Goal: Transaction & Acquisition: Purchase product/service

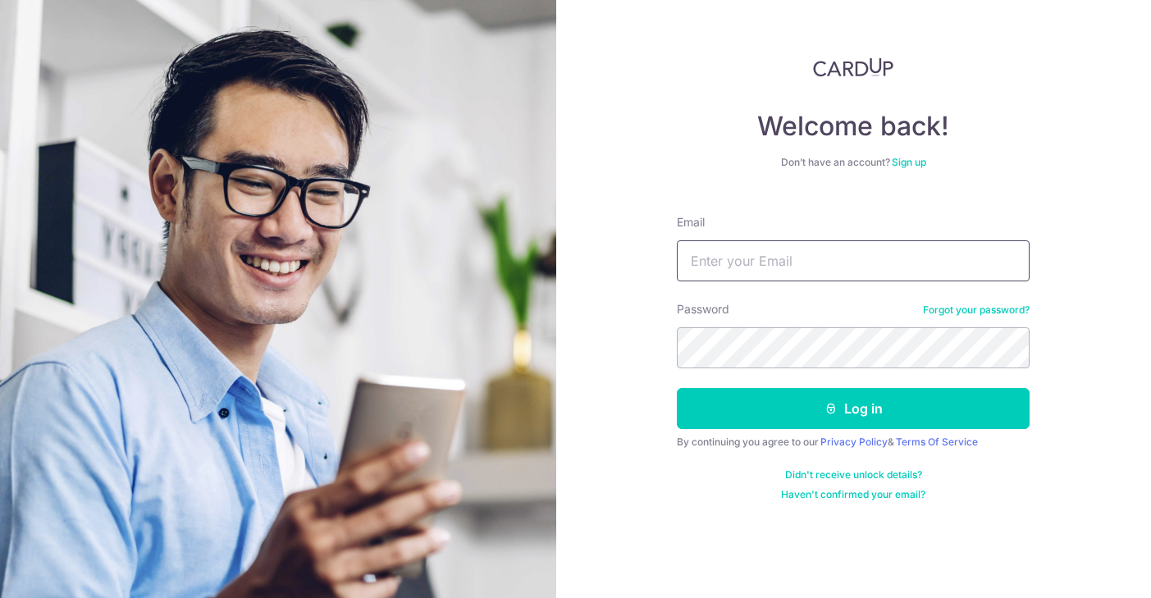
click at [787, 267] on input "Email" at bounding box center [853, 260] width 353 height 41
type input "[EMAIL_ADDRESS][DOMAIN_NAME]"
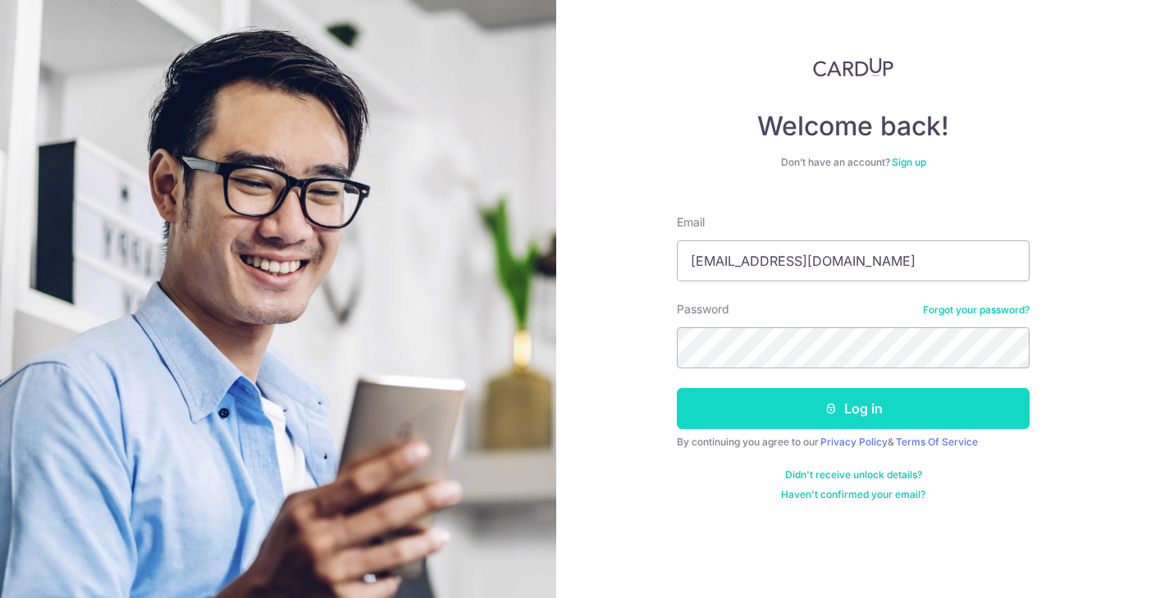
click at [829, 402] on icon "submit" at bounding box center [830, 408] width 13 height 13
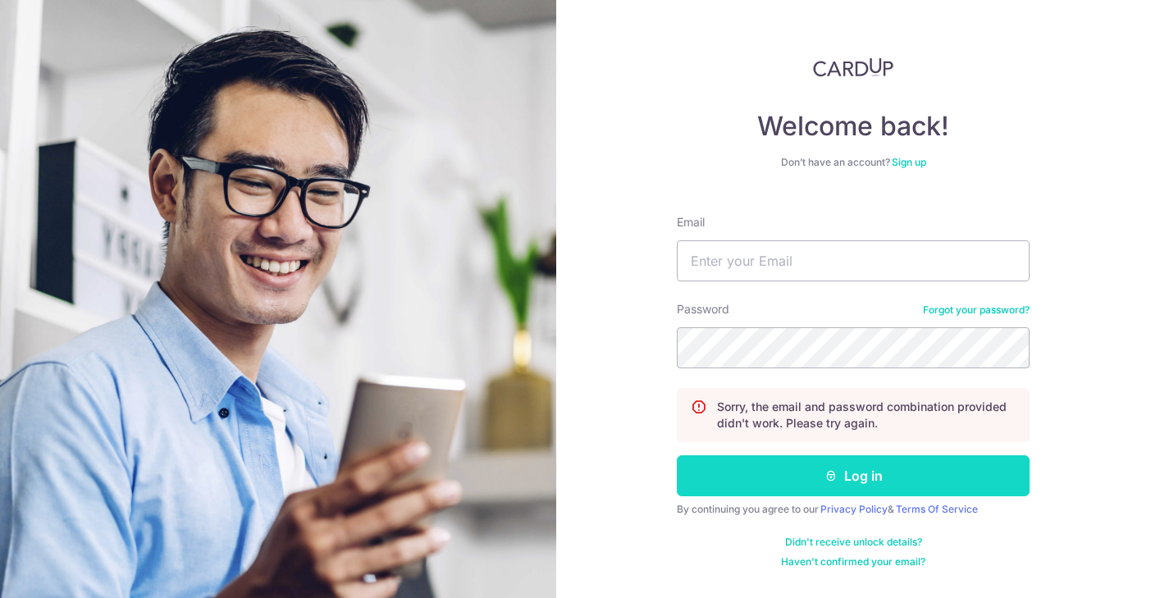
click at [869, 486] on button "Log in" at bounding box center [853, 475] width 353 height 41
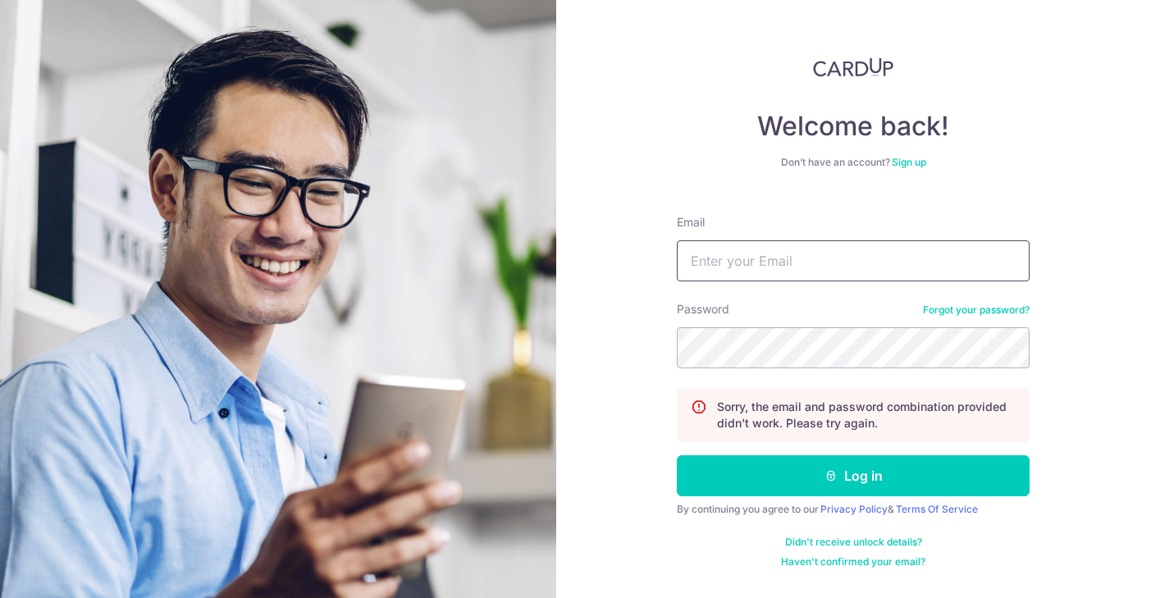
click at [819, 271] on input "Email" at bounding box center [853, 260] width 353 height 41
type input "[EMAIL_ADDRESS][DOMAIN_NAME]"
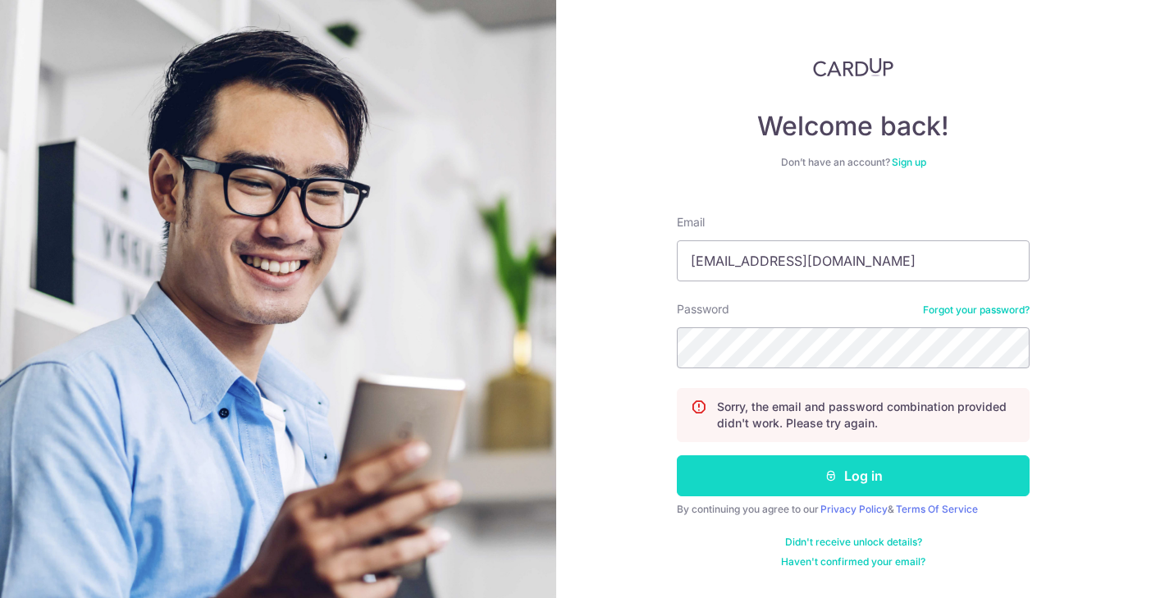
click at [842, 456] on button "Log in" at bounding box center [853, 475] width 353 height 41
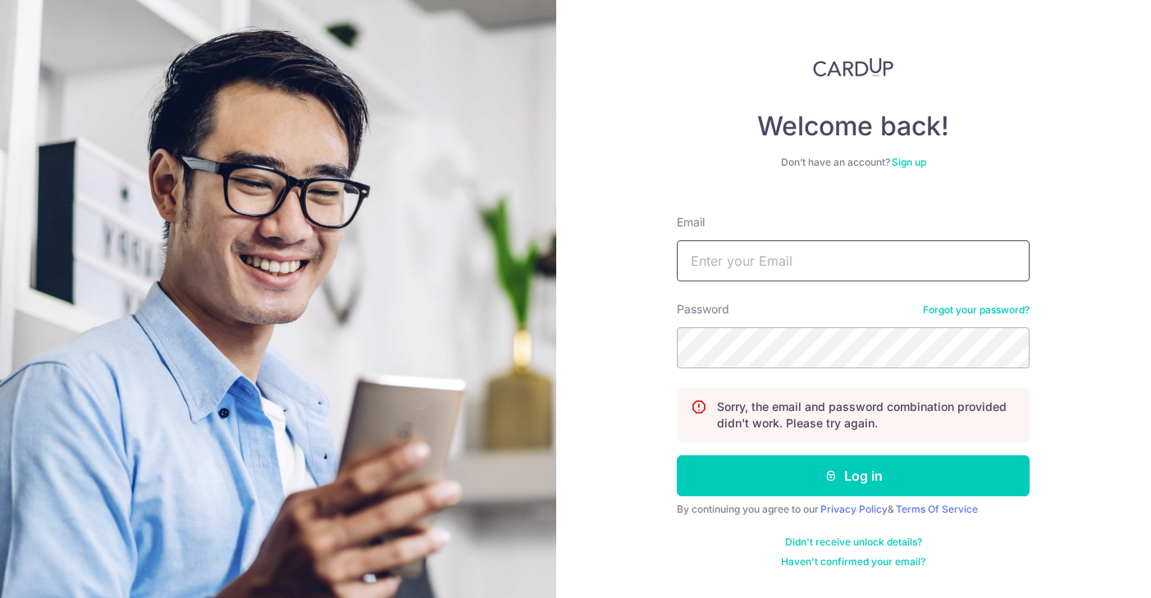
click at [772, 268] on input "Email" at bounding box center [853, 260] width 353 height 41
type input "[EMAIL_ADDRESS][DOMAIN_NAME]"
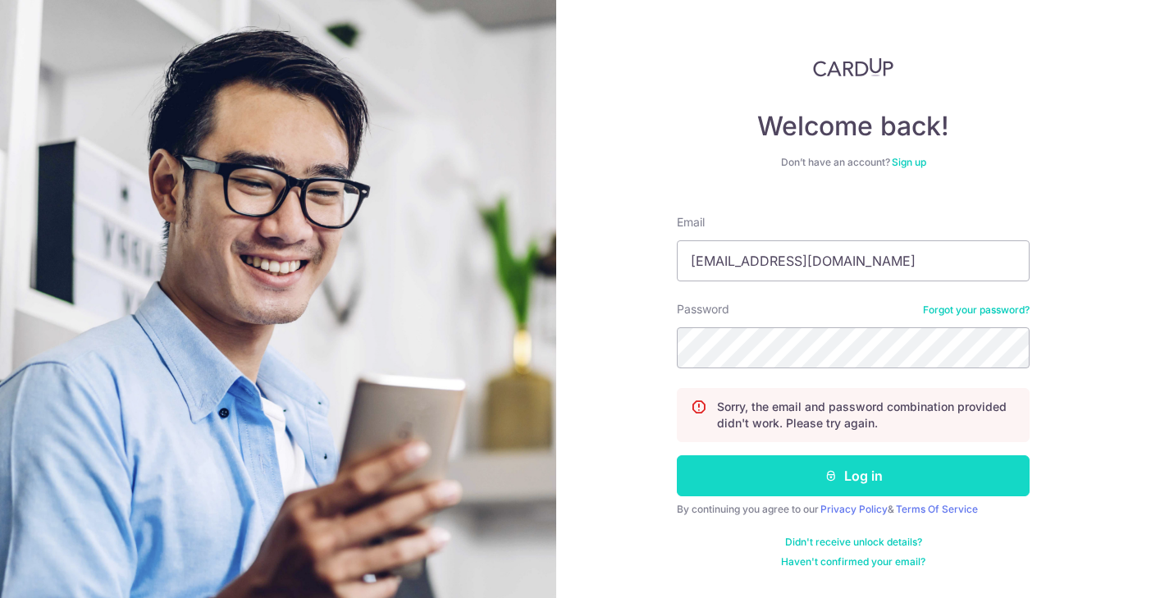
click at [854, 493] on button "Log in" at bounding box center [853, 475] width 353 height 41
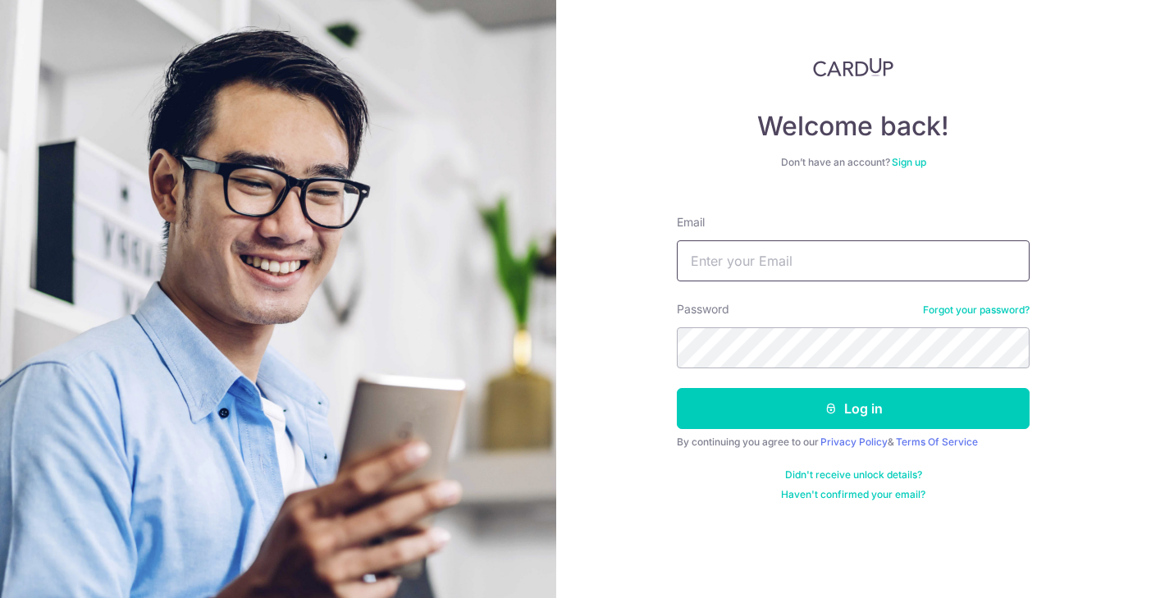
click at [775, 258] on input "Email" at bounding box center [853, 260] width 353 height 41
type input "[EMAIL_ADDRESS][DOMAIN_NAME]"
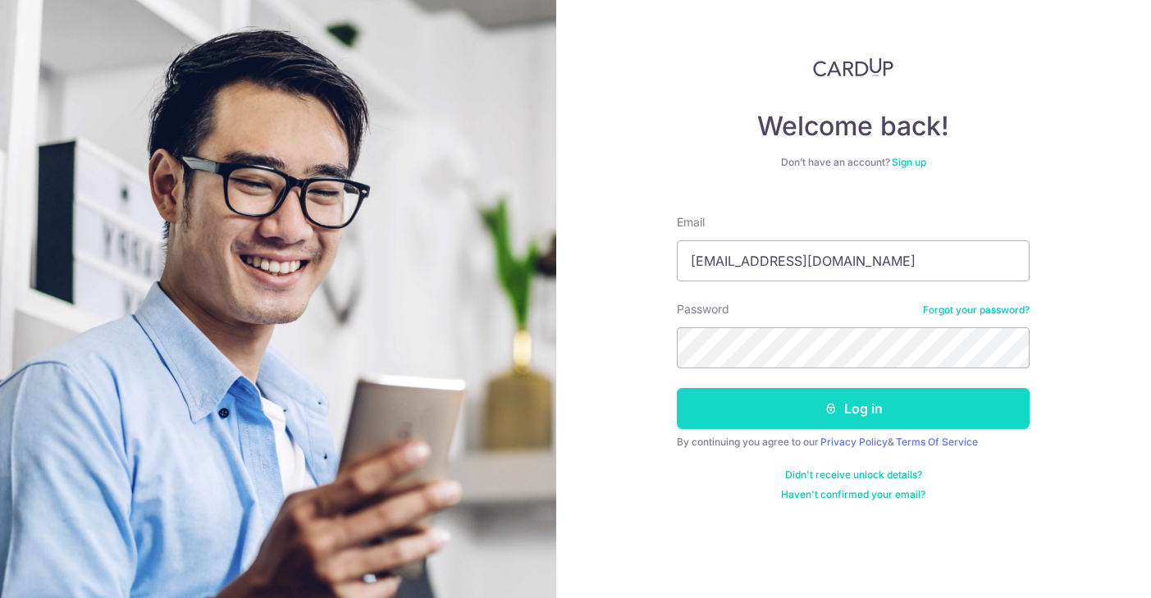
click at [845, 422] on button "Log in" at bounding box center [853, 408] width 353 height 41
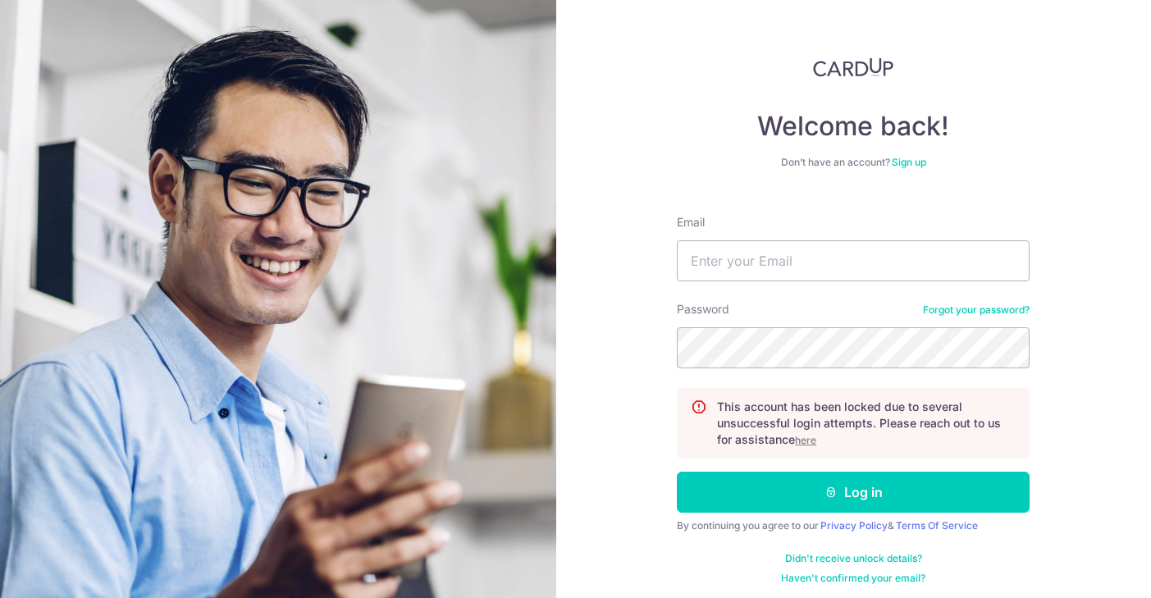
click at [809, 440] on u "here" at bounding box center [805, 440] width 21 height 12
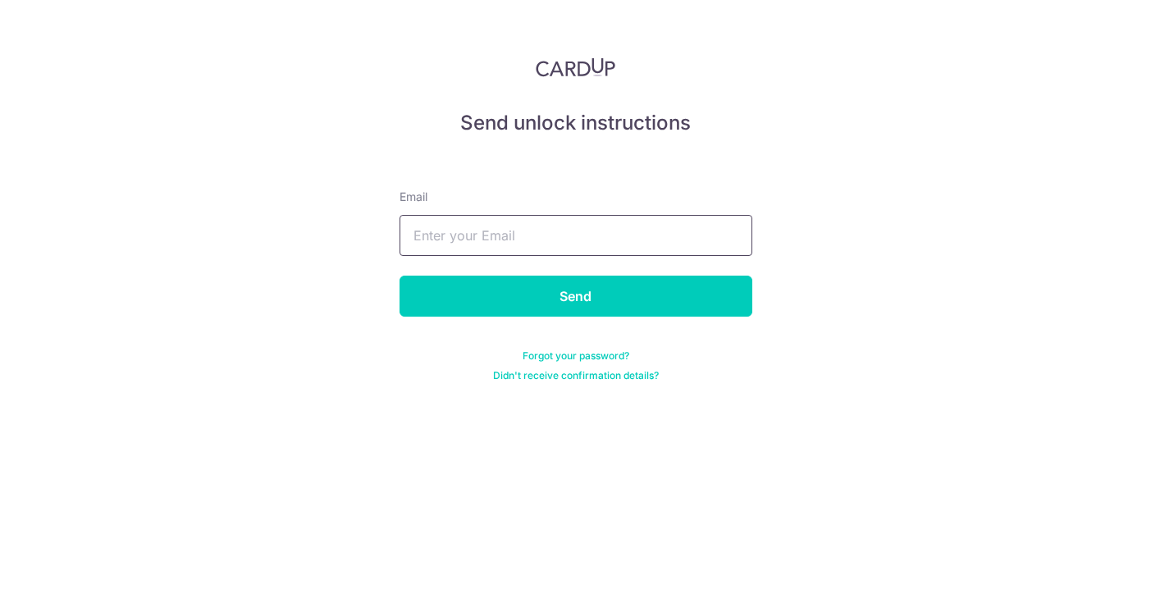
click at [632, 251] on input "text" at bounding box center [575, 235] width 353 height 41
type input "hafizbam@gmail.com"
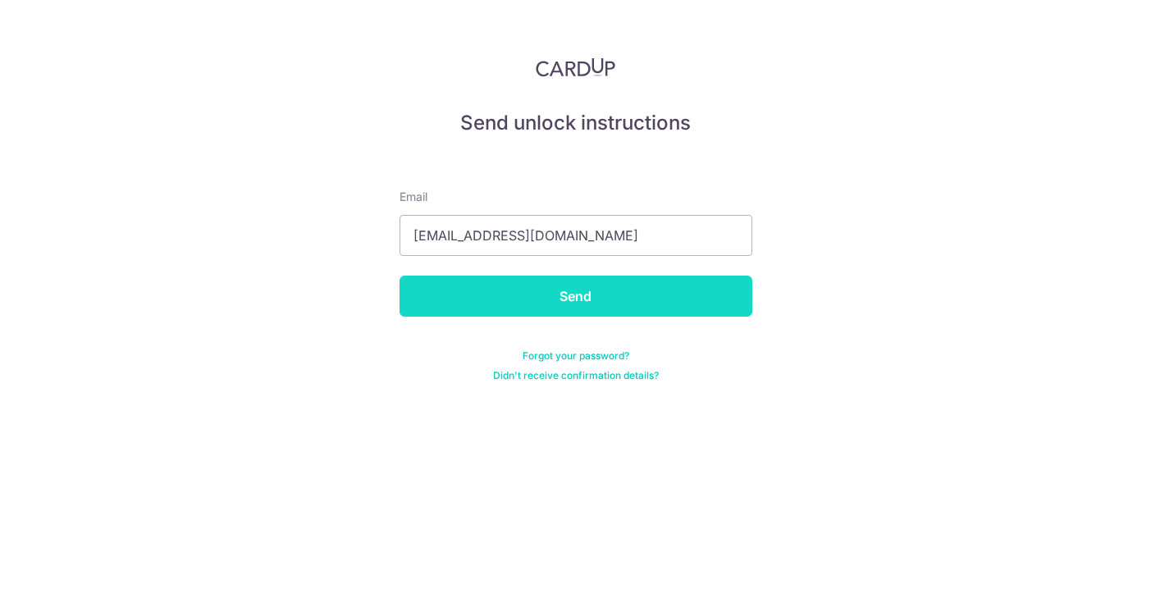
click at [576, 294] on input "Send" at bounding box center [575, 296] width 353 height 41
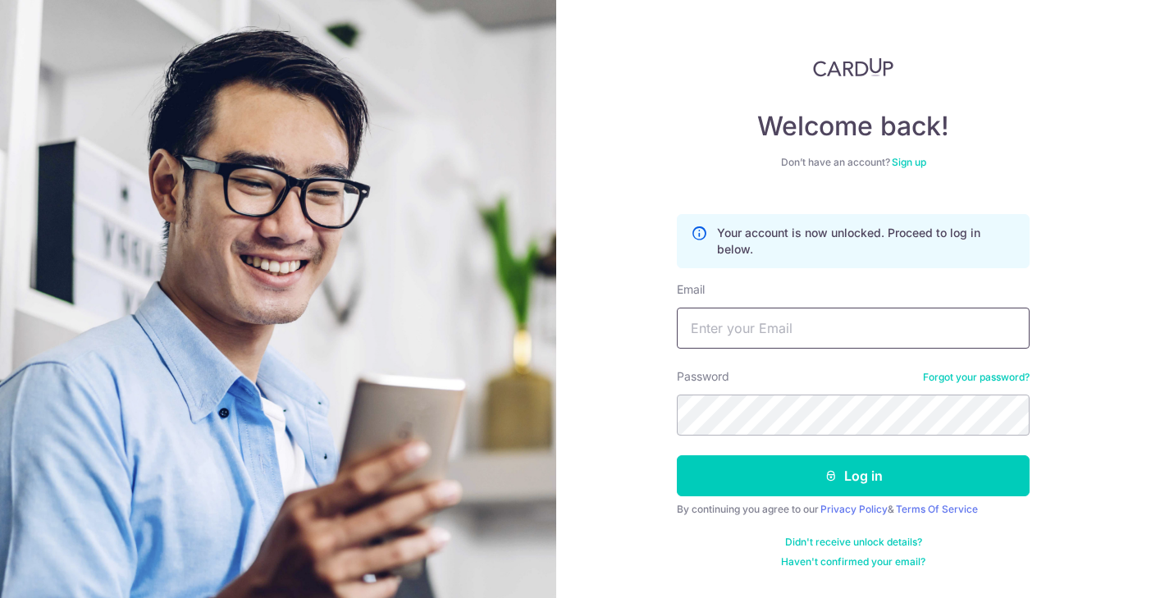
click at [764, 328] on input "Email" at bounding box center [853, 328] width 353 height 41
type input "[EMAIL_ADDRESS][DOMAIN_NAME]"
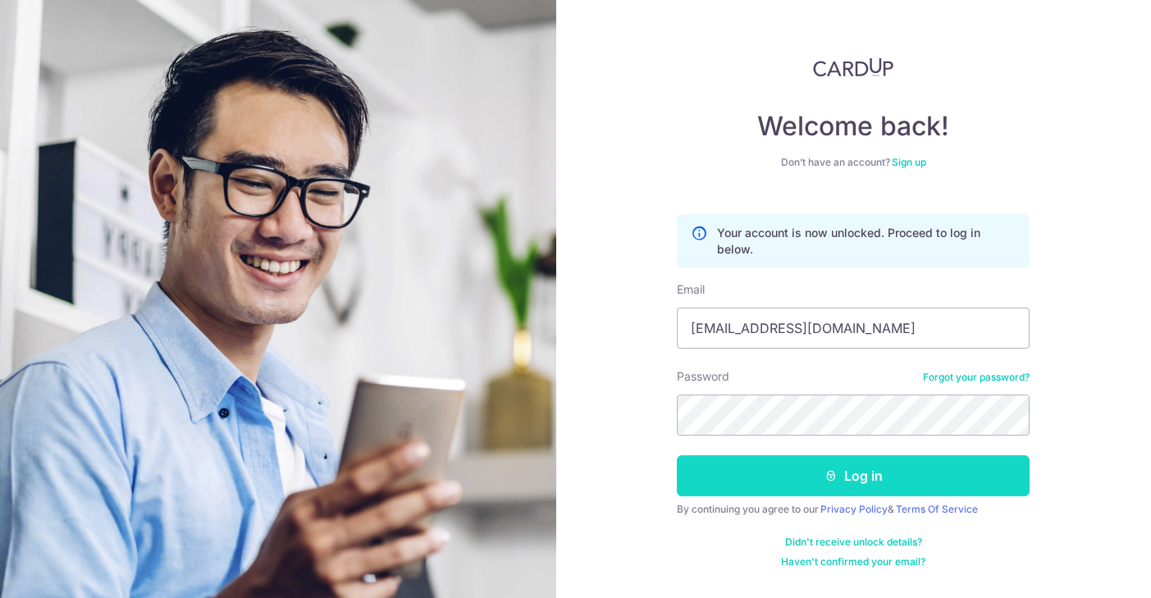
click at [810, 479] on button "Log in" at bounding box center [853, 475] width 353 height 41
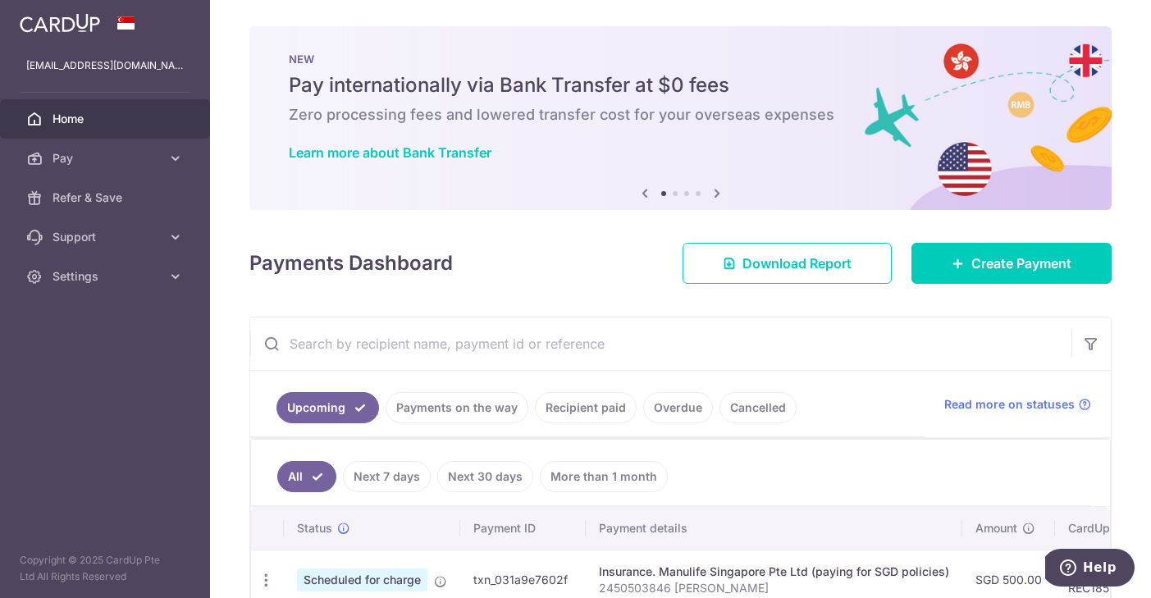
click at [718, 193] on icon at bounding box center [717, 193] width 20 height 21
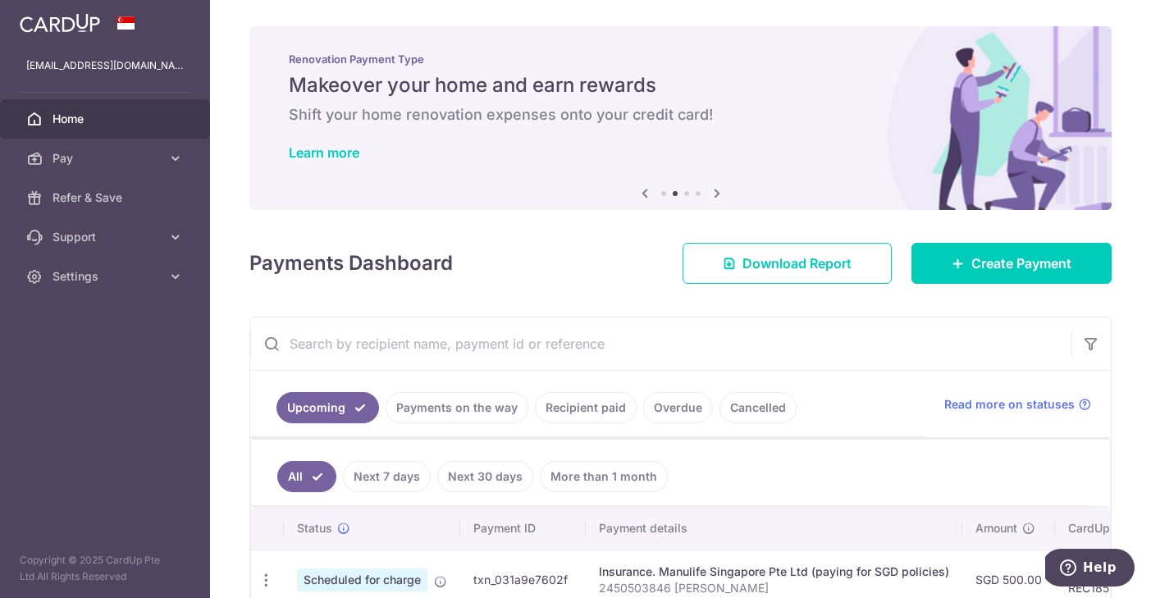
click at [718, 193] on icon at bounding box center [717, 193] width 20 height 21
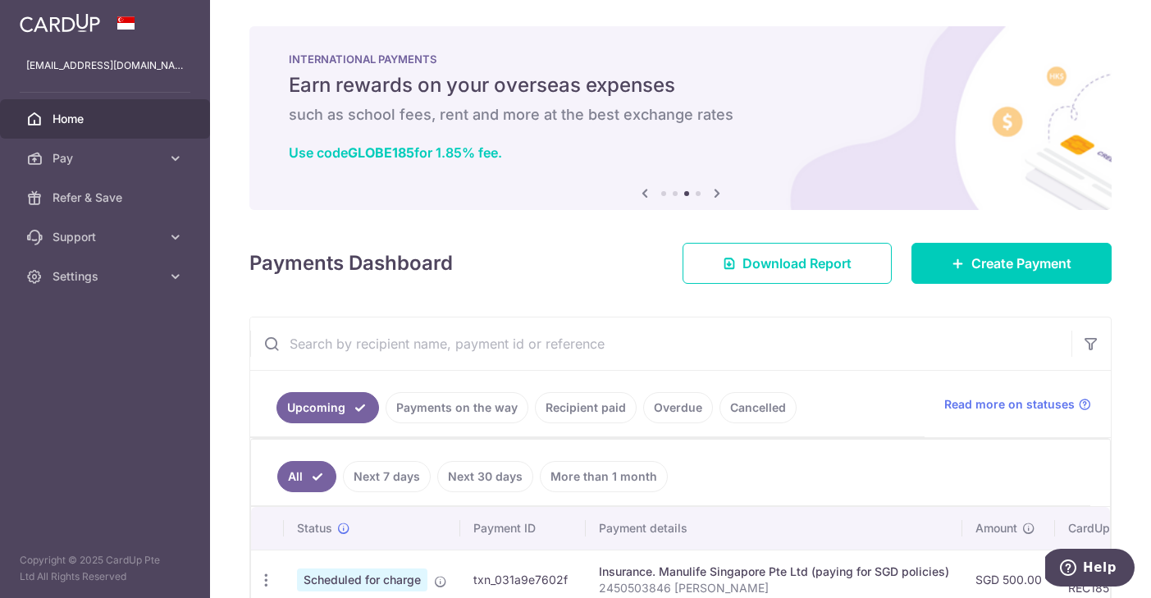
click at [718, 193] on icon at bounding box center [717, 193] width 20 height 21
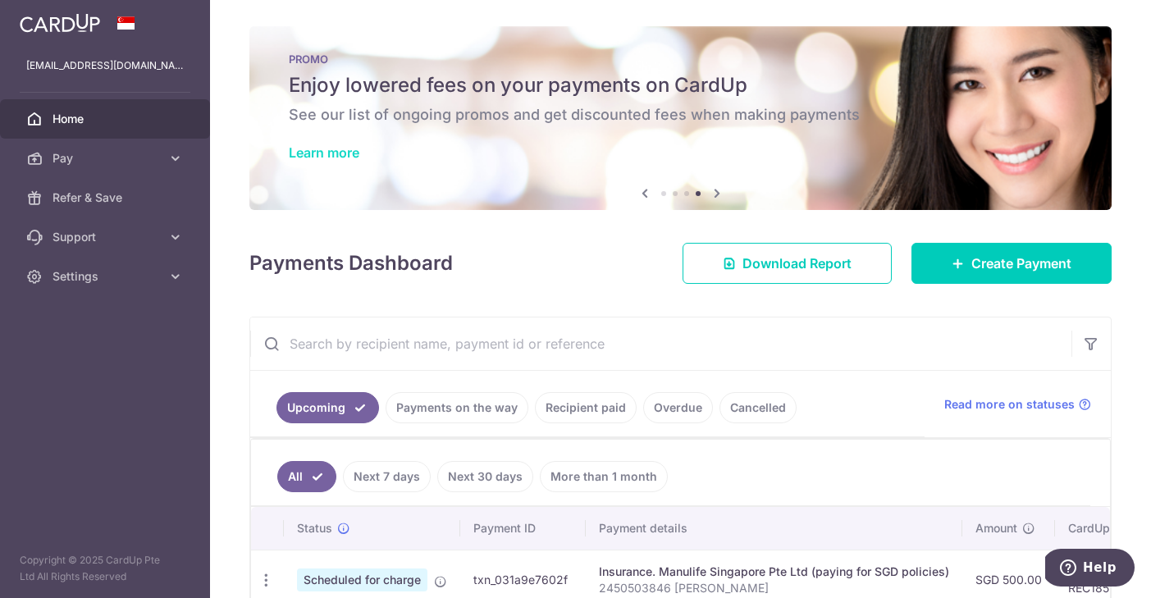
click at [305, 157] on link "Learn more" at bounding box center [324, 152] width 71 height 16
click at [981, 270] on span "Create Payment" at bounding box center [1021, 263] width 100 height 20
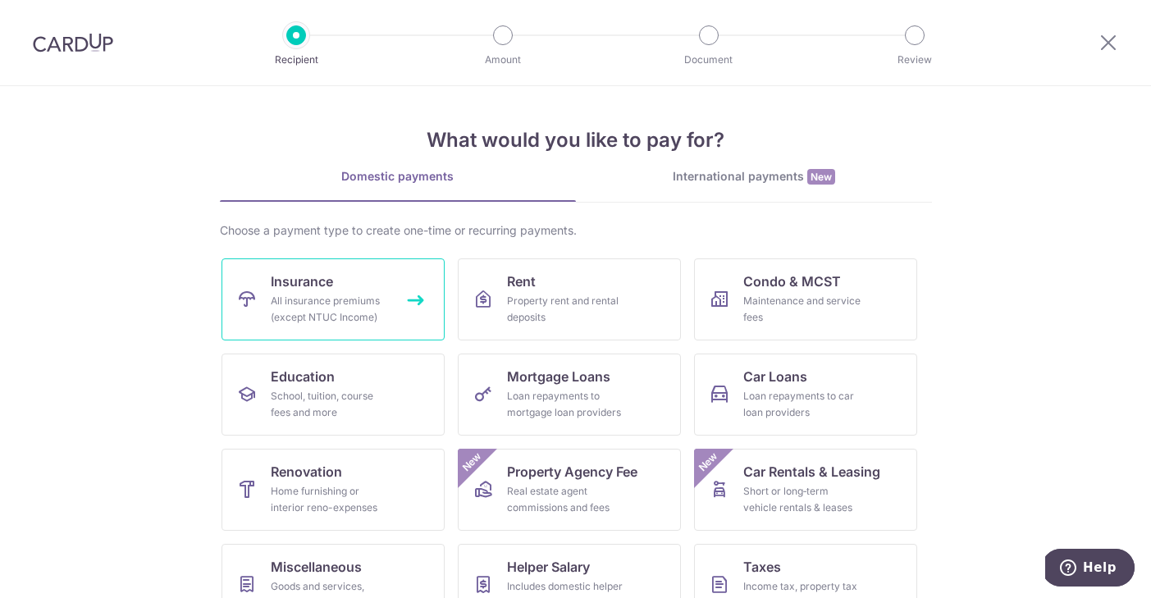
click at [402, 317] on link "Insurance All insurance premiums (except NTUC Income)" at bounding box center [332, 299] width 223 height 82
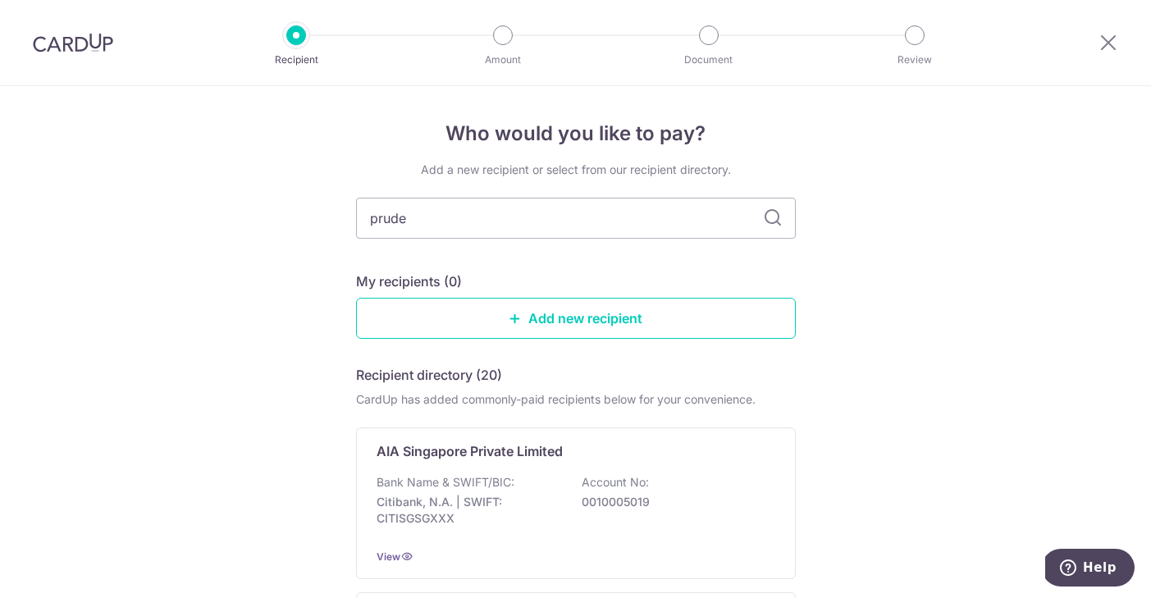
type input "[PERSON_NAME]"
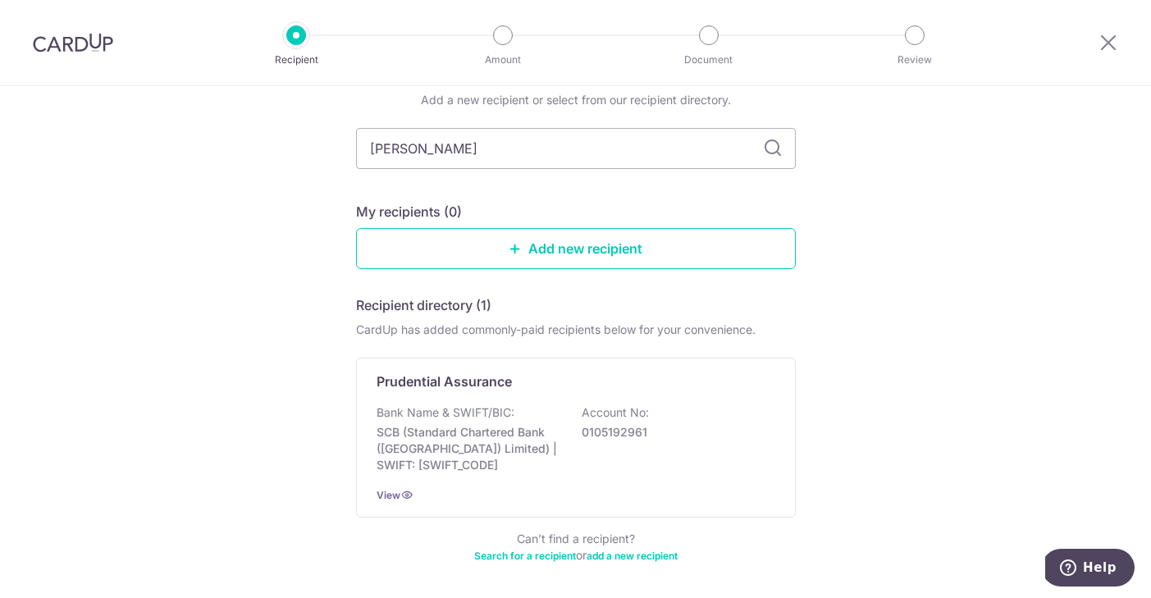
scroll to position [132, 0]
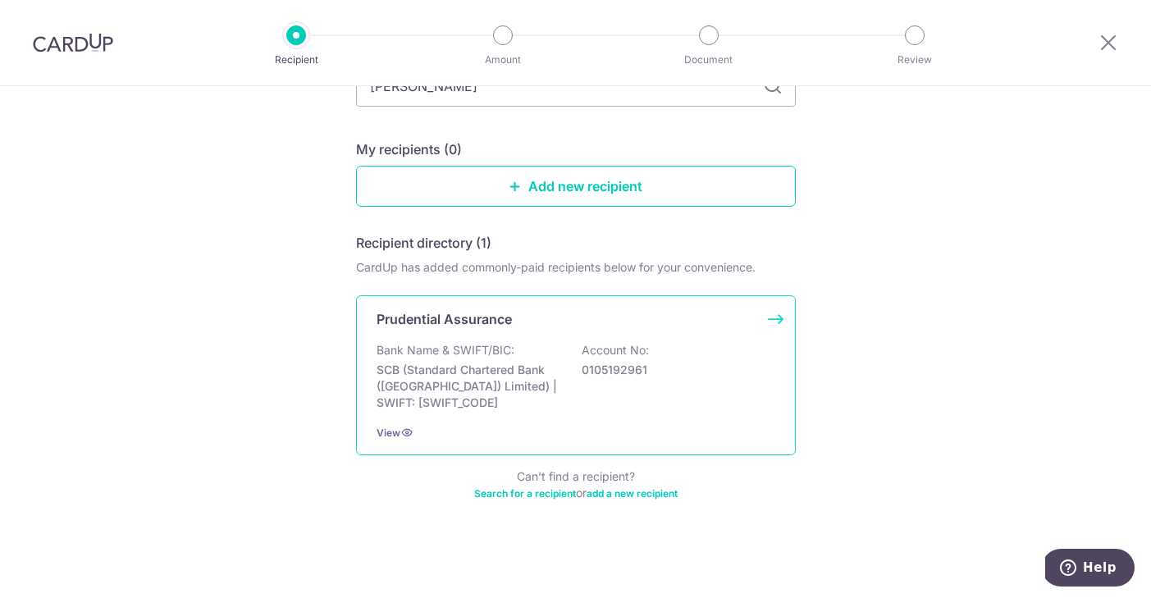
click at [673, 387] on div "Bank Name & SWIFT/BIC: SCB (Standard Chartered Bank (Singapore) Limited) | SWIF…" at bounding box center [575, 376] width 399 height 69
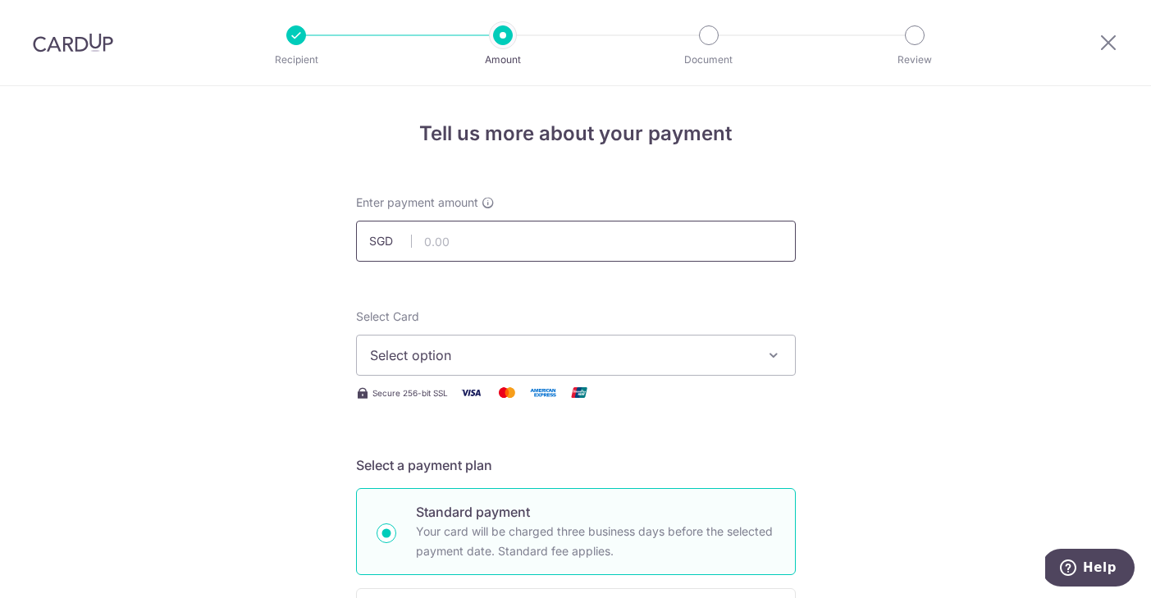
click at [594, 244] on input "text" at bounding box center [576, 241] width 440 height 41
type input "264.93"
click at [659, 351] on span "Select option" at bounding box center [561, 355] width 382 height 20
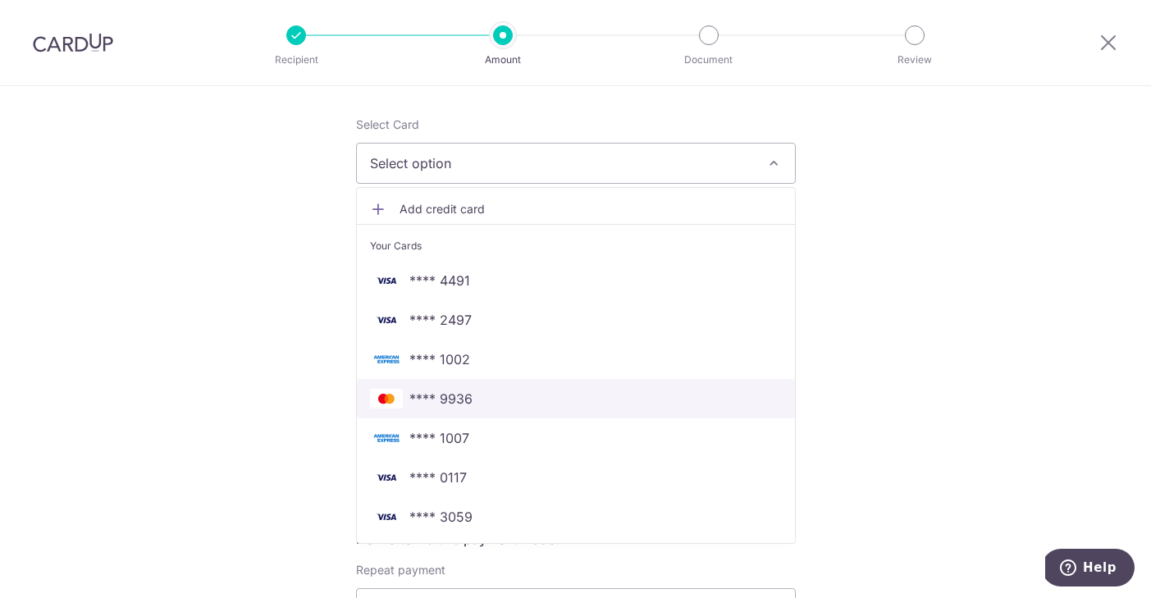
scroll to position [211, 0]
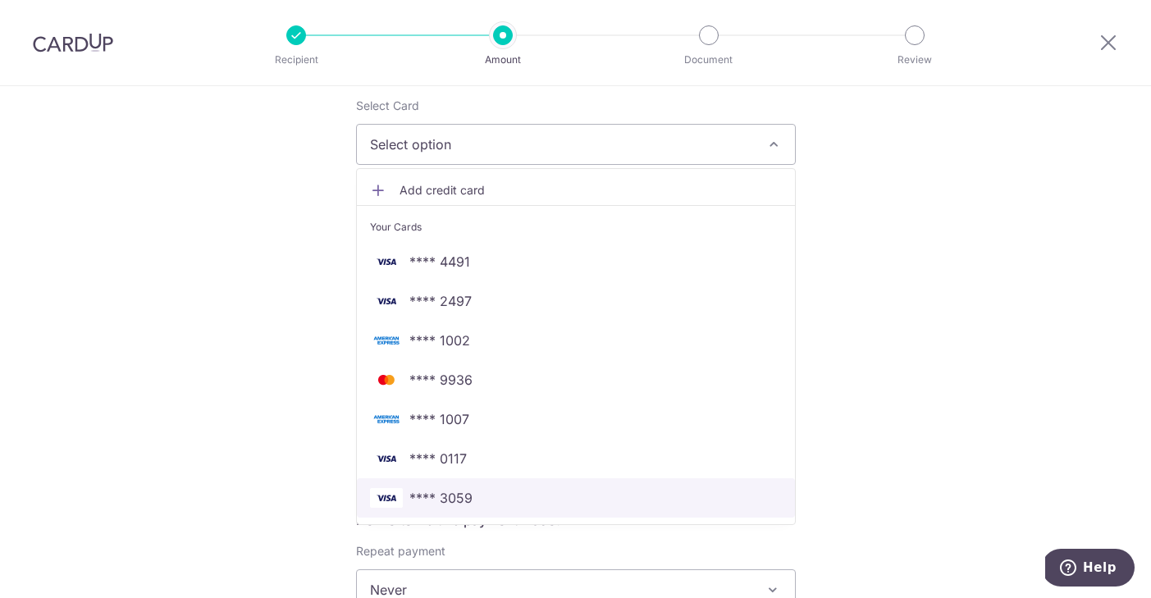
click at [465, 495] on span "**** 3059" at bounding box center [440, 498] width 63 height 20
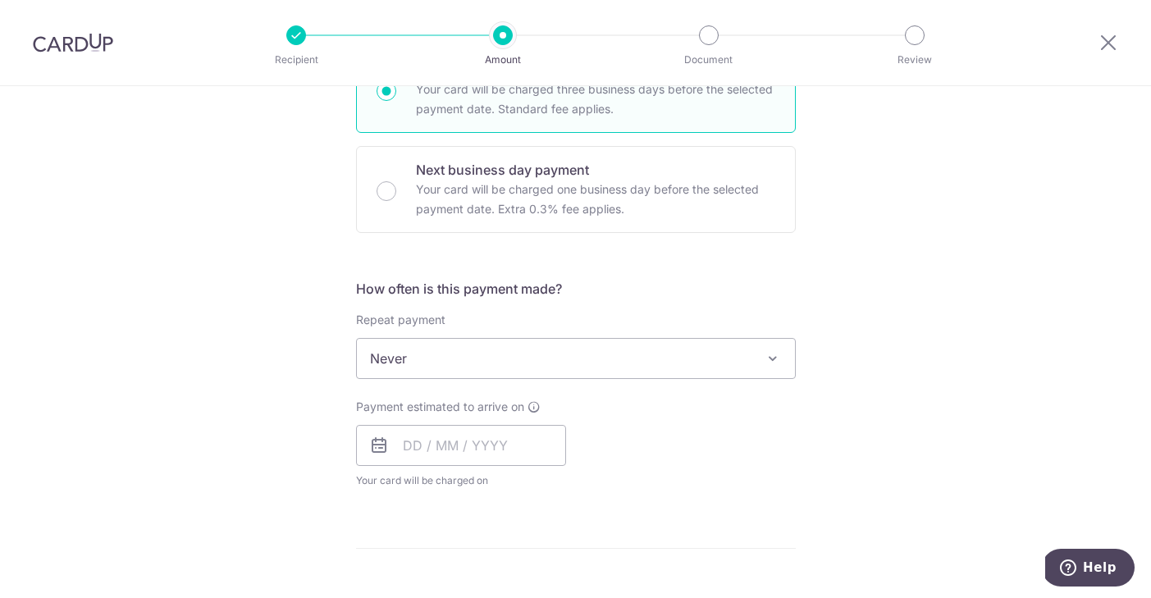
scroll to position [444, 0]
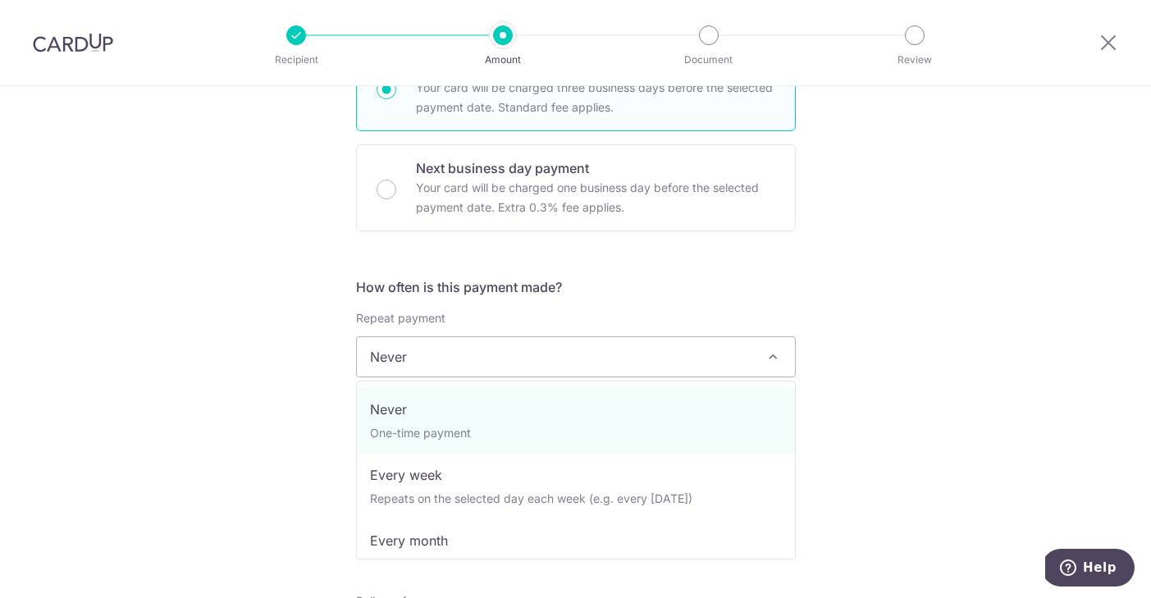
click at [454, 353] on span "Never" at bounding box center [576, 356] width 438 height 39
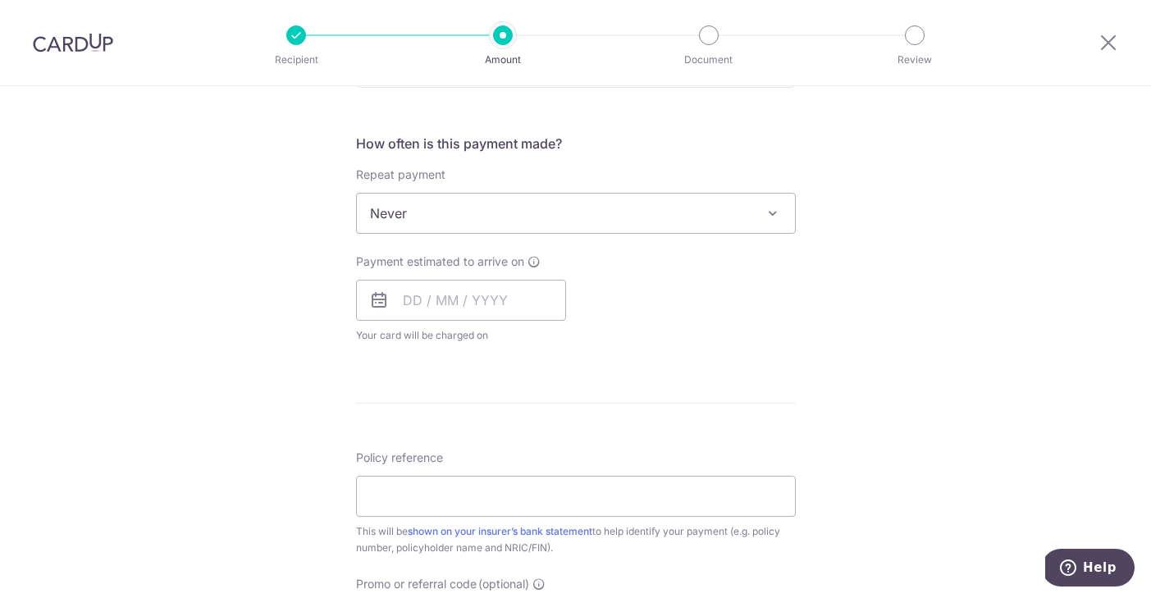
scroll to position [595, 0]
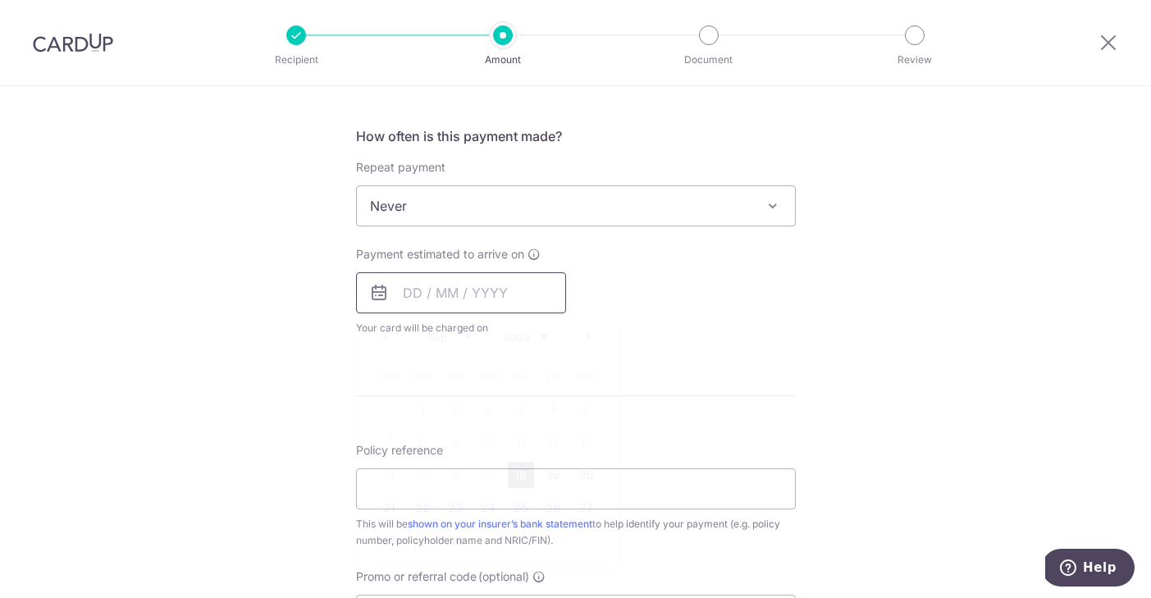
click at [521, 289] on input "text" at bounding box center [461, 292] width 210 height 41
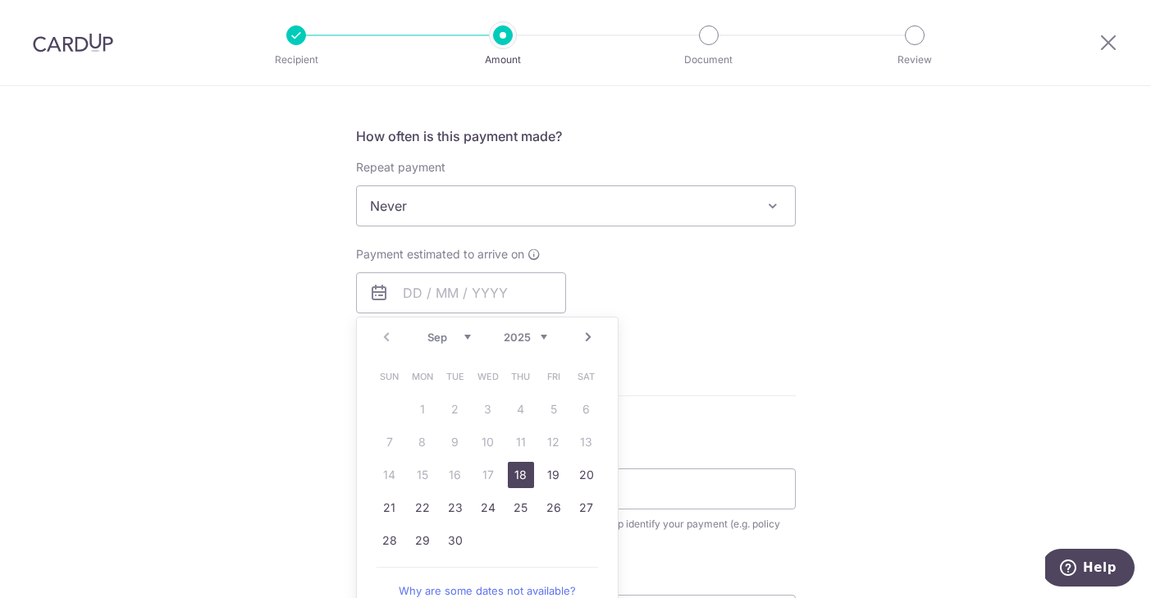
click at [518, 472] on link "18" at bounding box center [521, 475] width 26 height 26
type input "[DATE]"
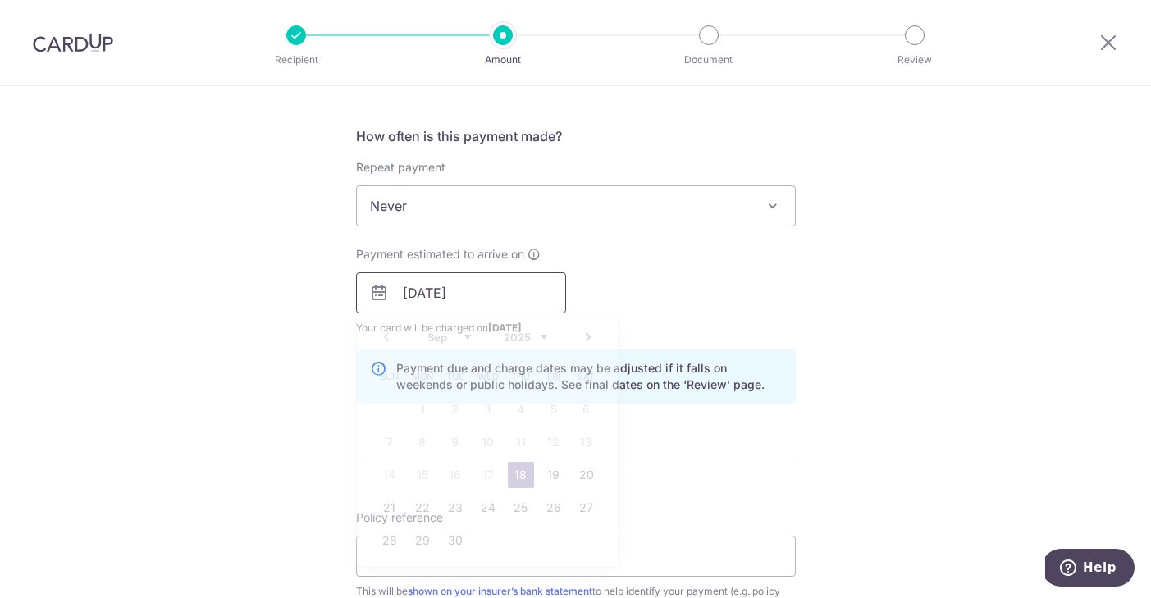
click at [498, 294] on input "[DATE]" at bounding box center [461, 292] width 210 height 41
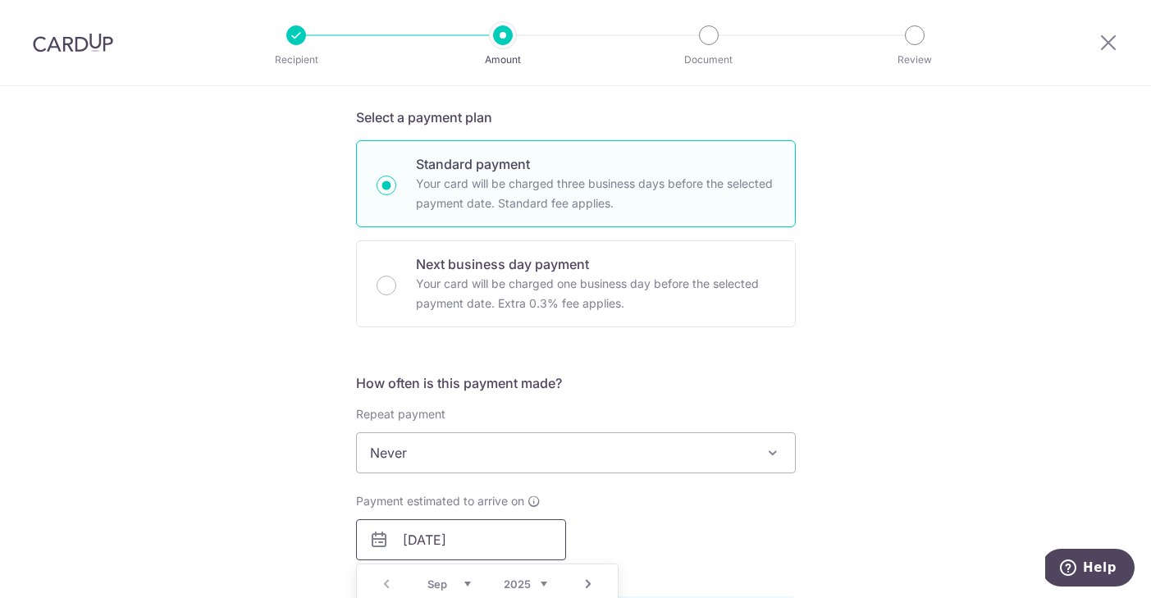
scroll to position [338, 0]
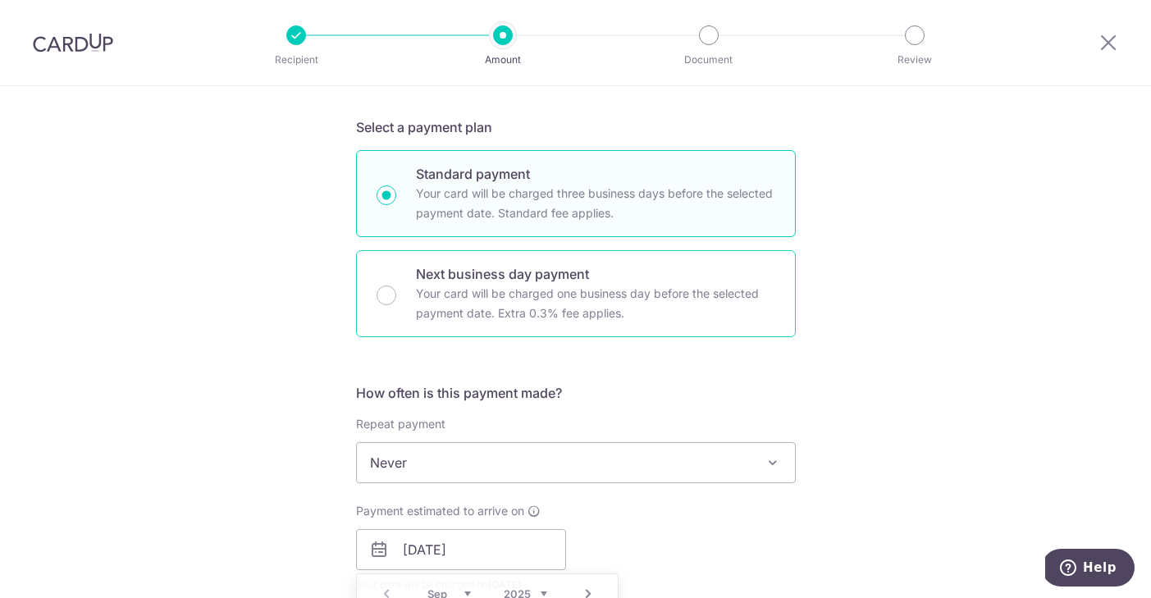
click at [495, 302] on p "Your card will be charged one business day before the selected payment date. Ex…" at bounding box center [595, 303] width 359 height 39
click at [396, 302] on input "Next business day payment Your card will be charged one business day before the…" at bounding box center [386, 295] width 20 height 20
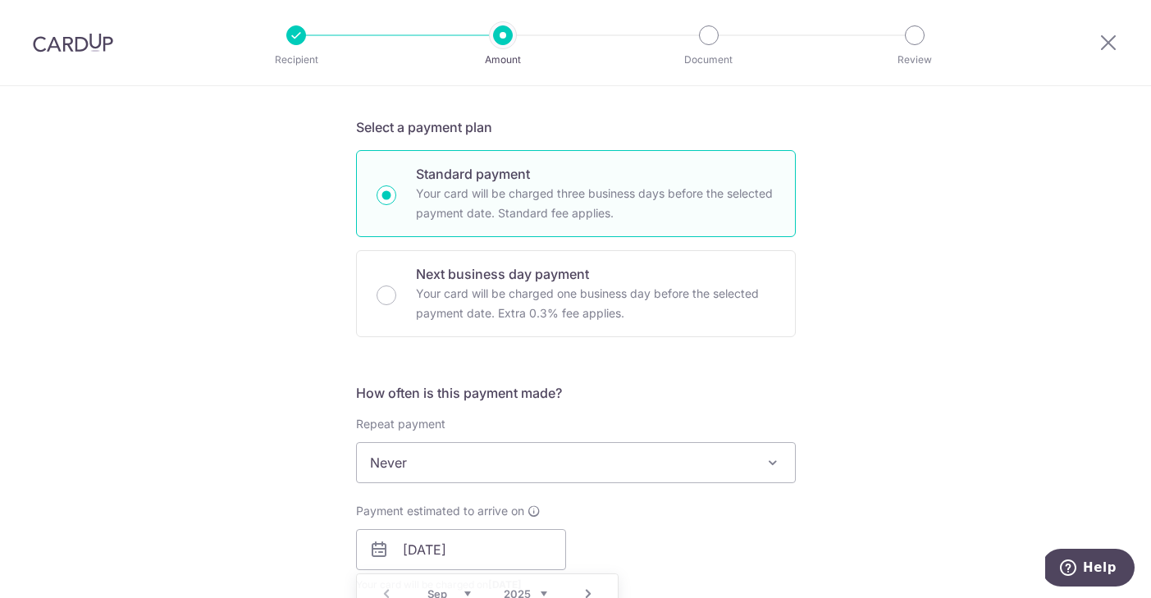
click at [393, 301] on input "Next business day payment Your card will be charged one business day before the…" at bounding box center [386, 295] width 20 height 20
click at [331, 289] on div "Tell us more about your payment Enter payment amount SGD 264.93 264.93 Select C…" at bounding box center [575, 523] width 1151 height 1551
radio input "false"
radio input "true"
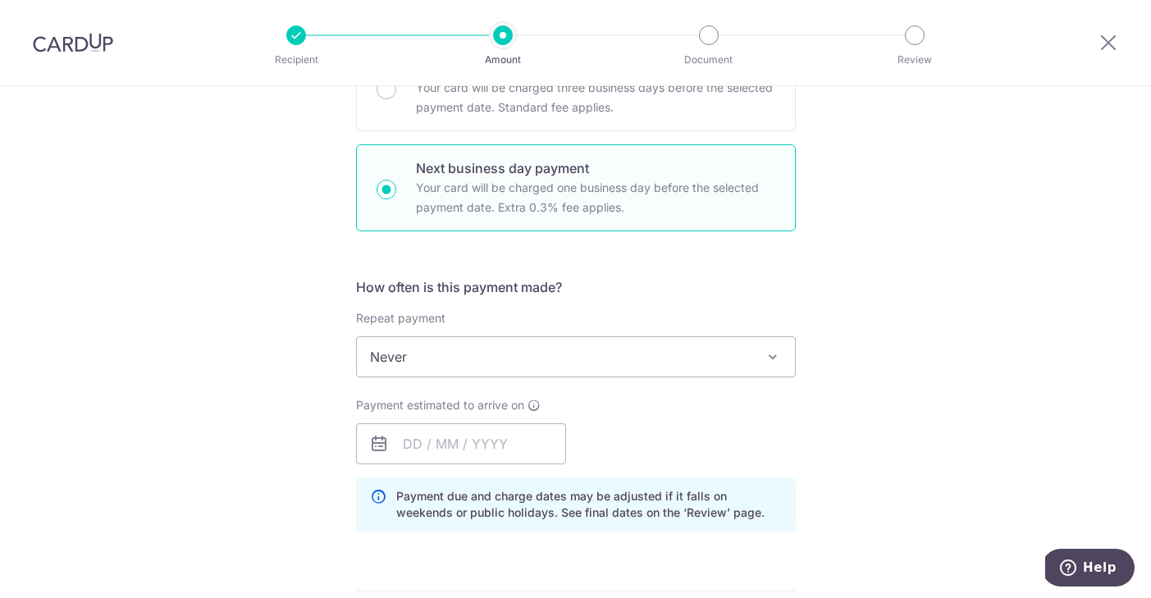
scroll to position [500, 0]
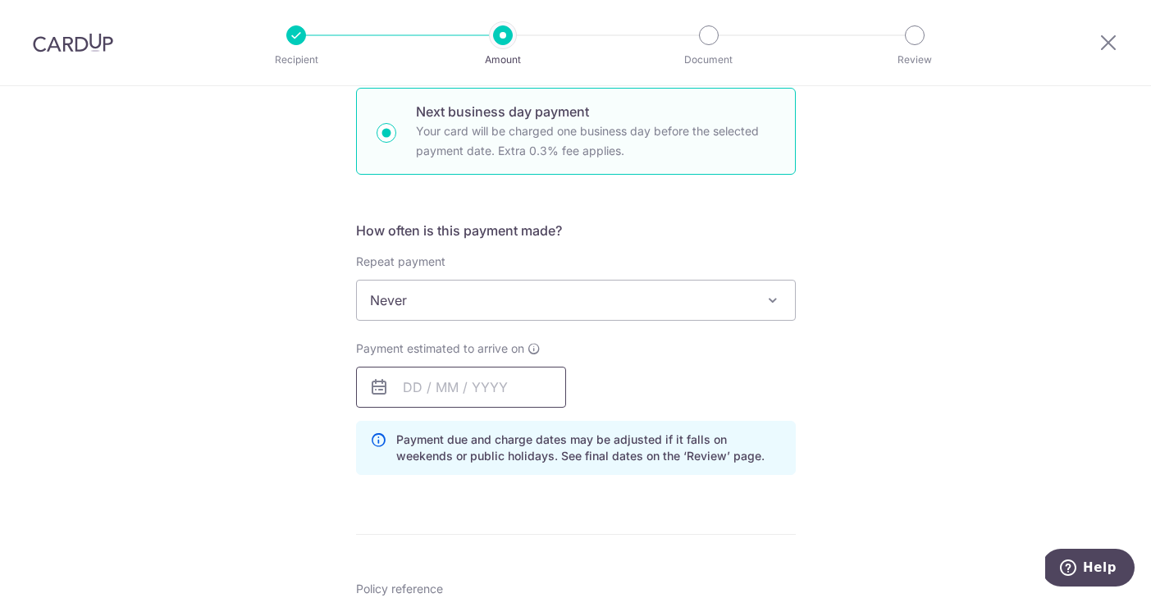
click at [453, 386] on input "text" at bounding box center [461, 387] width 210 height 41
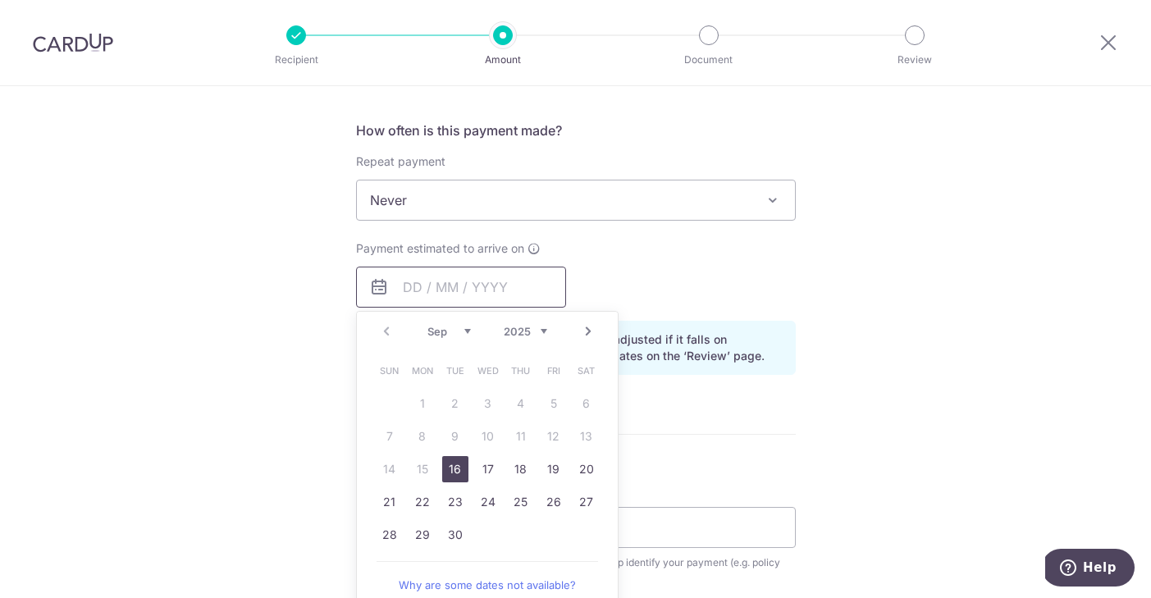
scroll to position [615, 0]
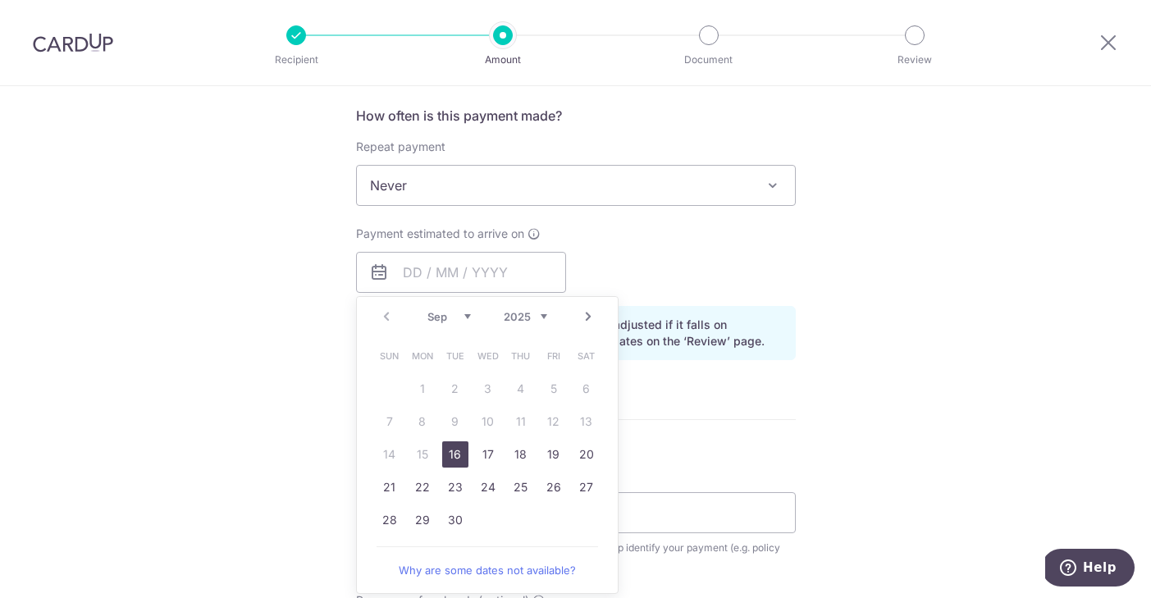
click at [453, 450] on link "16" at bounding box center [455, 454] width 26 height 26
type input "[DATE]"
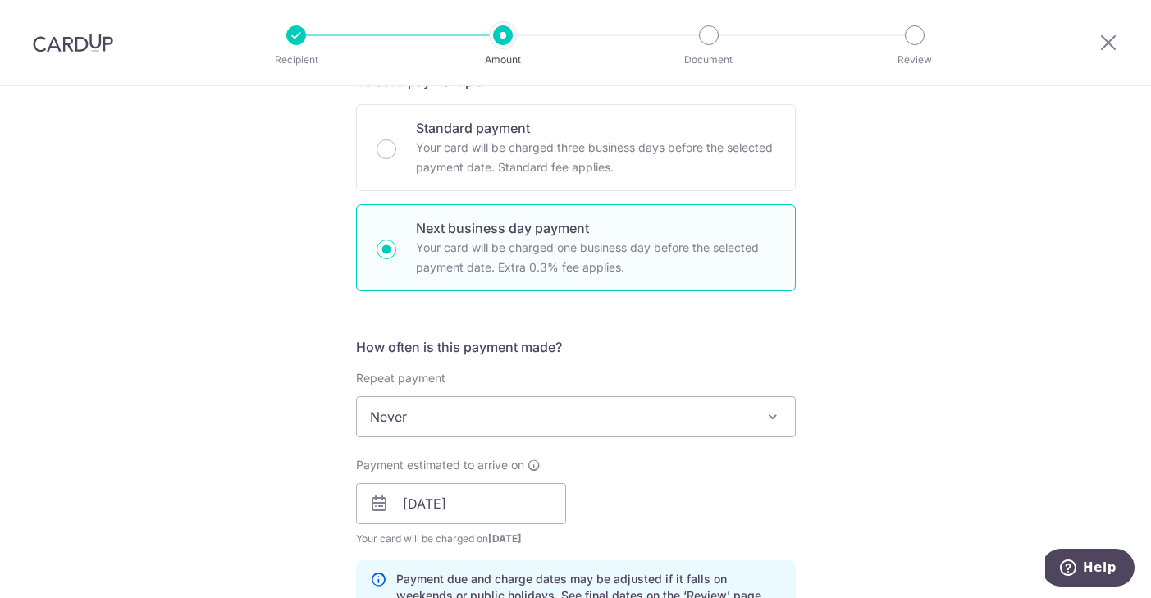
scroll to position [367, 0]
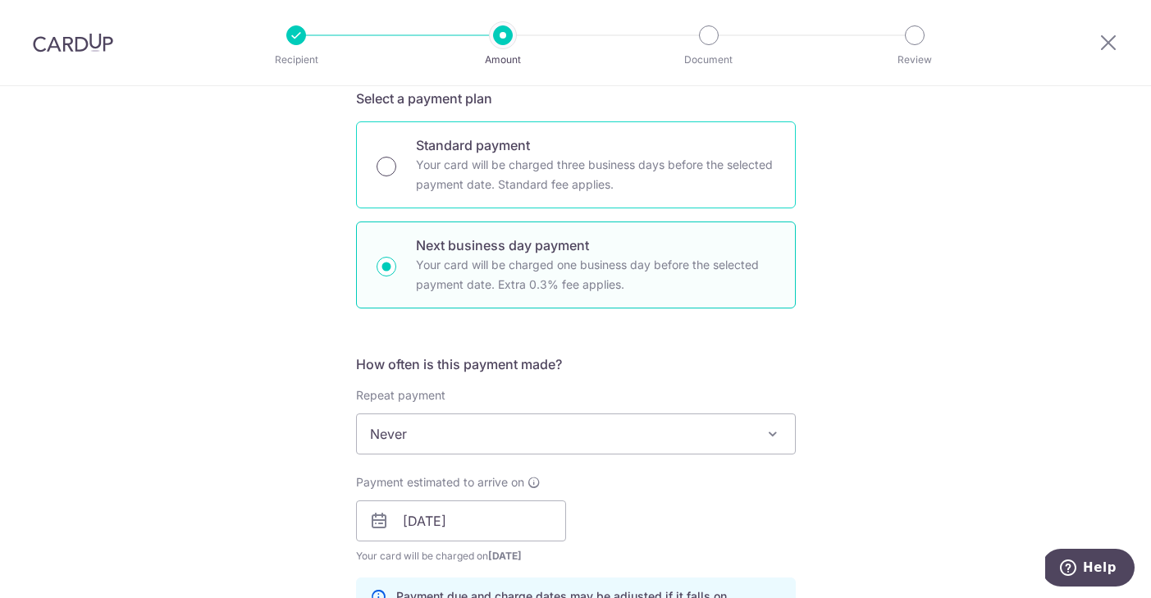
click at [390, 167] on input "Standard payment Your card will be charged three business days before the selec…" at bounding box center [386, 167] width 20 height 20
radio input "true"
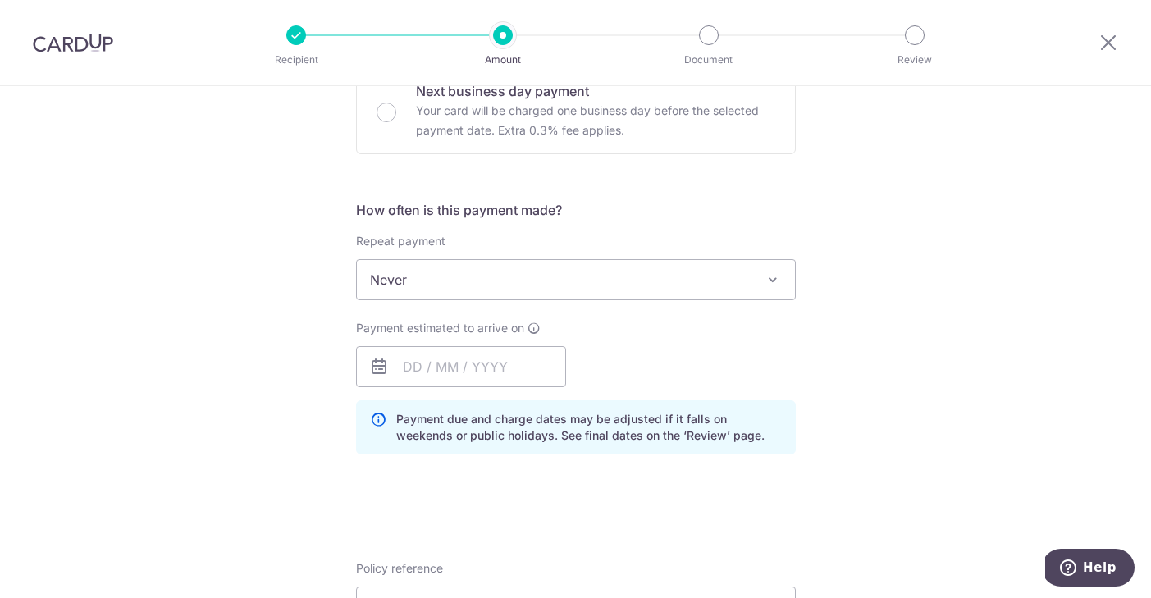
scroll to position [626, 0]
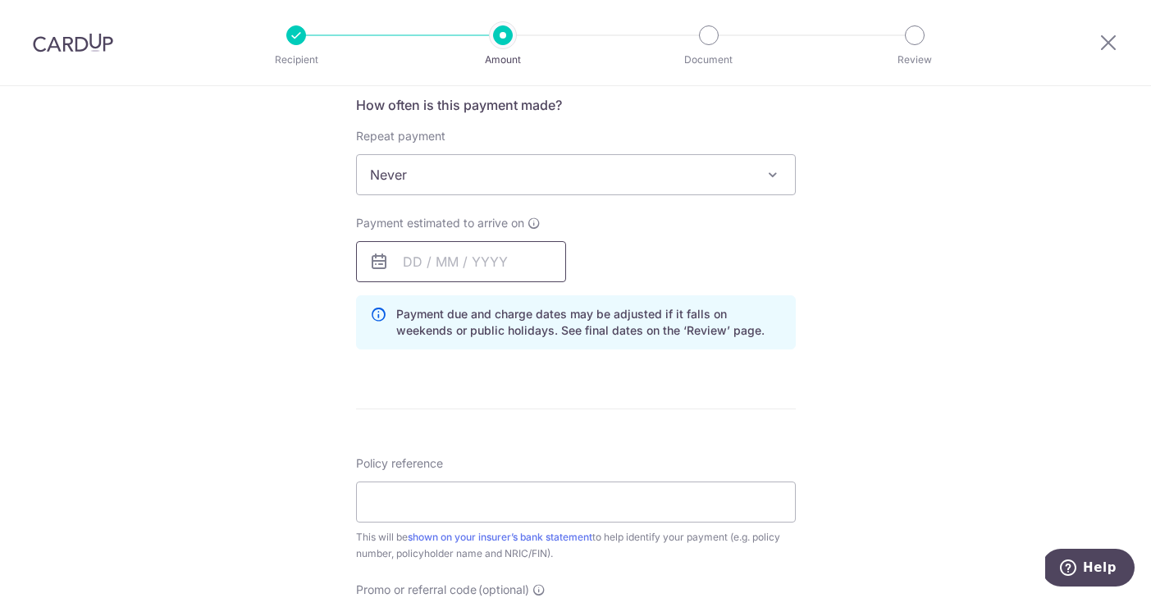
click at [413, 270] on input "text" at bounding box center [461, 261] width 210 height 41
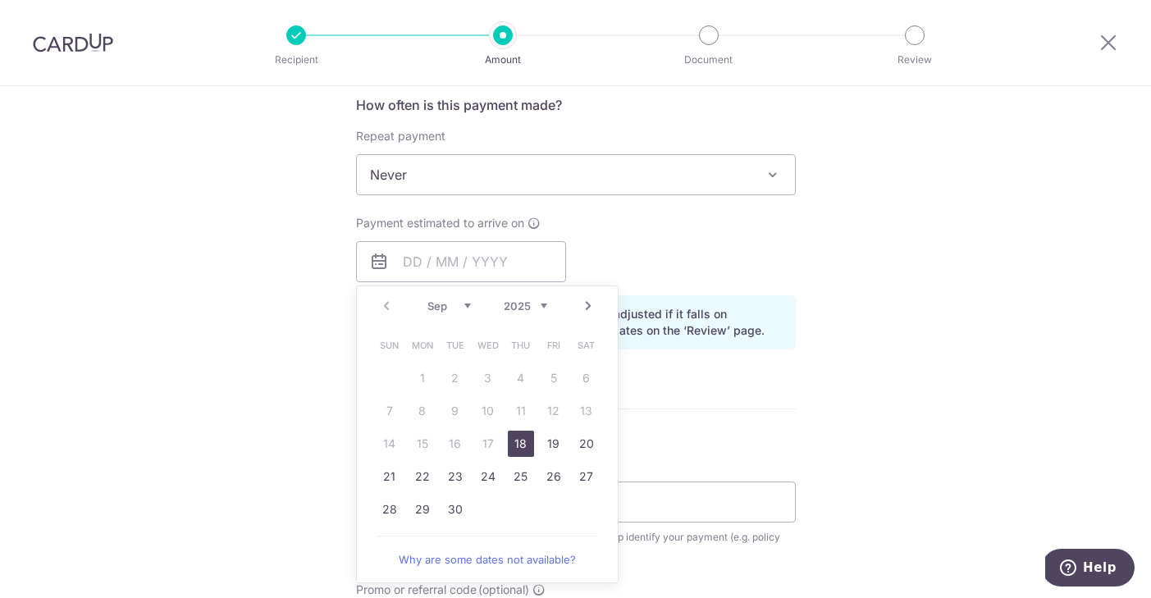
click at [513, 445] on link "18" at bounding box center [521, 444] width 26 height 26
type input "[DATE]"
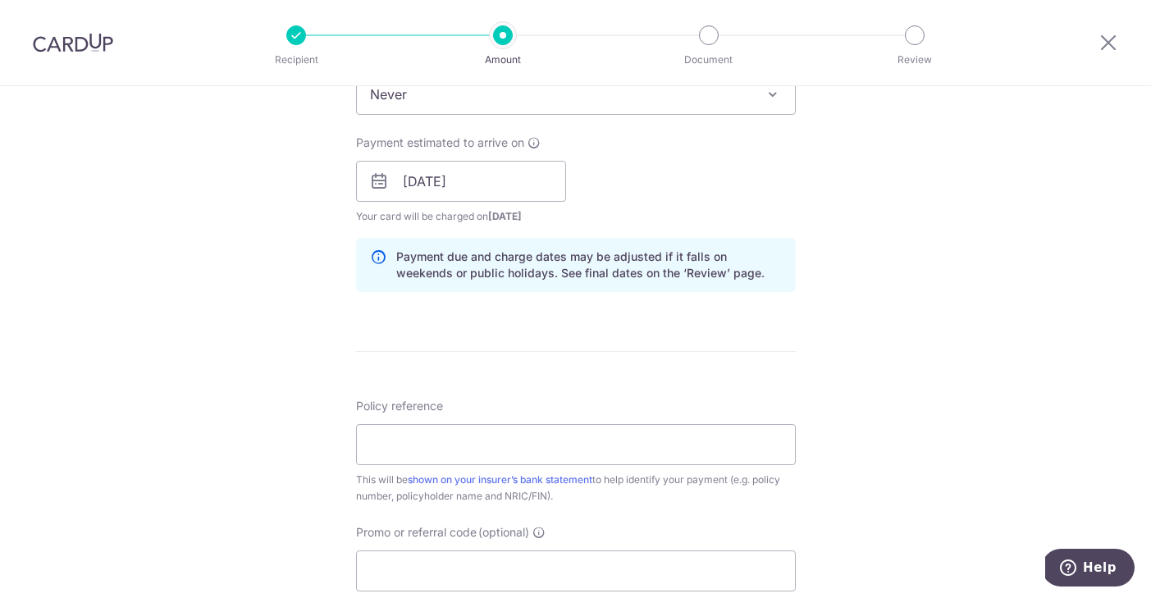
scroll to position [751, 0]
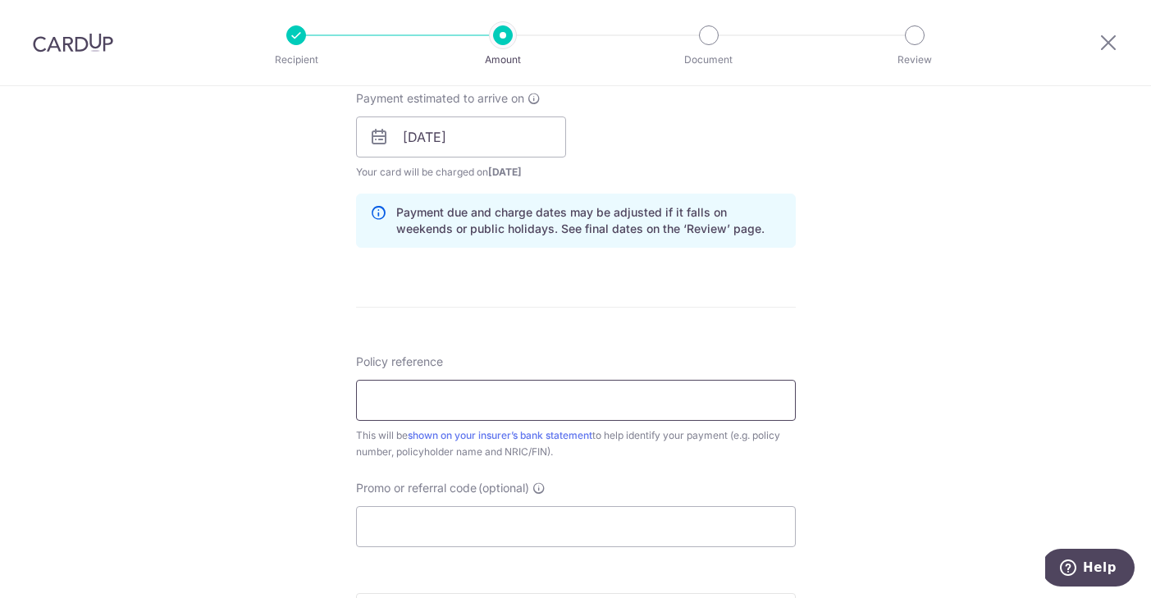
click at [498, 409] on input "Policy reference" at bounding box center [576, 400] width 440 height 41
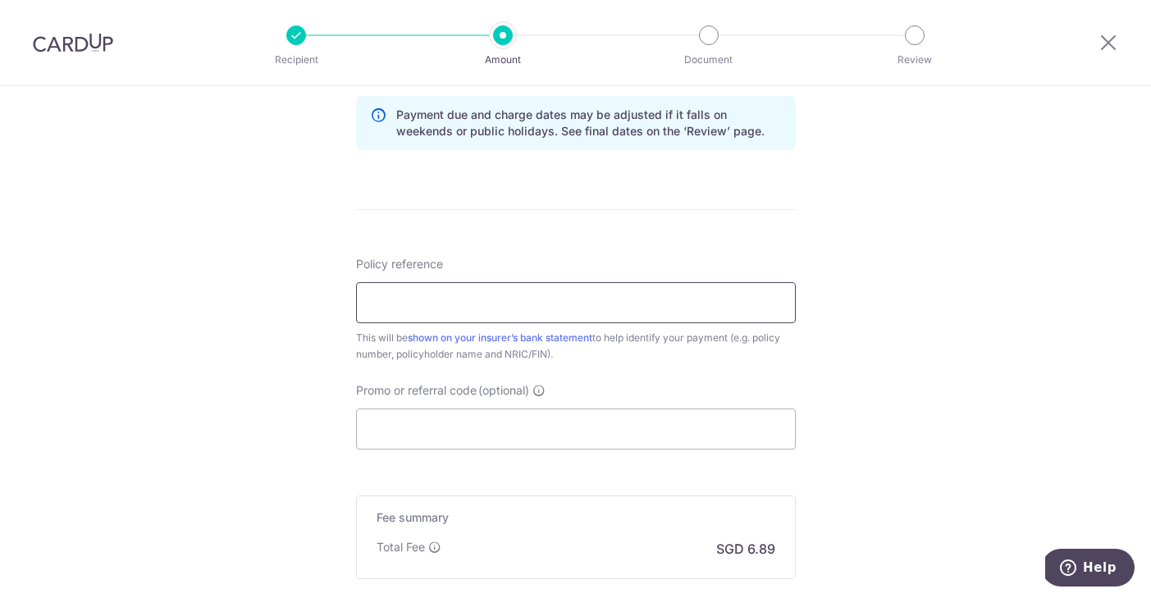
scroll to position [896, 0]
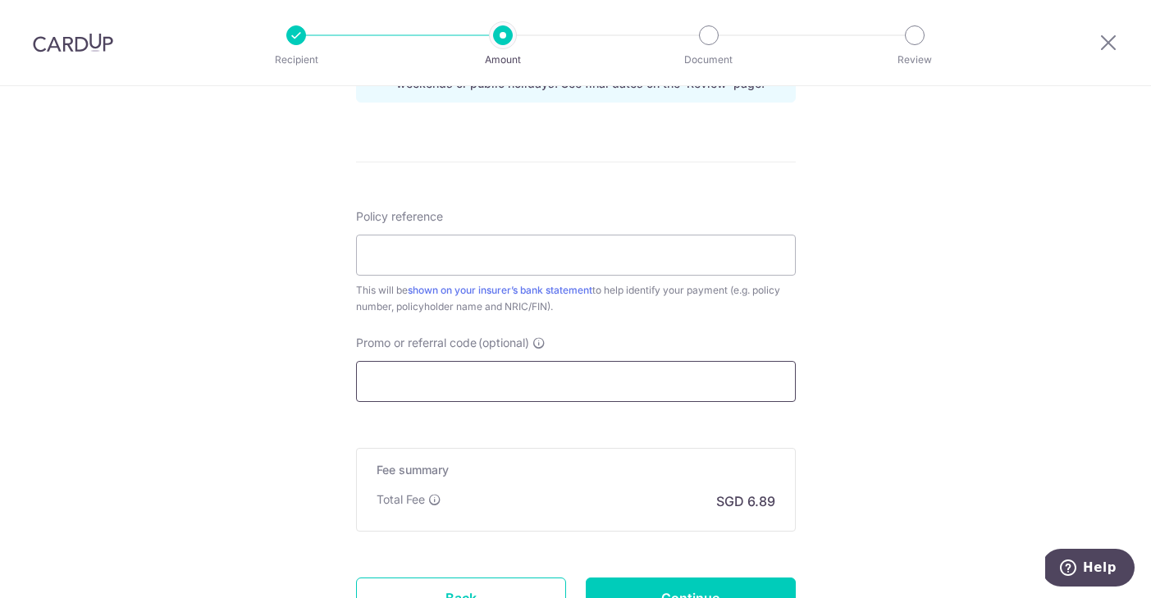
click at [682, 372] on input "Promo or referral code (optional)" at bounding box center [576, 381] width 440 height 41
paste input "OFF225"
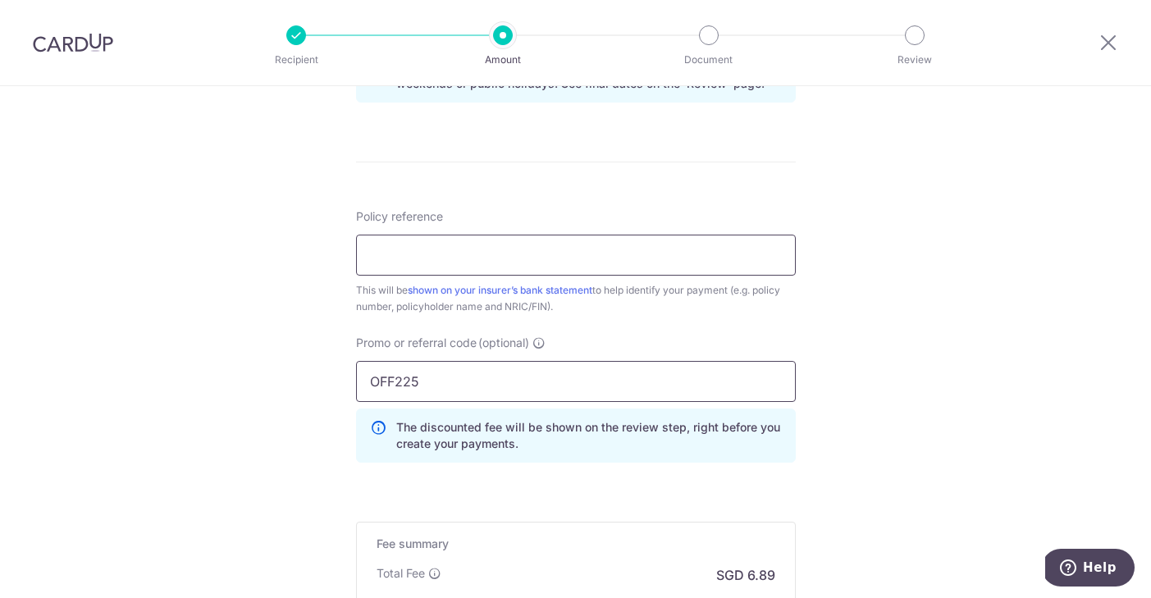
type input "OFF225"
click at [657, 266] on input "Policy reference" at bounding box center [576, 255] width 440 height 41
paste input "65697456"
click at [929, 220] on div "Tell us more about your payment Enter payment amount SGD 264.93 264.93 Select C…" at bounding box center [575, 2] width 1151 height 1625
click at [614, 257] on input "65697456" at bounding box center [576, 255] width 440 height 41
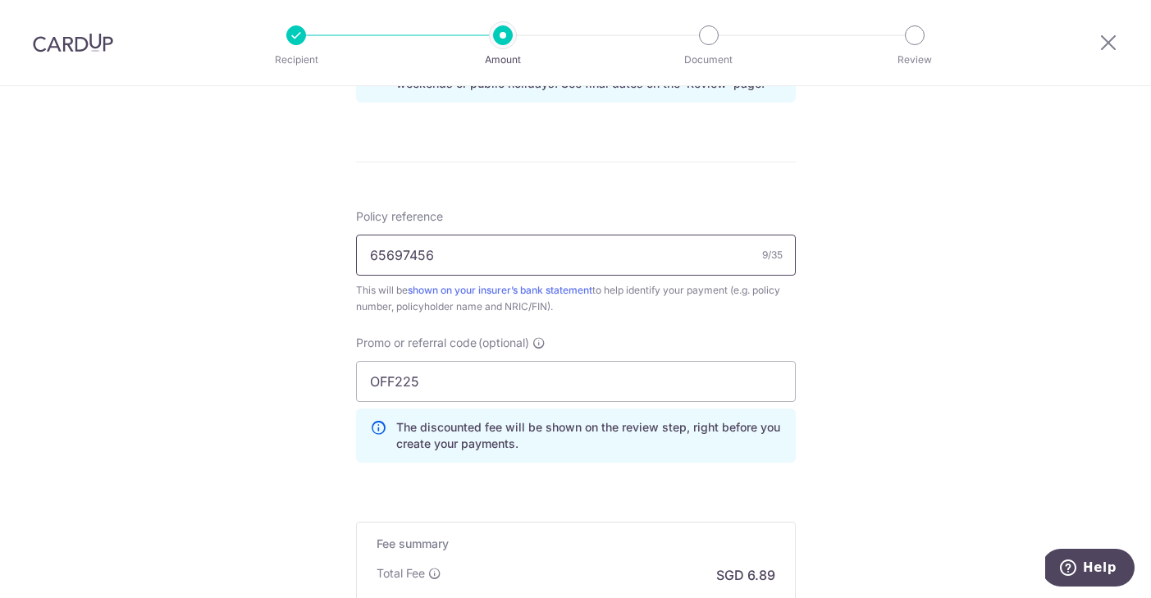
click at [558, 258] on input "65697456" at bounding box center [576, 255] width 440 height 41
type input "65697456"
click at [565, 288] on link "shown on your insurer’s bank statement" at bounding box center [500, 290] width 185 height 12
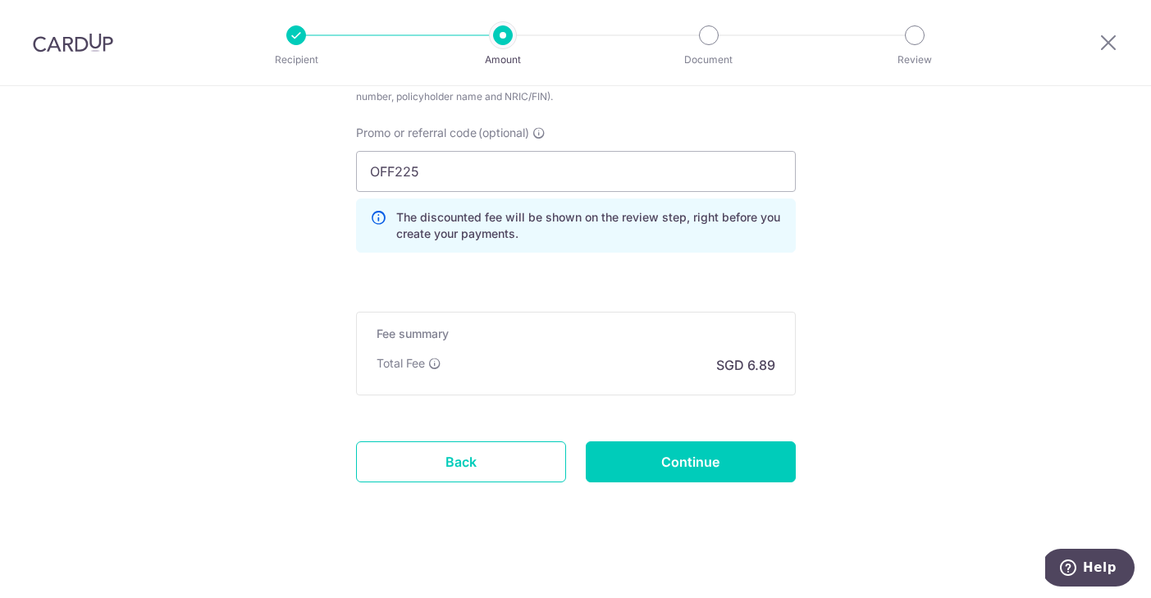
scroll to position [1113, 0]
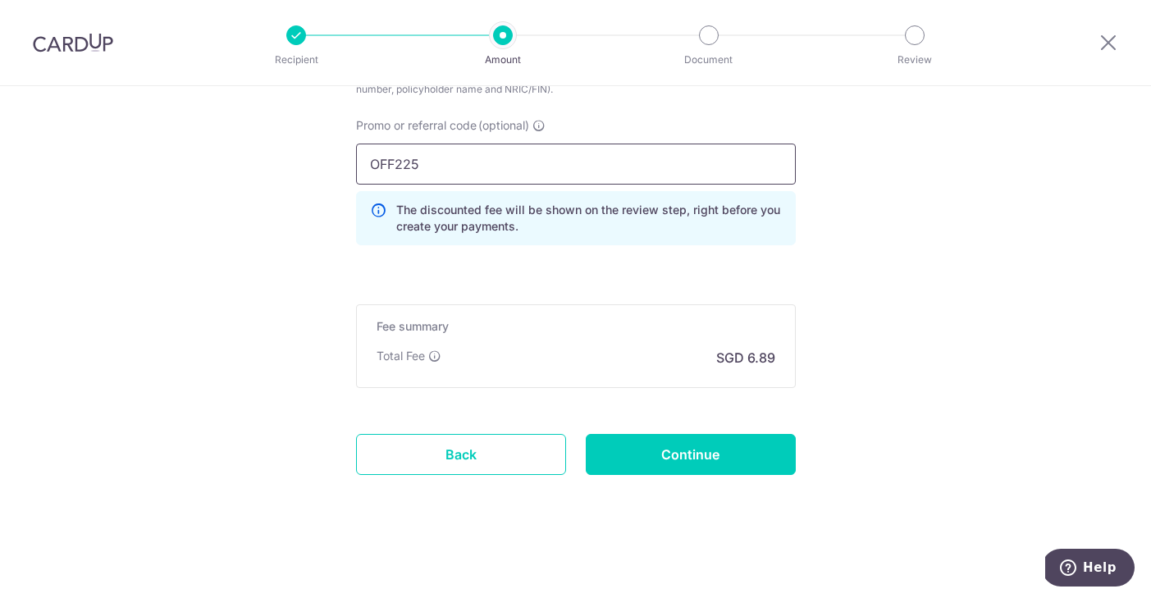
click at [691, 174] on input "OFF225" at bounding box center [576, 164] width 440 height 41
type input "OFF225"
click at [719, 458] on input "Continue" at bounding box center [691, 454] width 210 height 41
type input "Create Schedule"
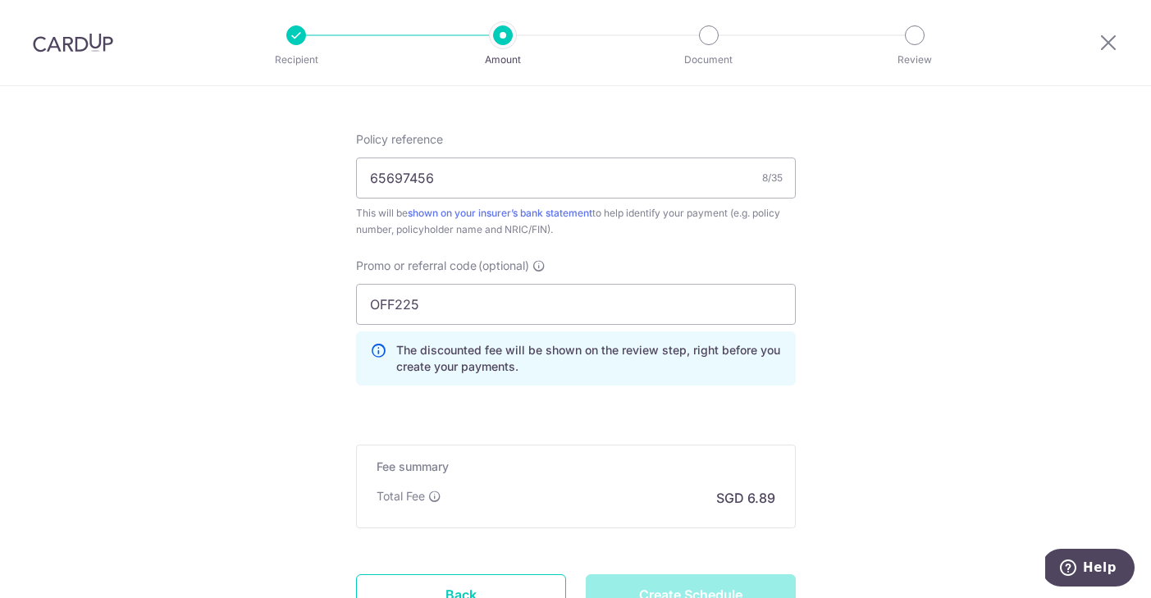
scroll to position [967, 0]
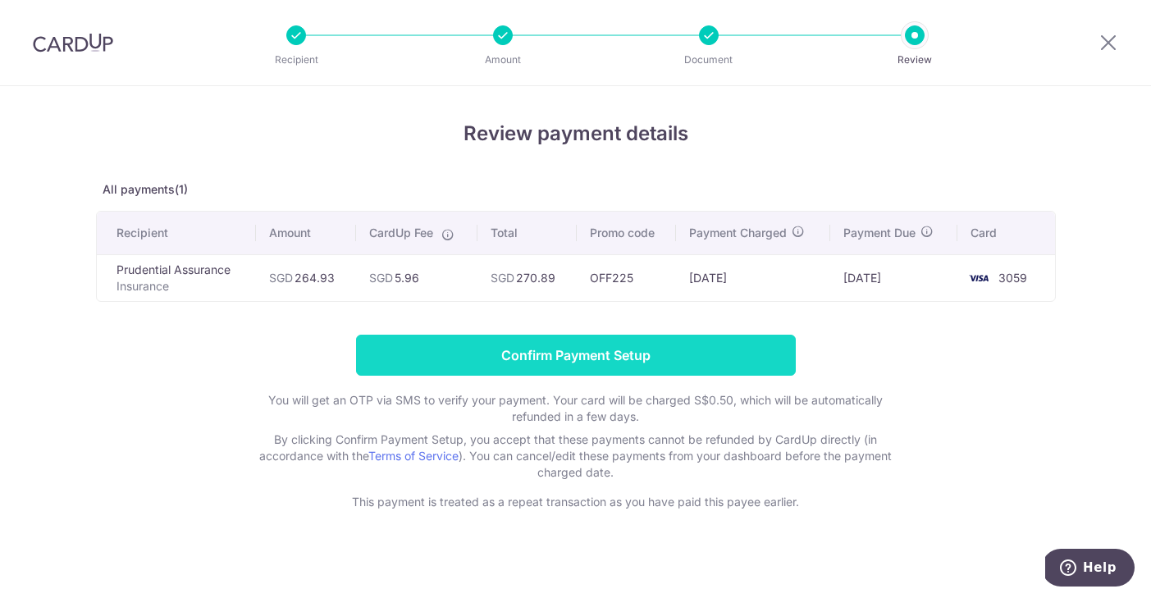
click at [632, 358] on input "Confirm Payment Setup" at bounding box center [576, 355] width 440 height 41
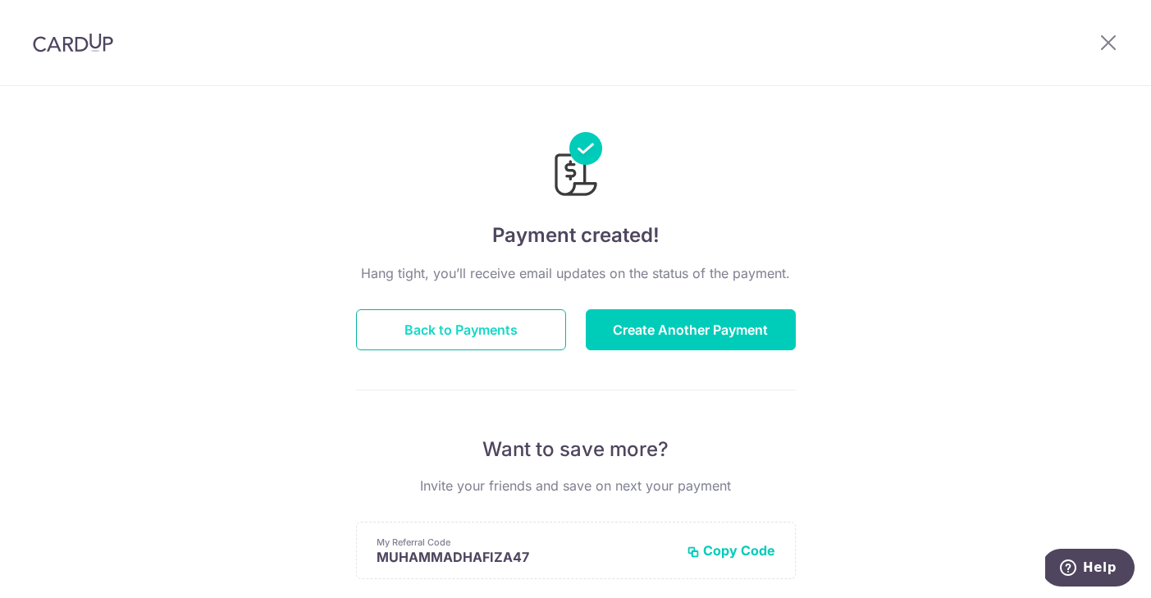
click at [507, 328] on button "Back to Payments" at bounding box center [461, 329] width 210 height 41
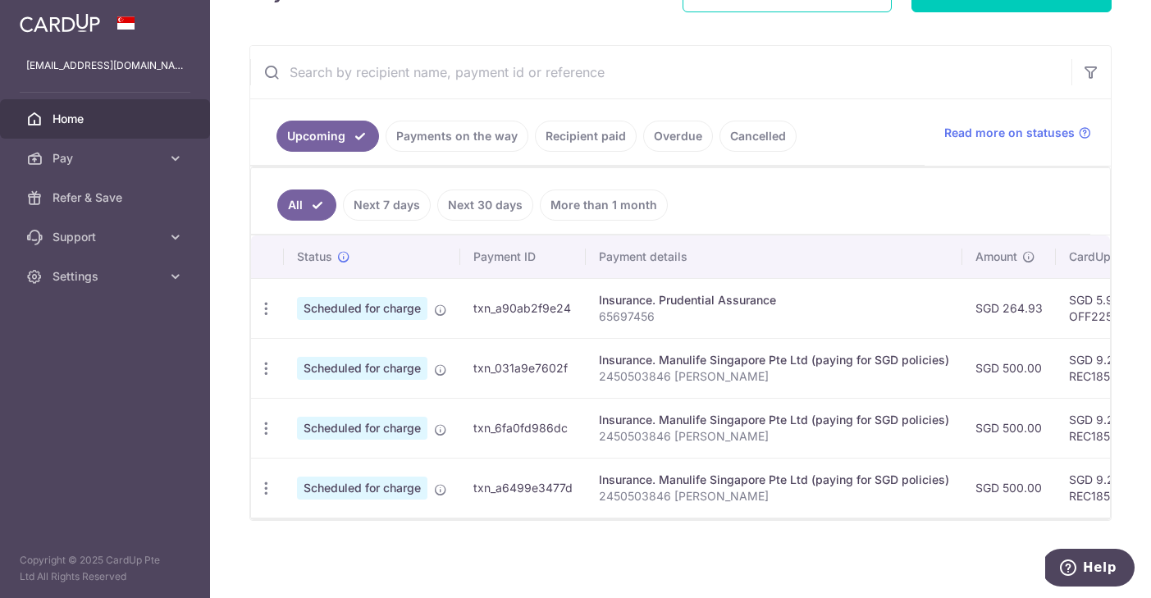
click at [600, 139] on link "Recipient paid" at bounding box center [586, 136] width 102 height 31
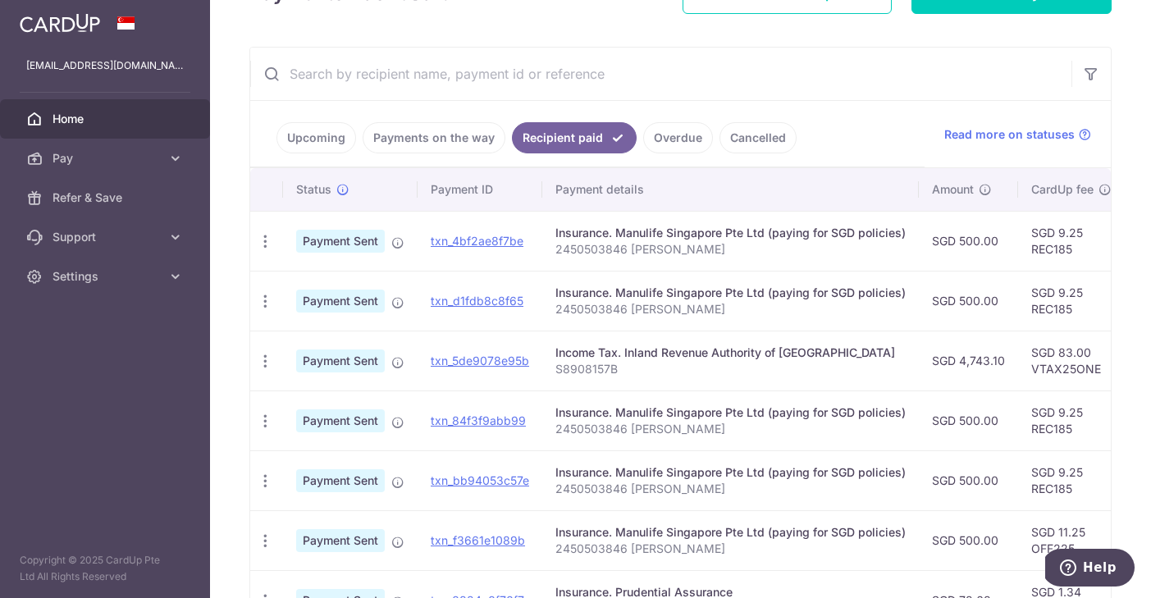
scroll to position [253, 0]
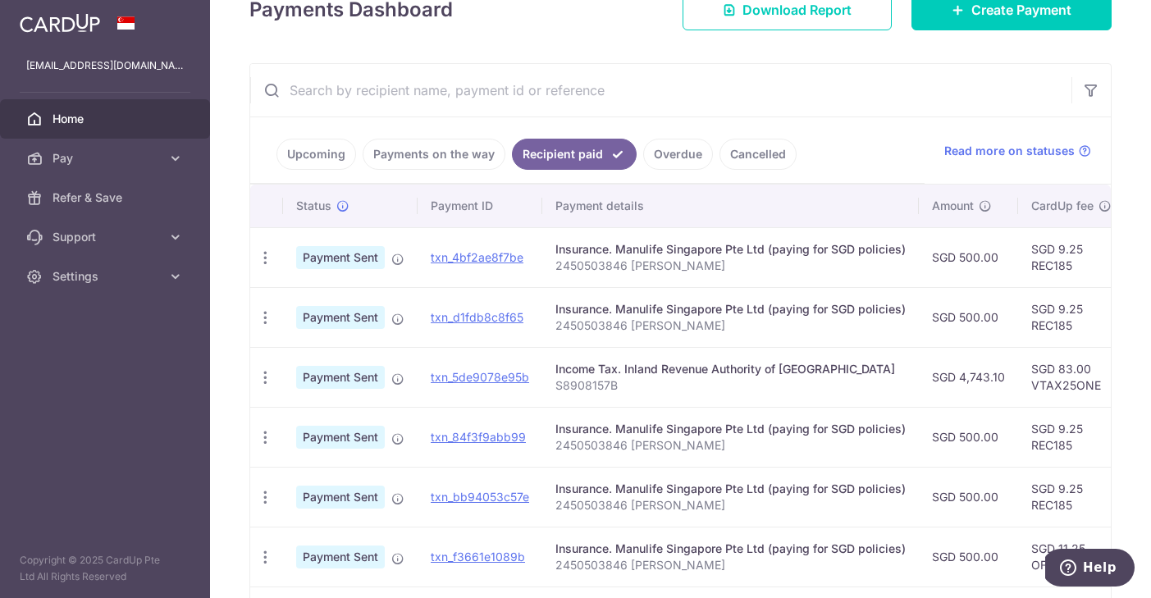
click at [335, 157] on link "Upcoming" at bounding box center [316, 154] width 80 height 31
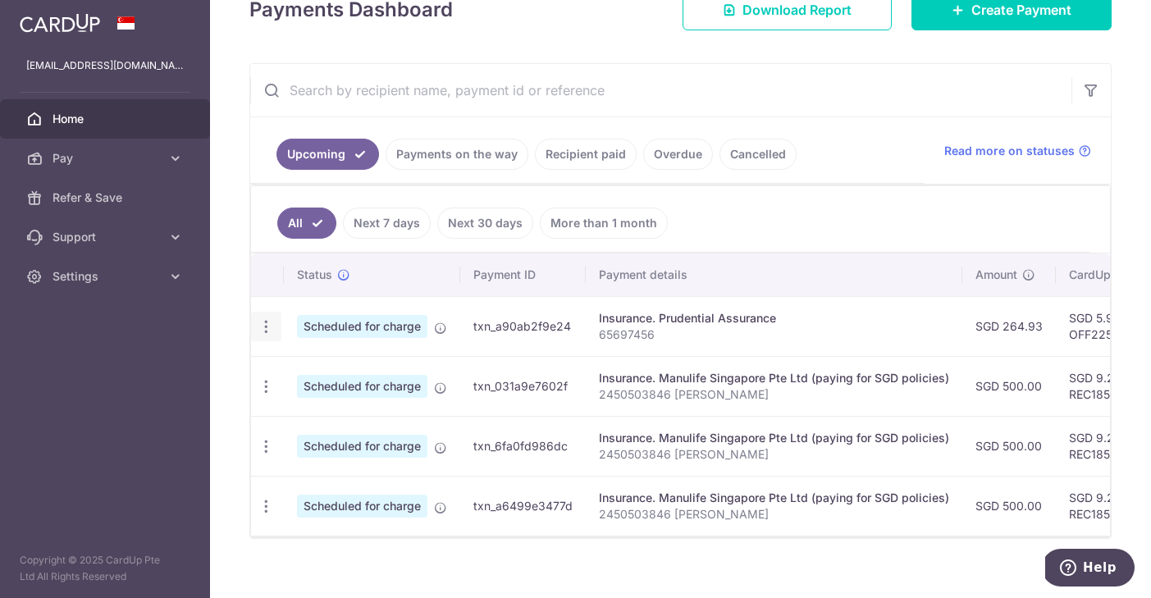
click at [265, 326] on icon "button" at bounding box center [266, 326] width 17 height 17
click at [308, 370] on span "Update payment" at bounding box center [354, 372] width 112 height 20
radio input "true"
type input "264.93"
type input "[DATE]"
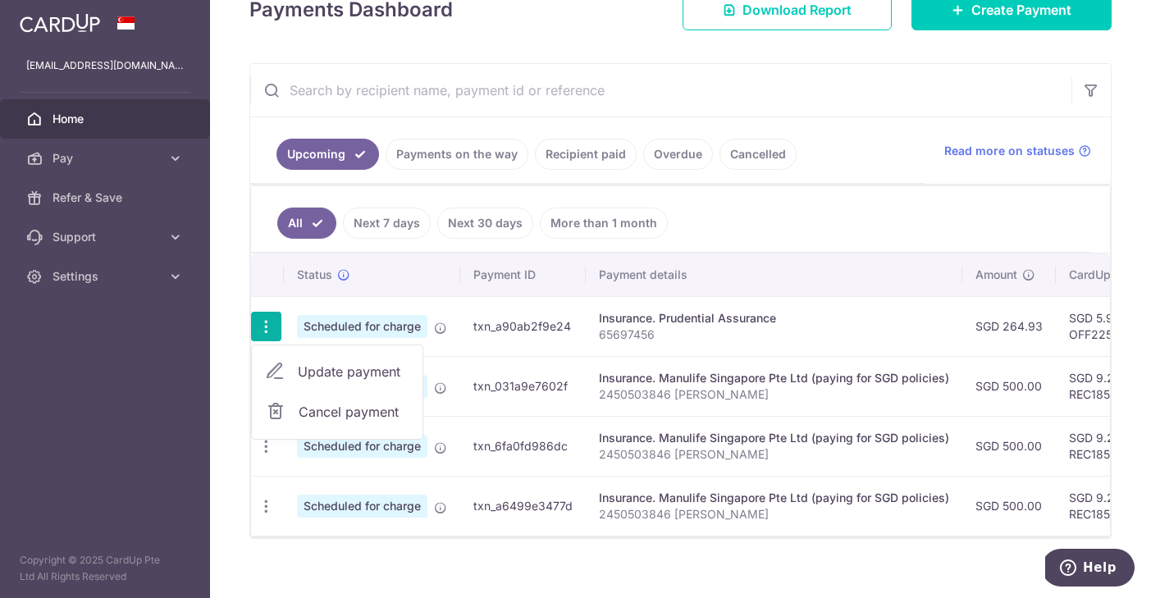
type input "65697456"
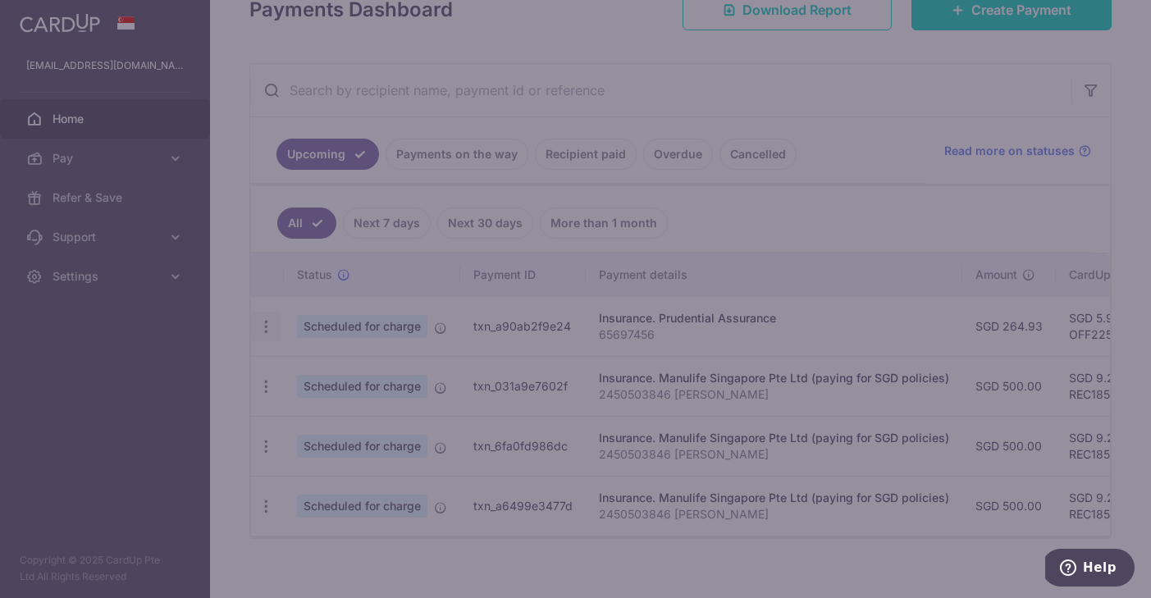
type input "OFF225"
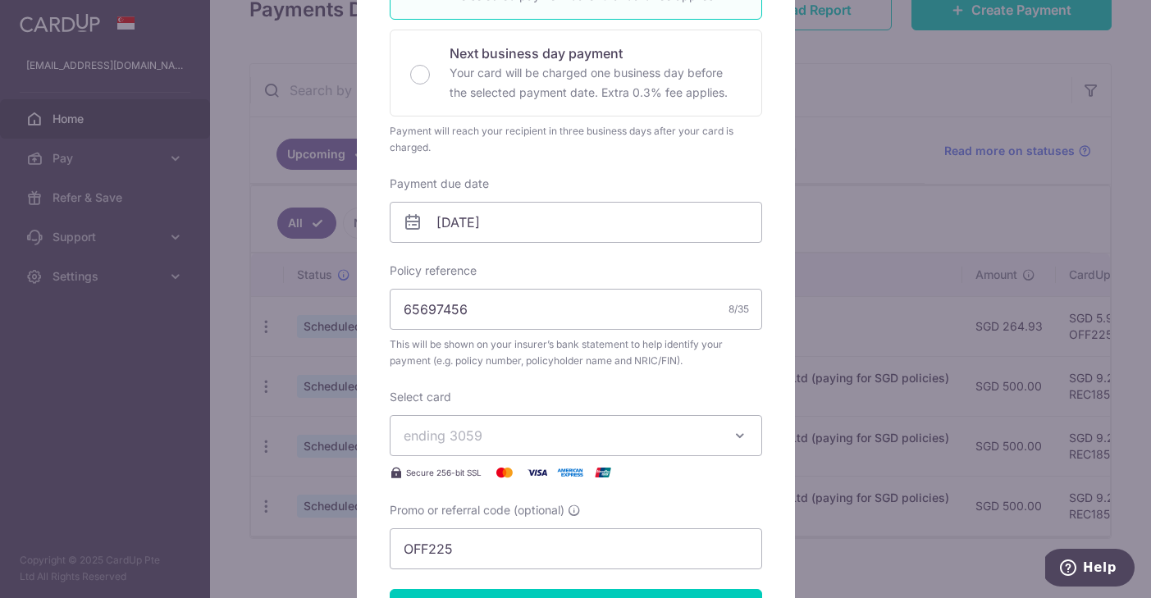
scroll to position [390, 0]
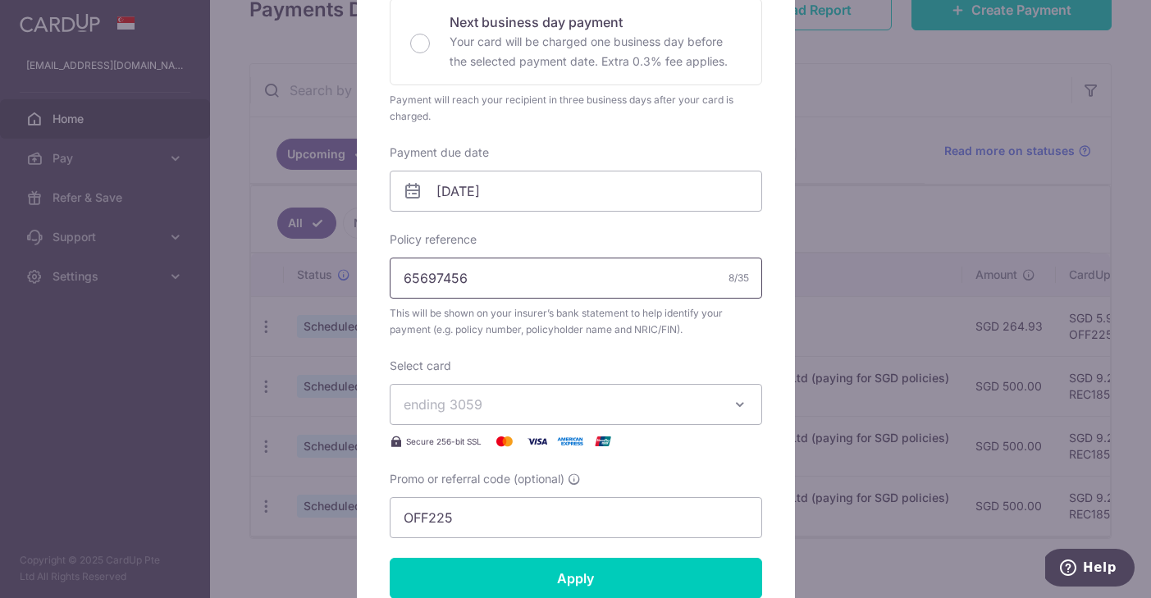
click at [524, 285] on input "65697456" at bounding box center [576, 278] width 372 height 41
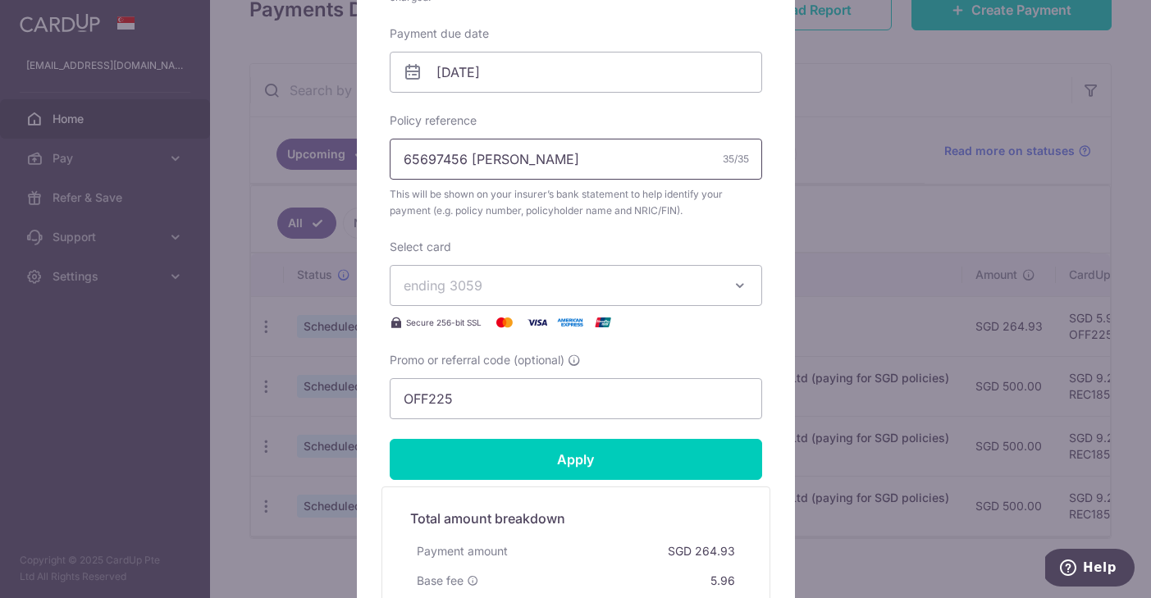
scroll to position [529, 0]
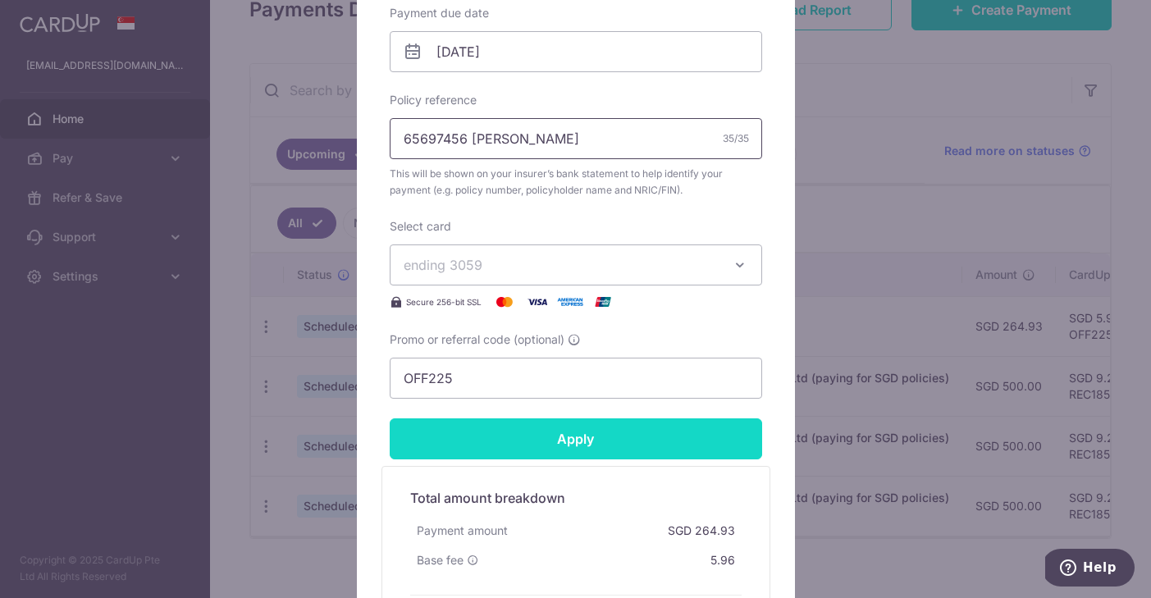
type input "65697456 [PERSON_NAME]"
click at [573, 446] on input "Apply" at bounding box center [576, 438] width 372 height 41
type input "Successfully Applied"
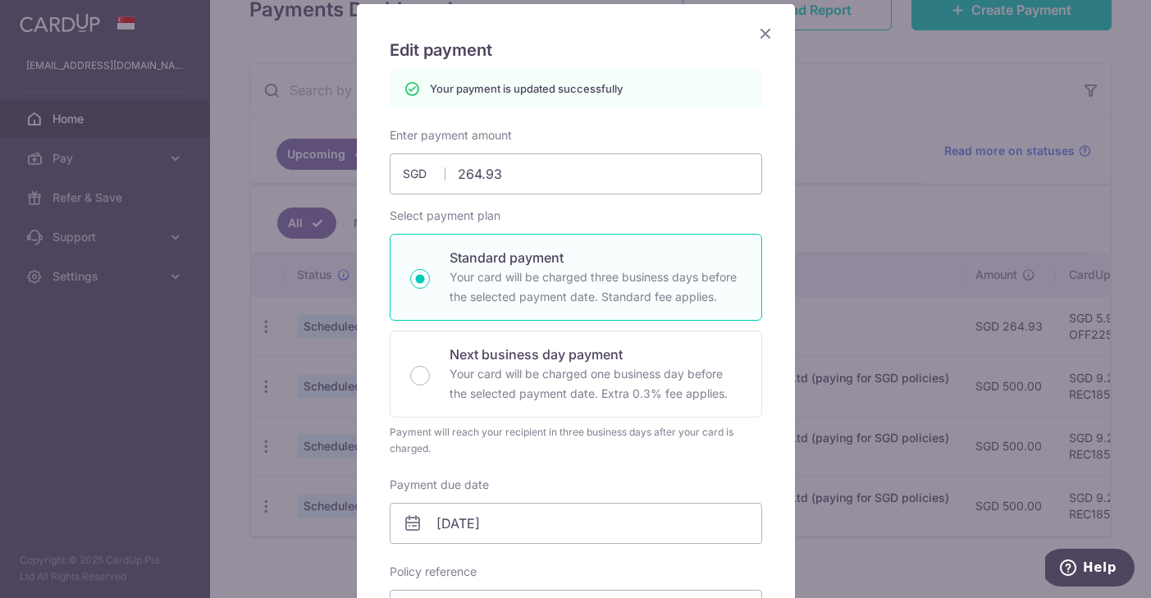
scroll to position [46, 0]
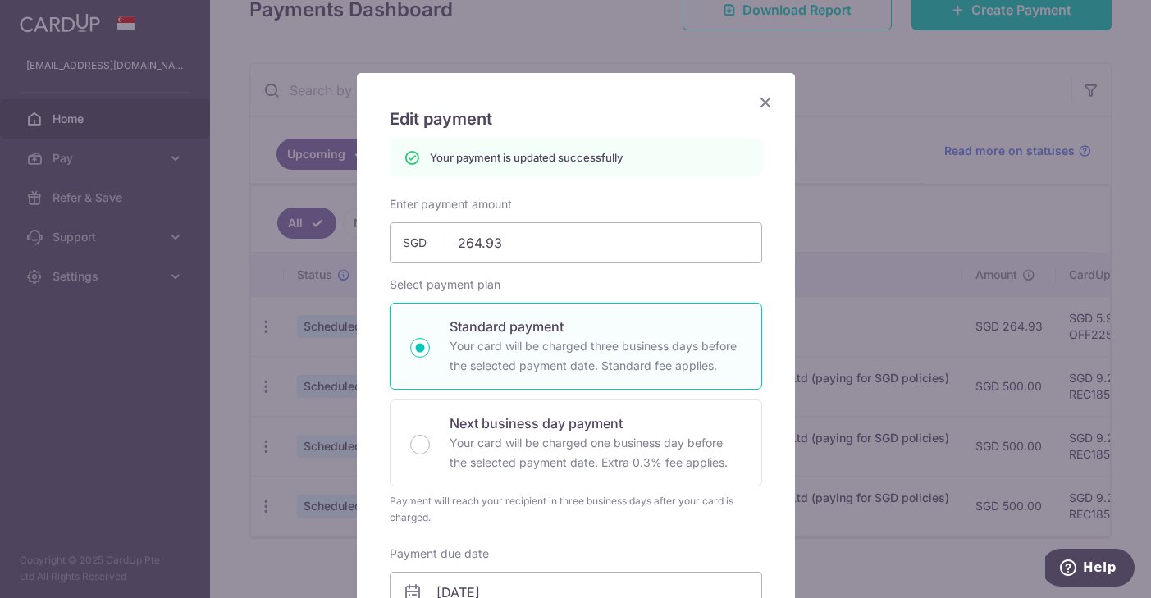
click at [768, 104] on icon "Close" at bounding box center [765, 102] width 20 height 21
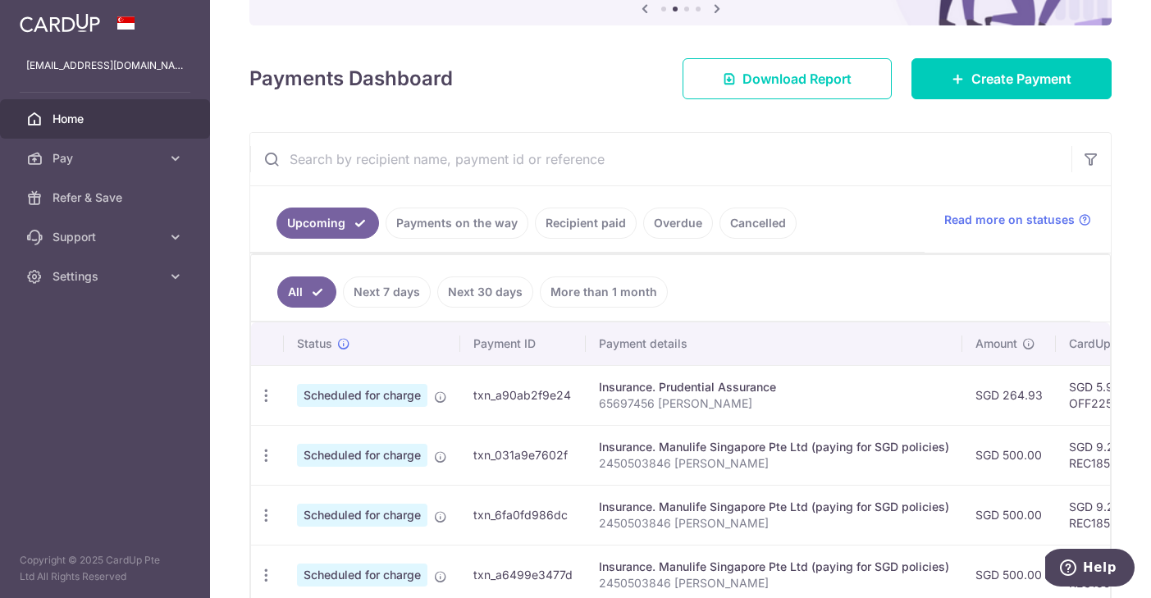
scroll to position [183, 0]
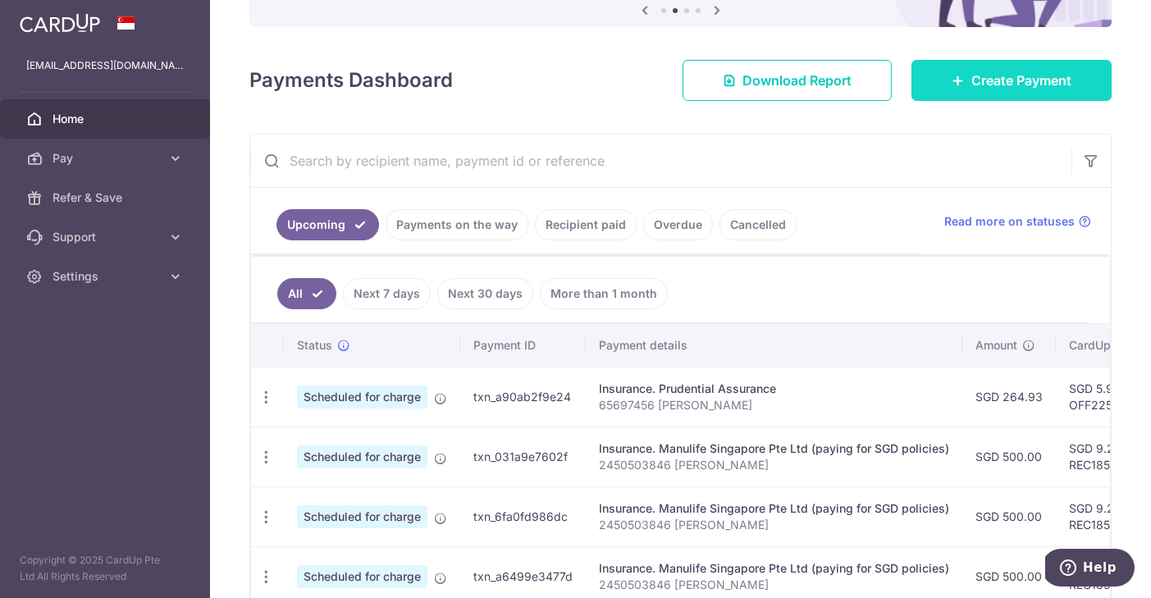
click at [952, 88] on link "Create Payment" at bounding box center [1011, 80] width 200 height 41
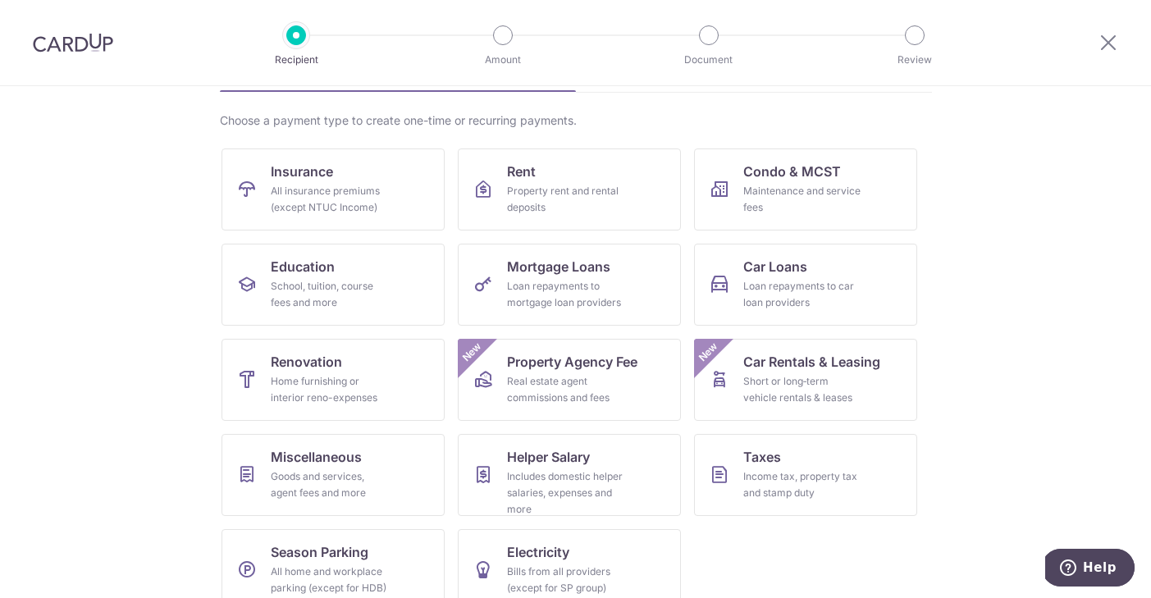
scroll to position [136, 0]
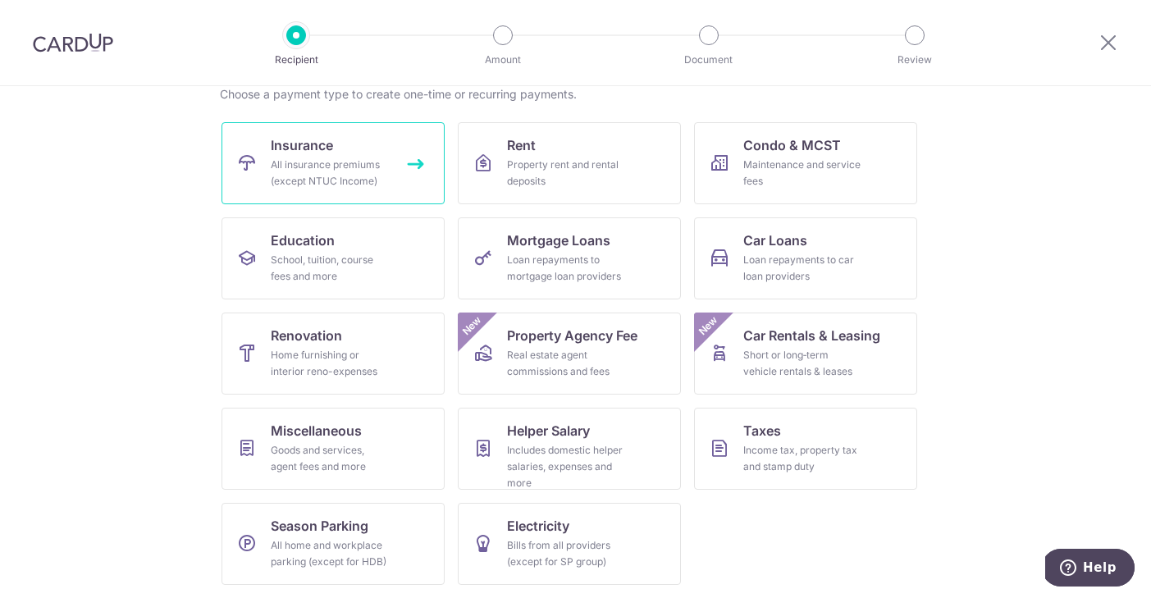
click at [403, 180] on link "Insurance All insurance premiums (except NTUC Income)" at bounding box center [332, 163] width 223 height 82
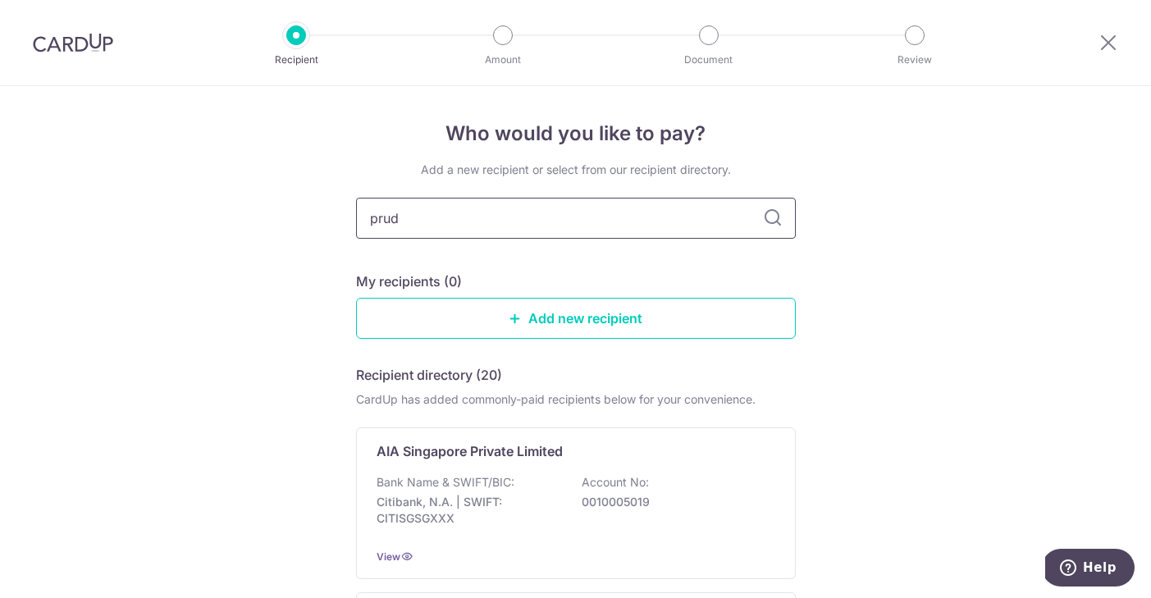
type input "prude"
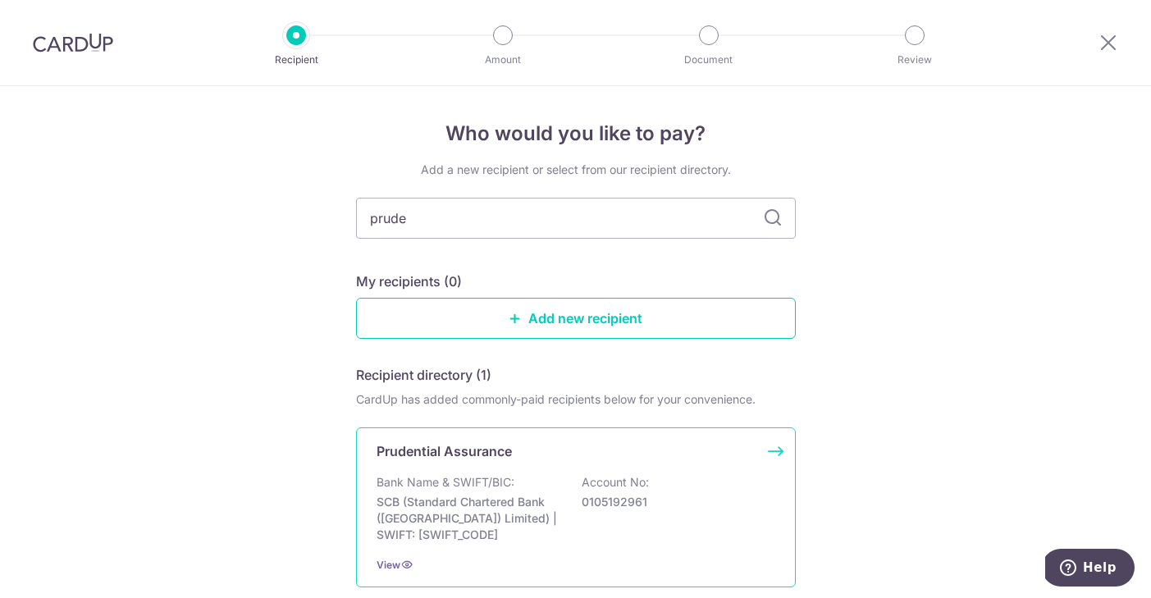
click at [526, 455] on div "Prudential Assurance" at bounding box center [565, 451] width 379 height 20
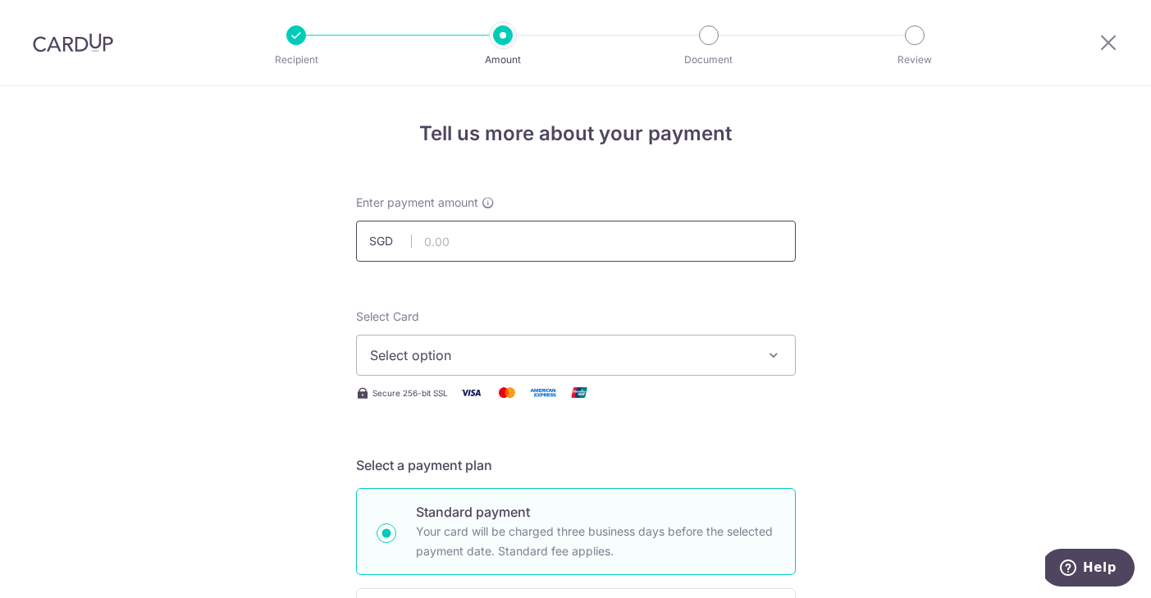
click at [540, 235] on input "text" at bounding box center [576, 241] width 440 height 41
type input "264.93"
click at [733, 362] on span "Select option" at bounding box center [561, 355] width 382 height 20
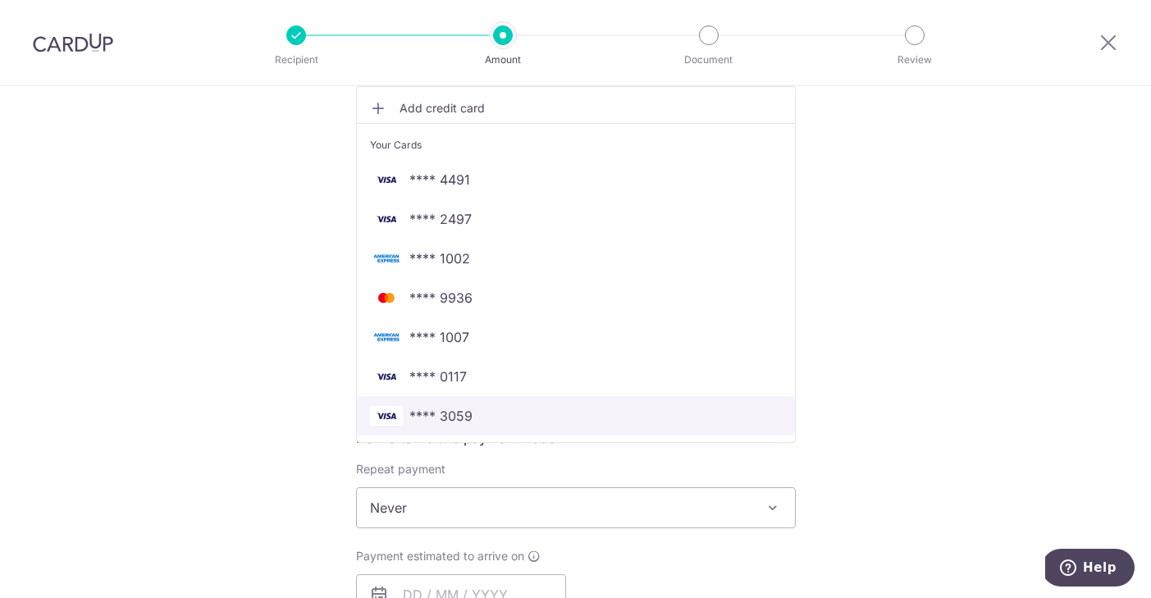
scroll to position [296, 0]
click at [642, 414] on span "**** 3059" at bounding box center [576, 413] width 412 height 20
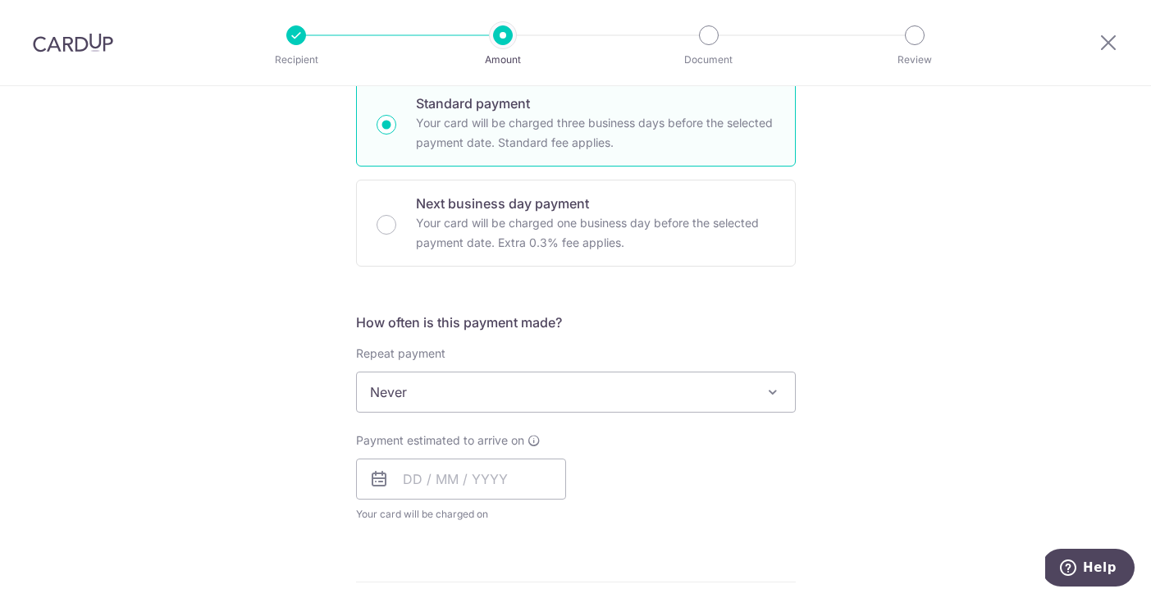
scroll to position [483, 0]
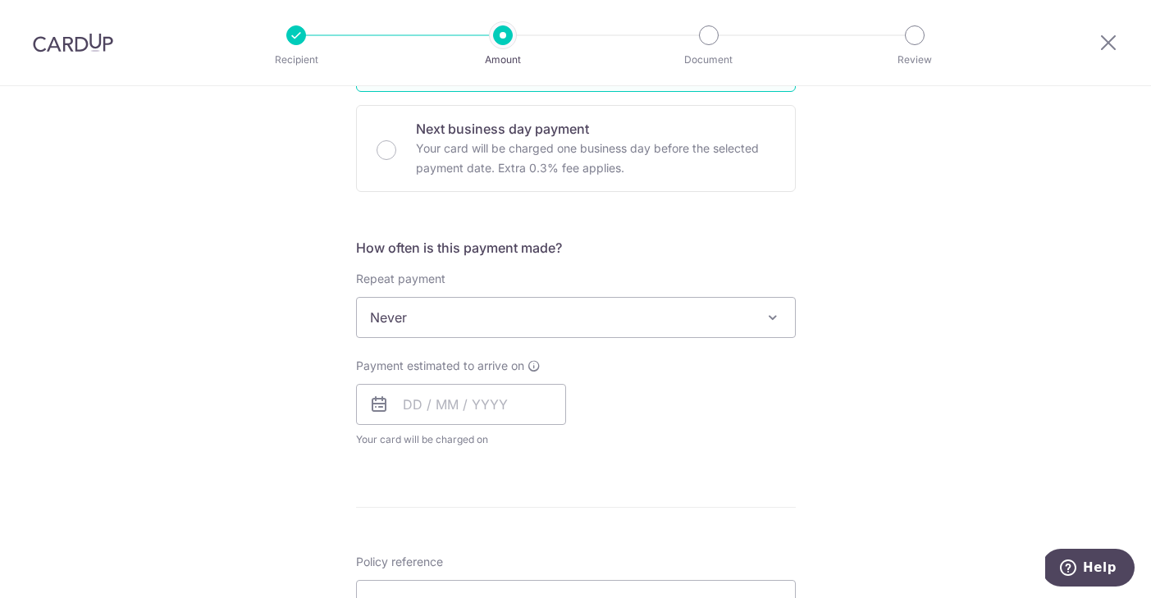
click at [492, 322] on span "Never" at bounding box center [576, 317] width 438 height 39
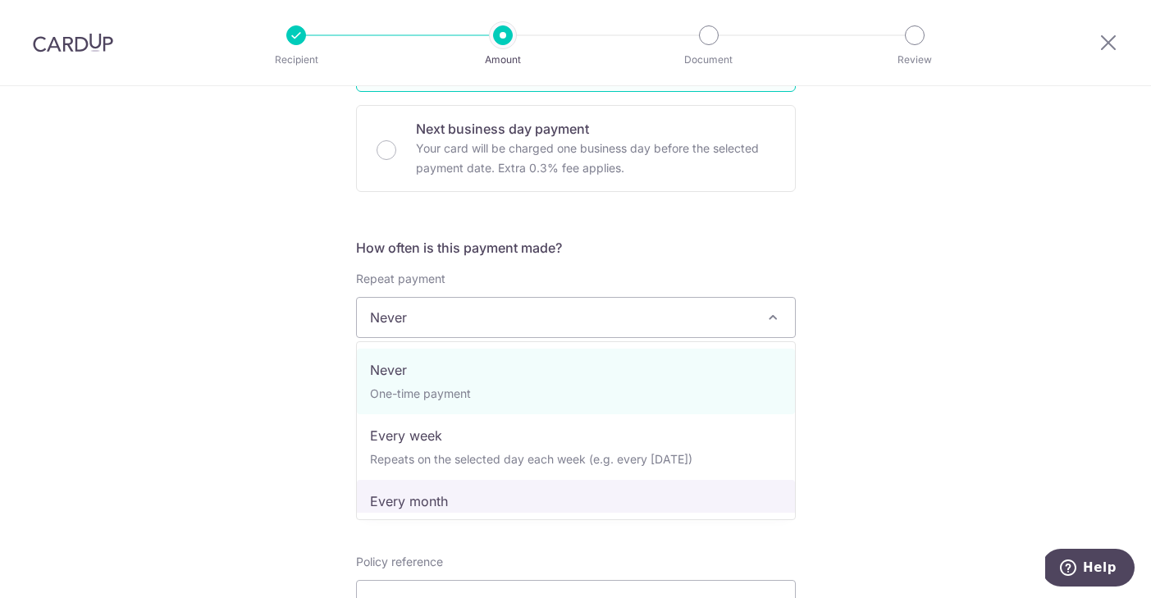
select select "3"
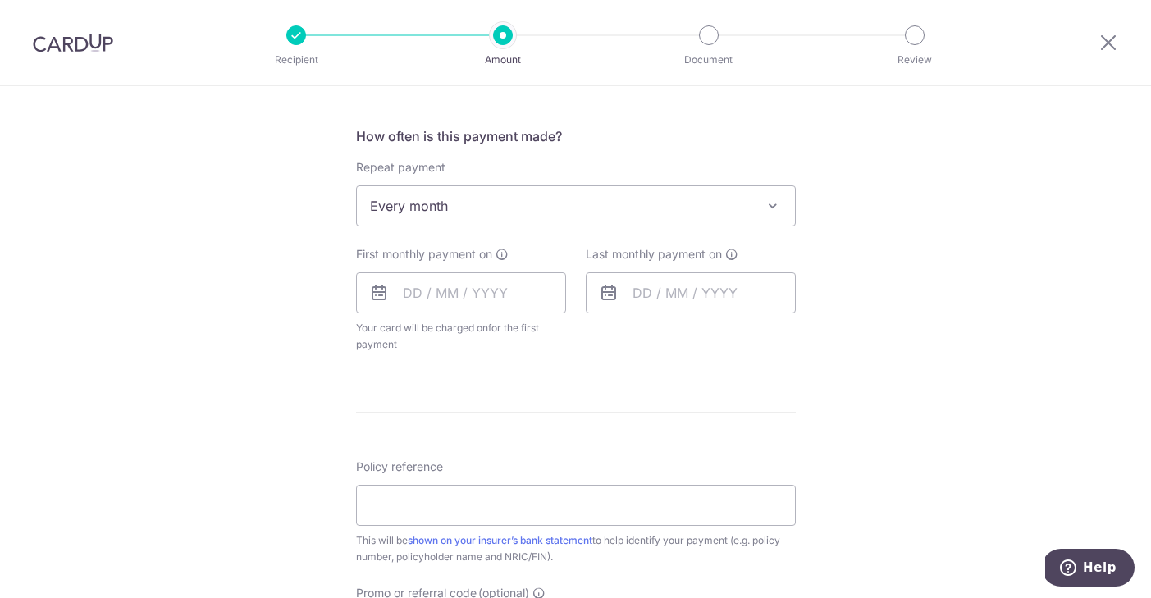
scroll to position [600, 0]
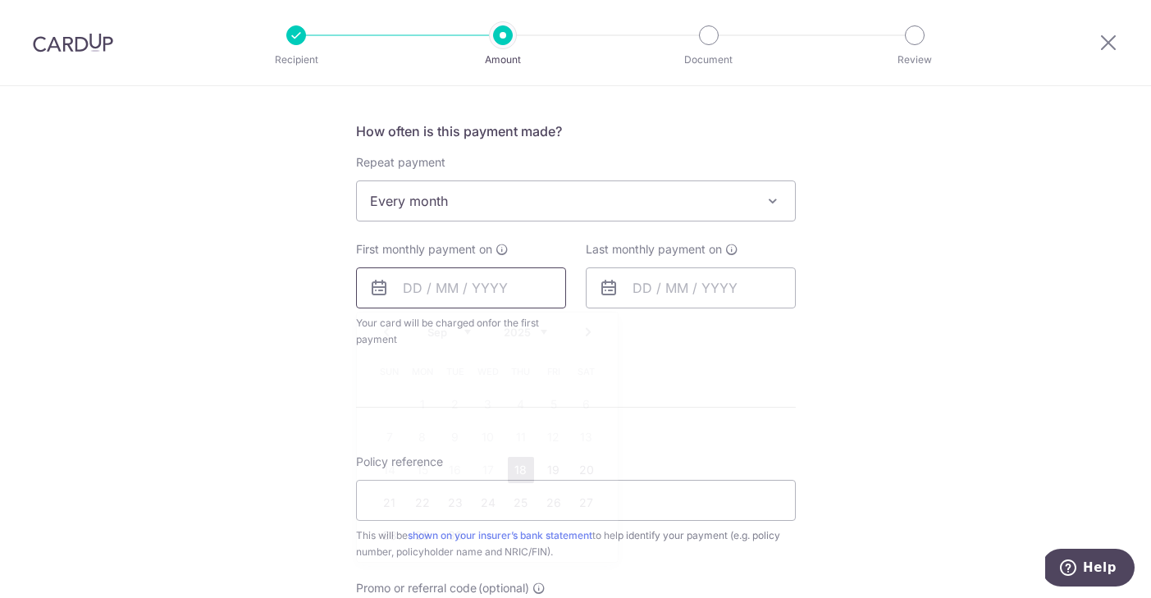
click at [417, 300] on input "text" at bounding box center [461, 287] width 210 height 41
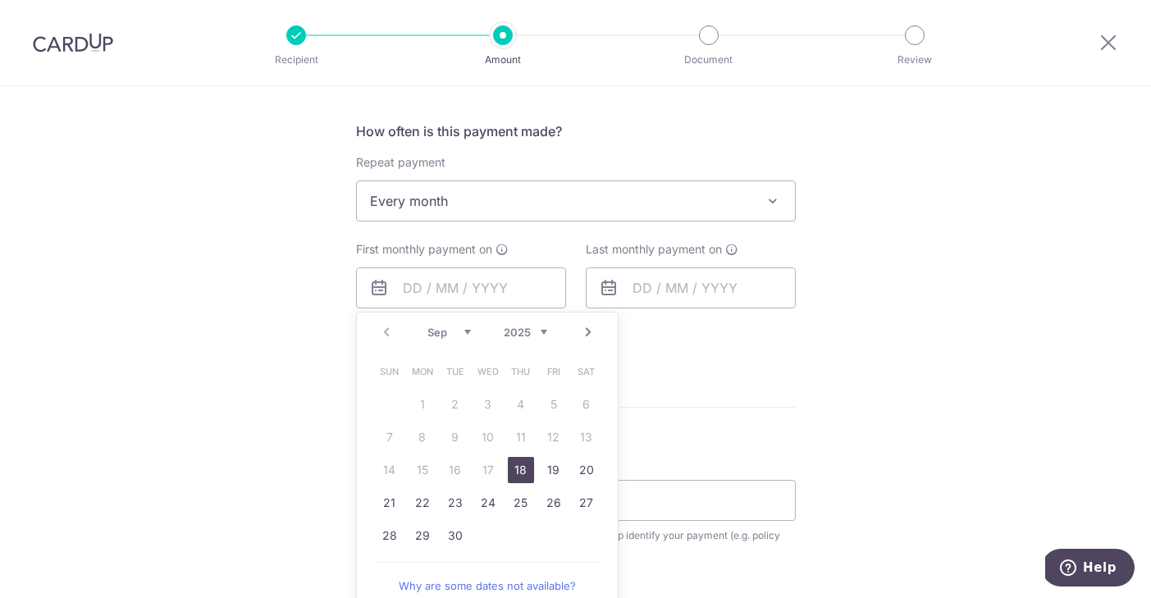
click at [520, 467] on link "18" at bounding box center [521, 470] width 26 height 26
type input "[DATE]"
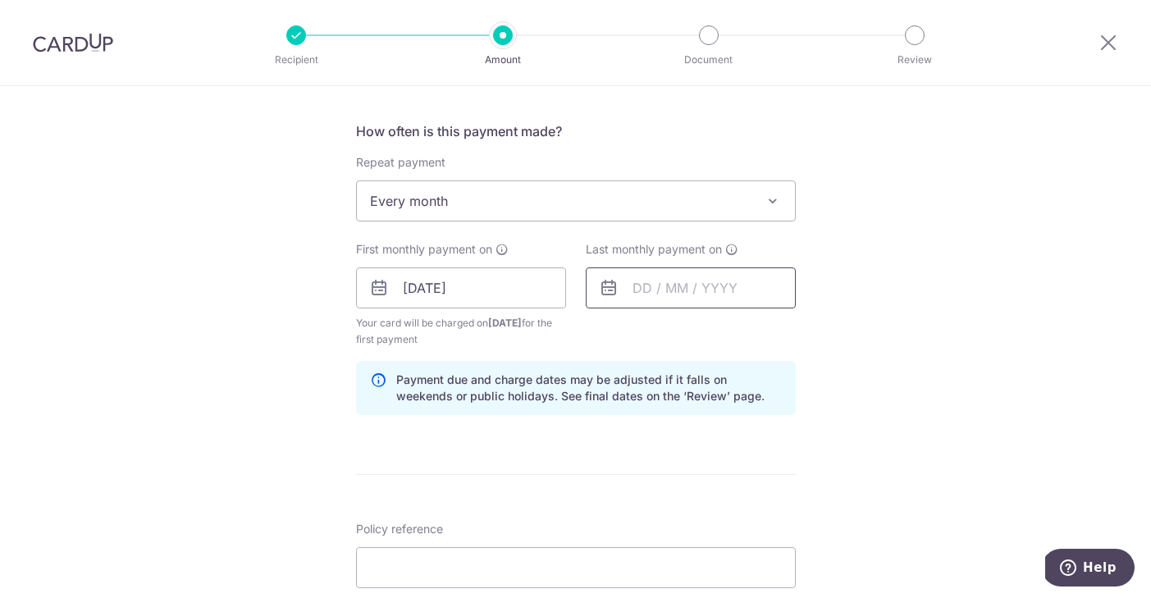
click at [647, 284] on input "text" at bounding box center [691, 287] width 210 height 41
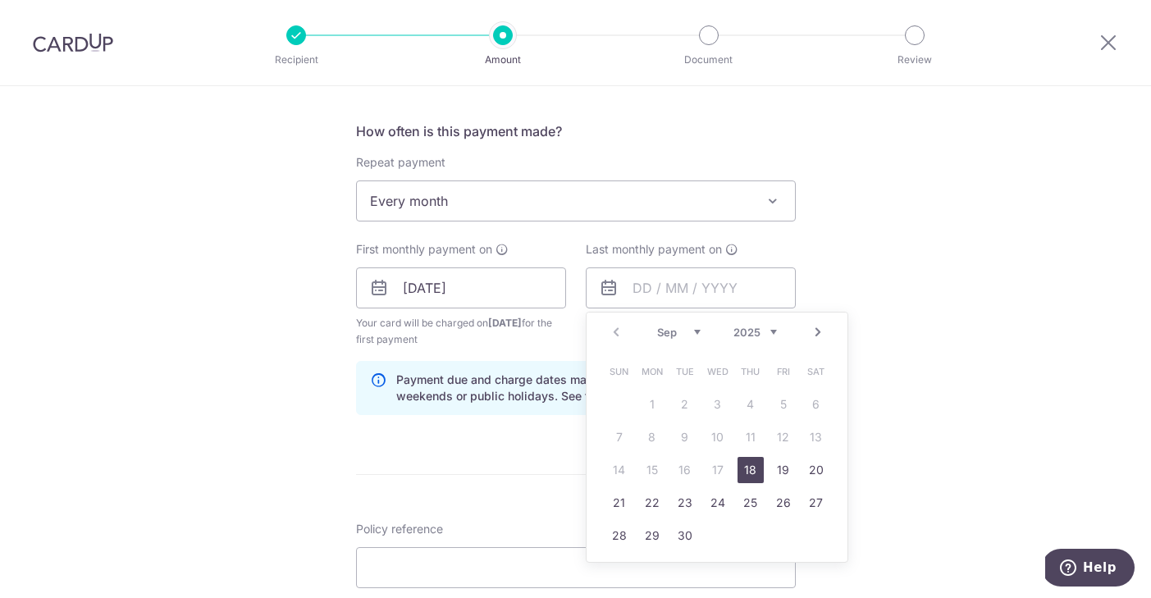
click at [816, 337] on link "Next" at bounding box center [818, 332] width 20 height 20
click at [818, 336] on link "Next" at bounding box center [818, 332] width 20 height 20
click at [722, 536] on link "31" at bounding box center [718, 535] width 26 height 26
type input "31/12/2025"
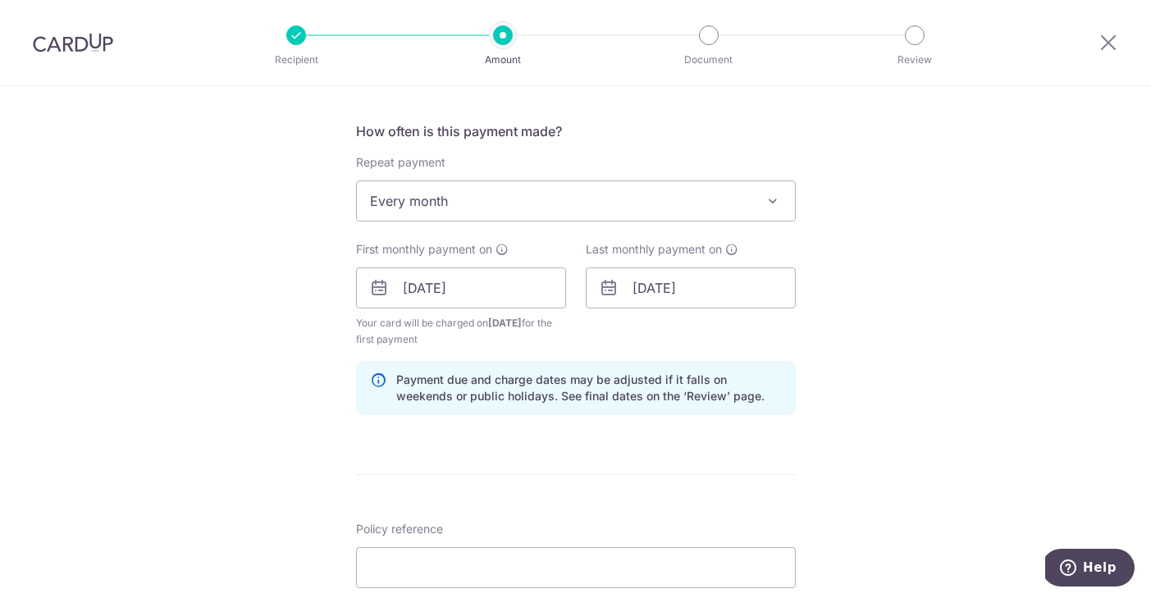
click at [843, 322] on div "Tell us more about your payment Enter payment amount SGD 264.93 264.93 Select C…" at bounding box center [575, 270] width 1151 height 1567
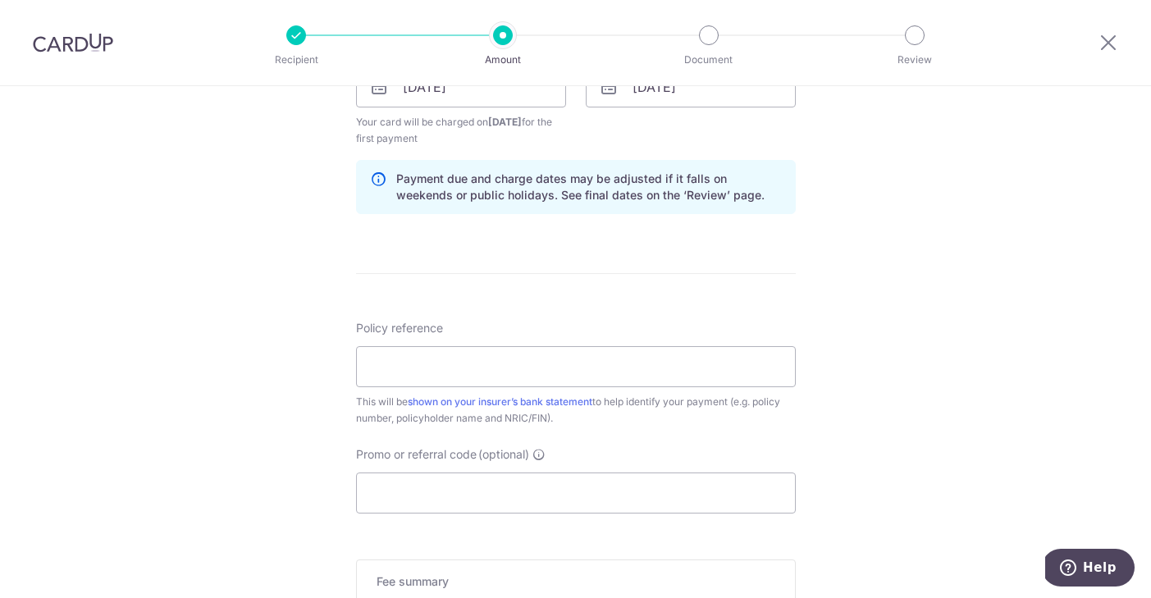
scroll to position [919, 0]
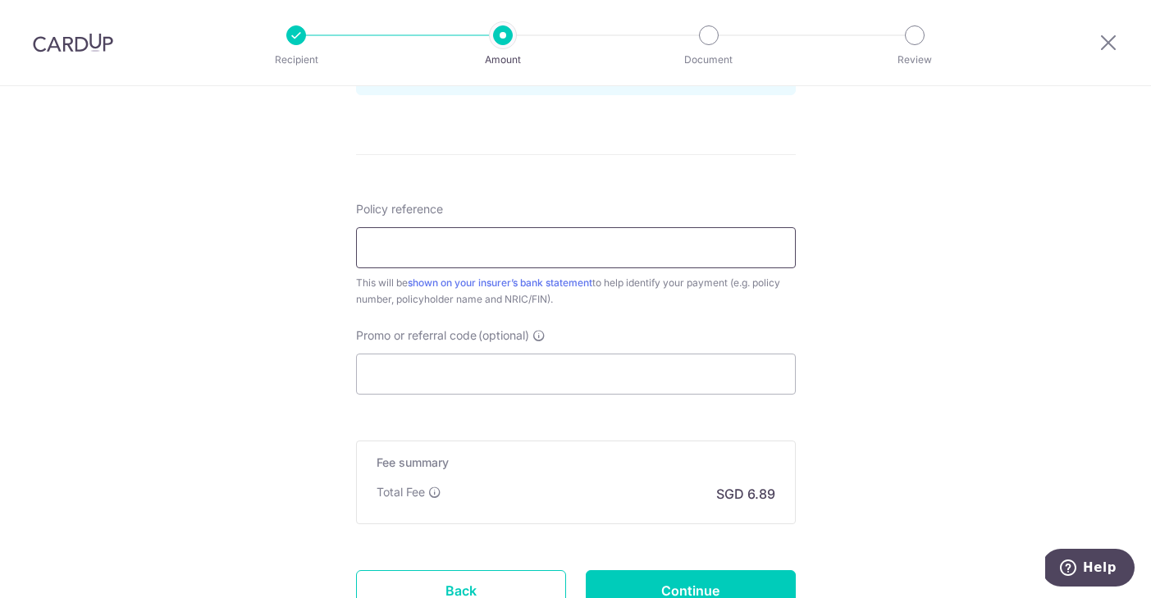
click at [756, 254] on input "Policy reference" at bounding box center [576, 247] width 440 height 41
paste input "65697456"
type input "65697456 [PERSON_NAME]"
click at [458, 370] on input "Promo or referral code (optional)" at bounding box center [576, 374] width 440 height 41
paste input "REC185"
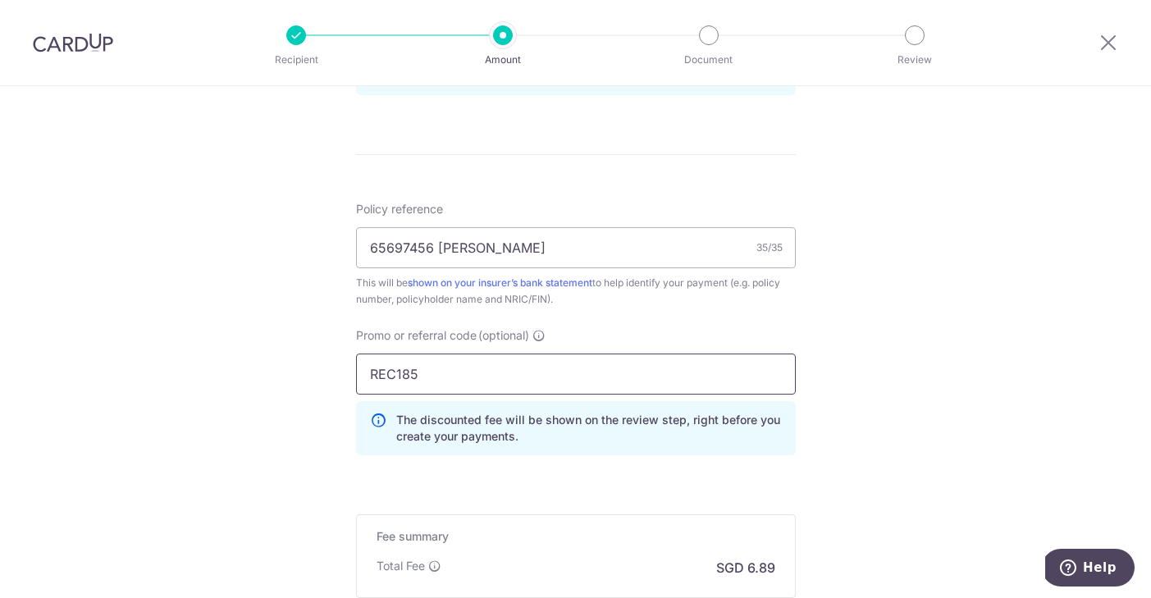
type input "REC185"
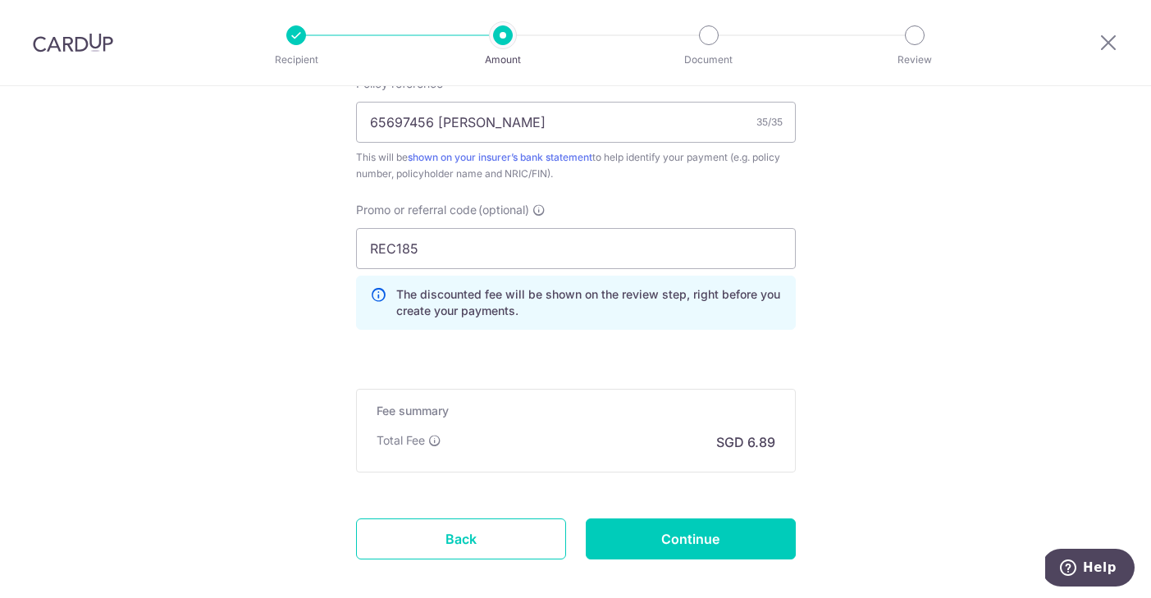
scroll to position [1129, 0]
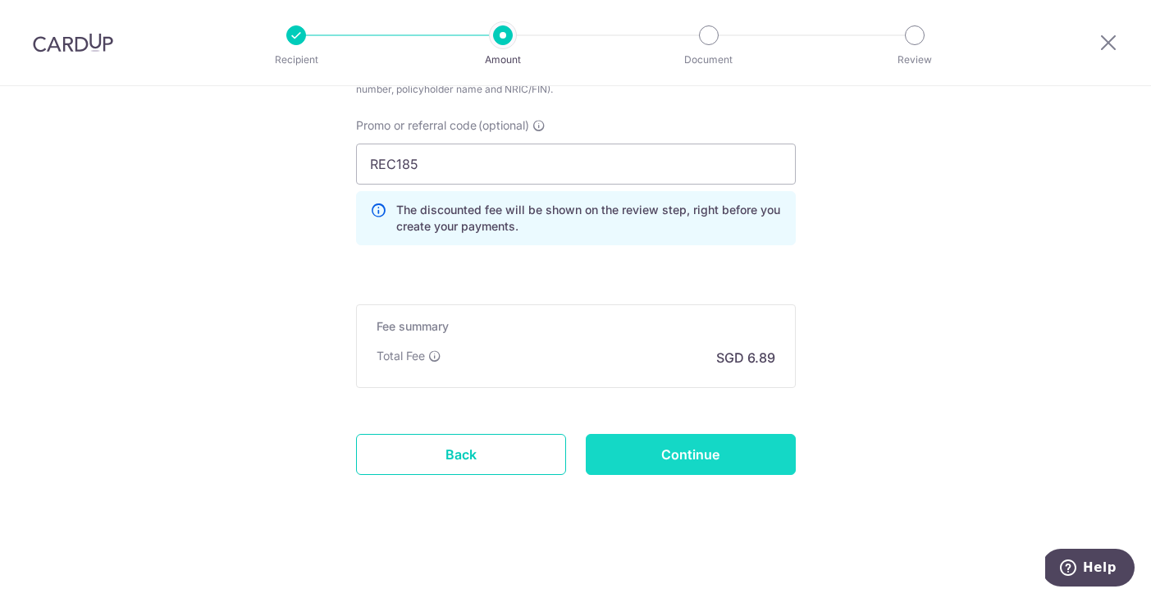
click at [761, 457] on input "Continue" at bounding box center [691, 454] width 210 height 41
type input "Create Schedule"
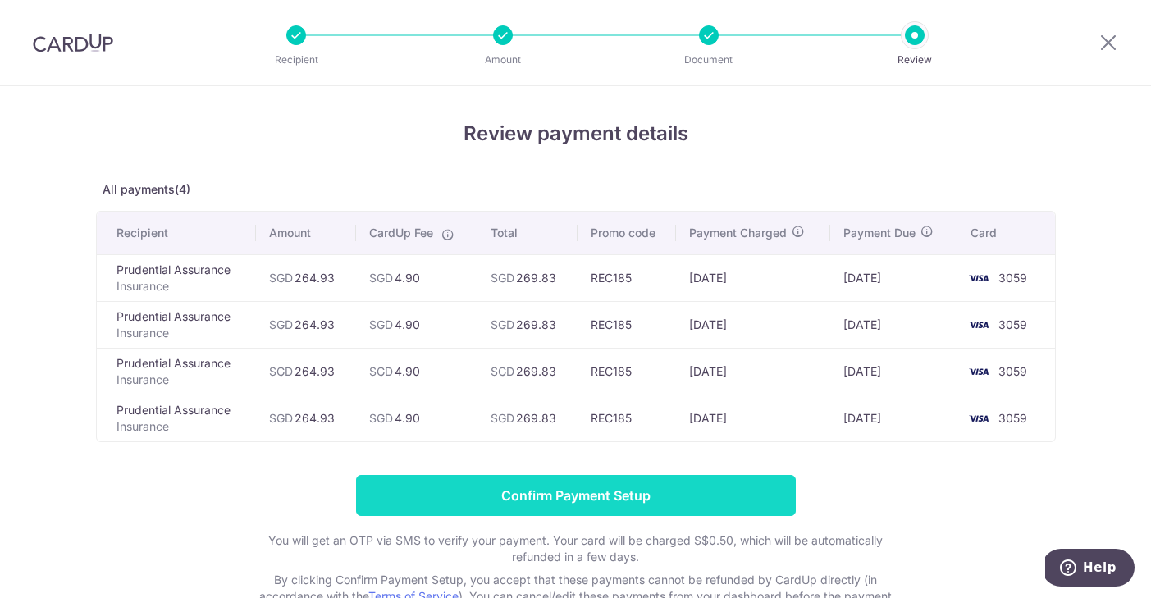
click at [673, 490] on input "Confirm Payment Setup" at bounding box center [576, 495] width 440 height 41
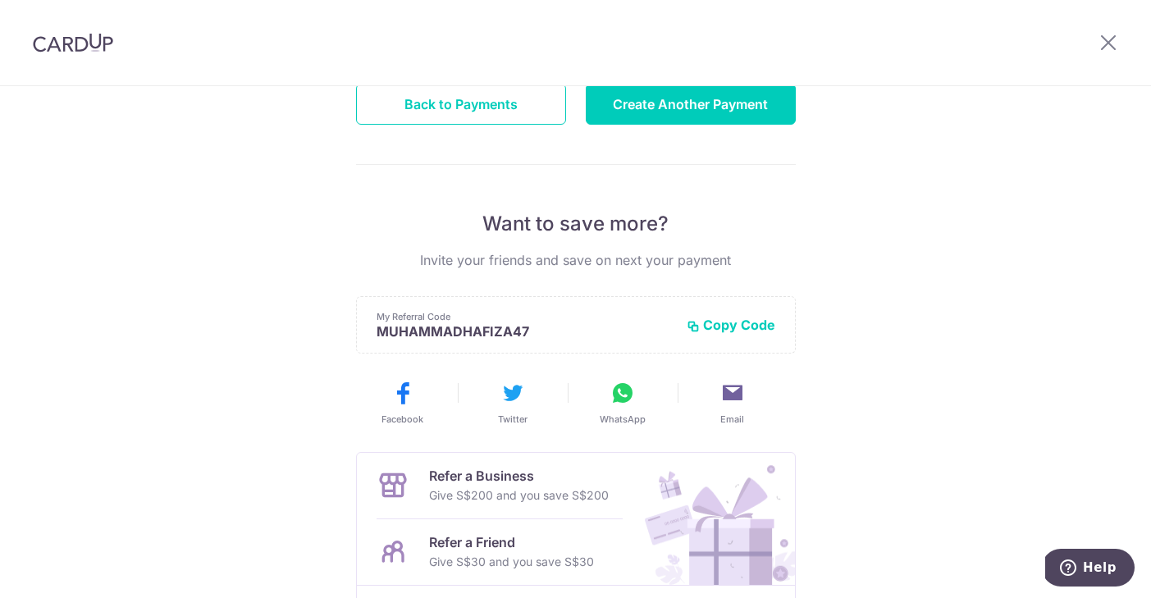
scroll to position [240, 0]
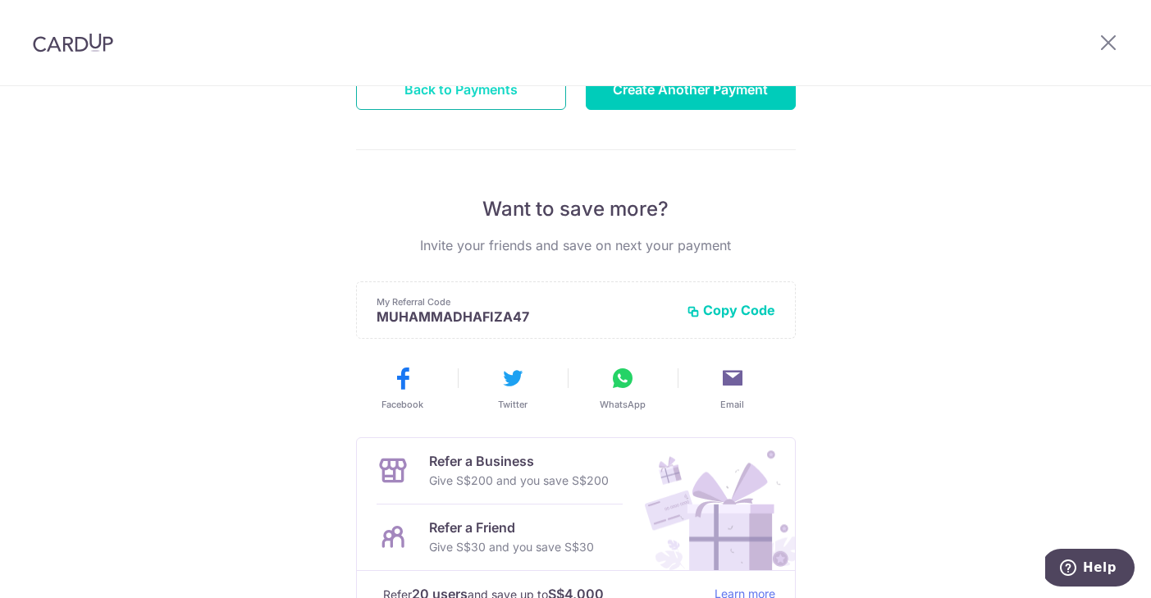
click at [462, 94] on button "Back to Payments" at bounding box center [461, 89] width 210 height 41
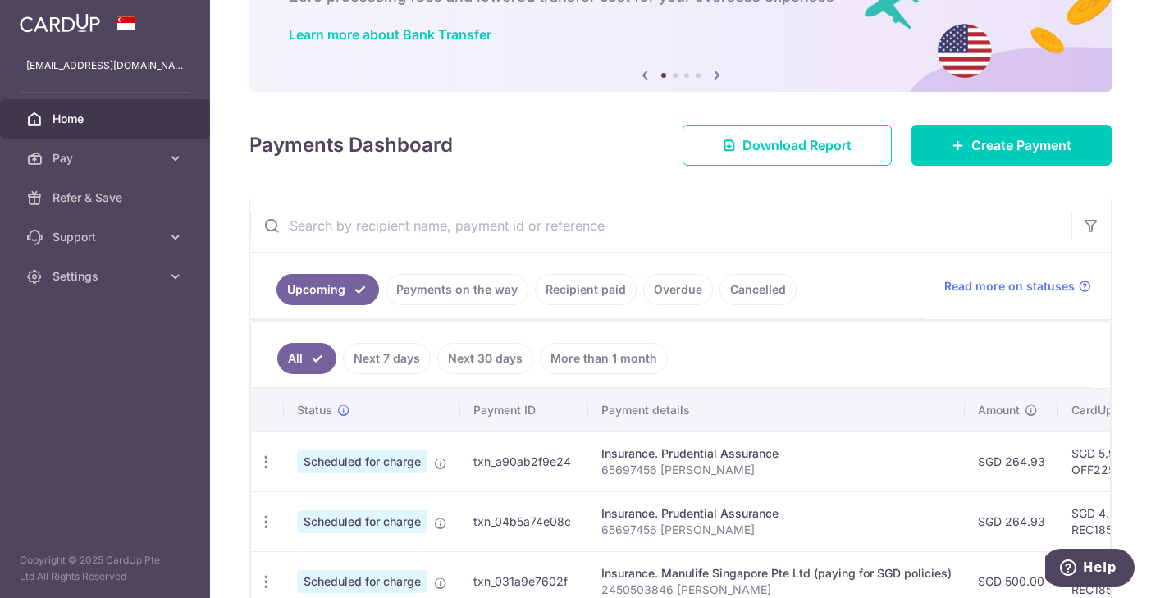
scroll to position [168, 0]
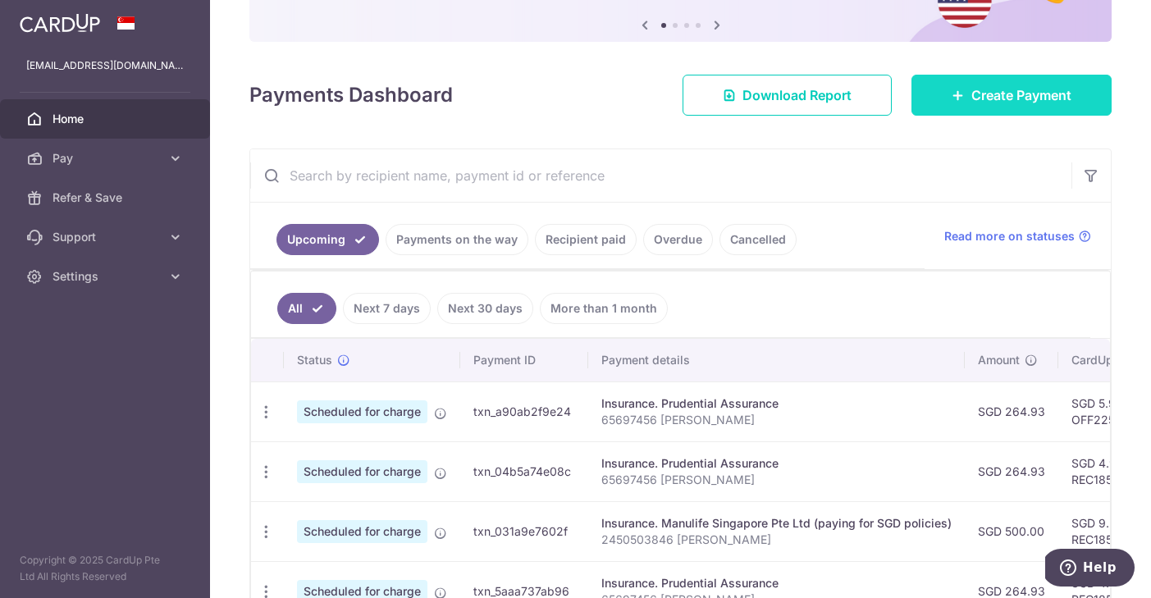
click at [975, 89] on span "Create Payment" at bounding box center [1021, 95] width 100 height 20
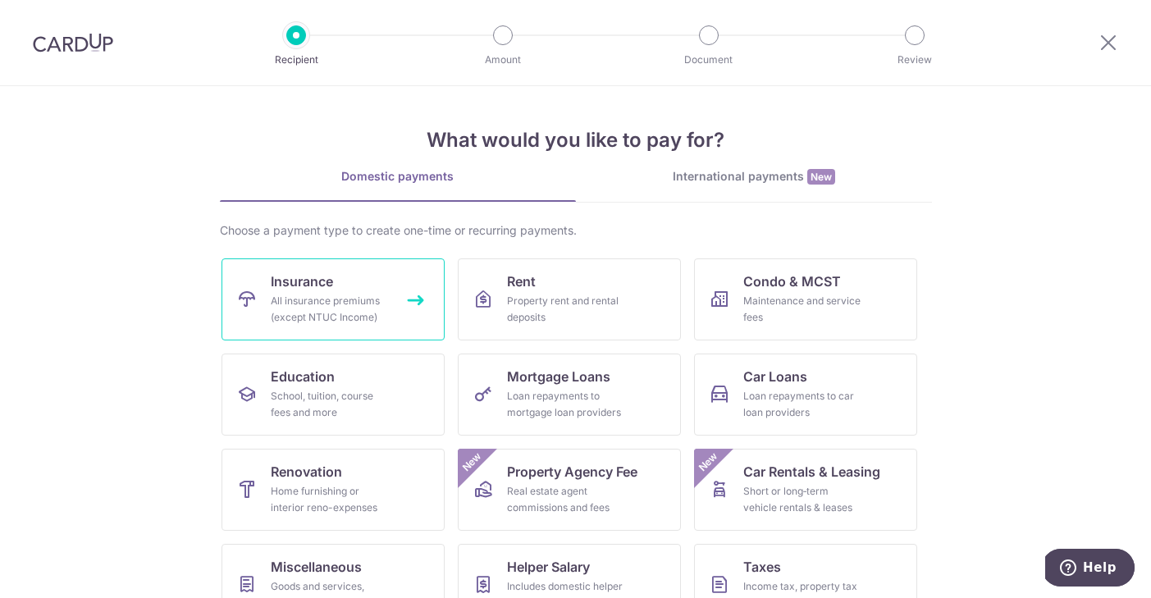
click at [382, 304] on div "All insurance premiums (except NTUC Income)" at bounding box center [330, 309] width 118 height 33
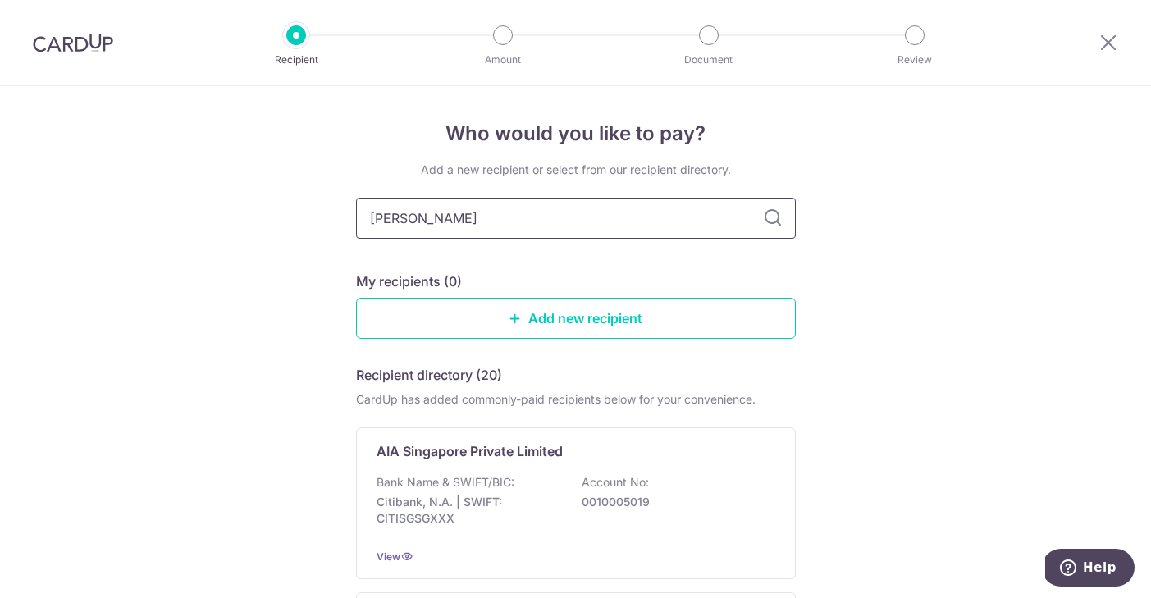
type input "prudent"
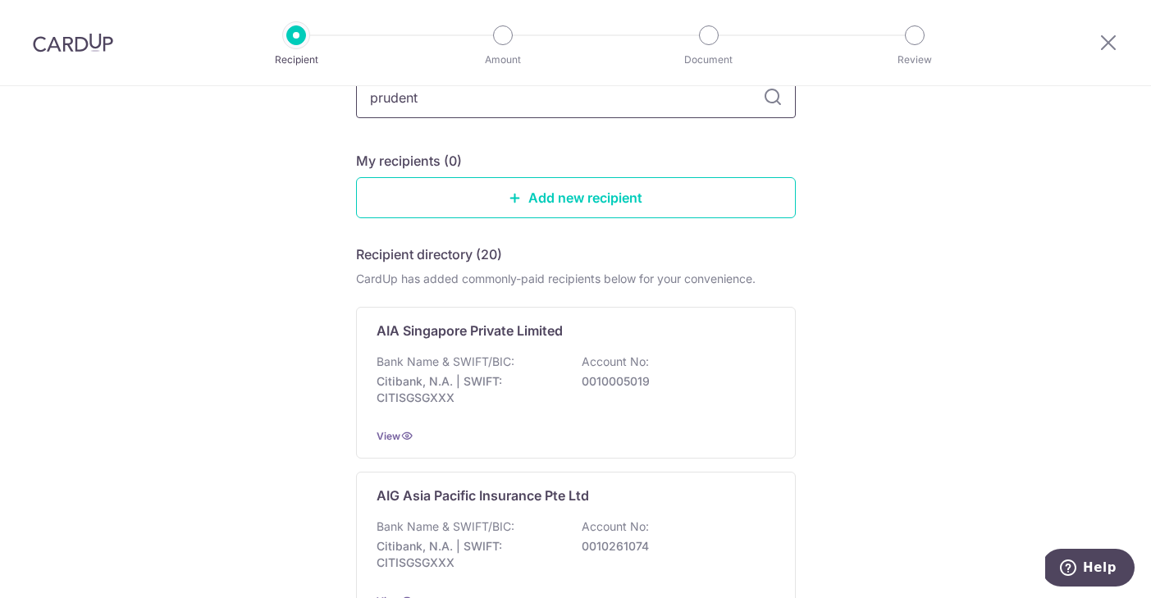
scroll to position [114, 0]
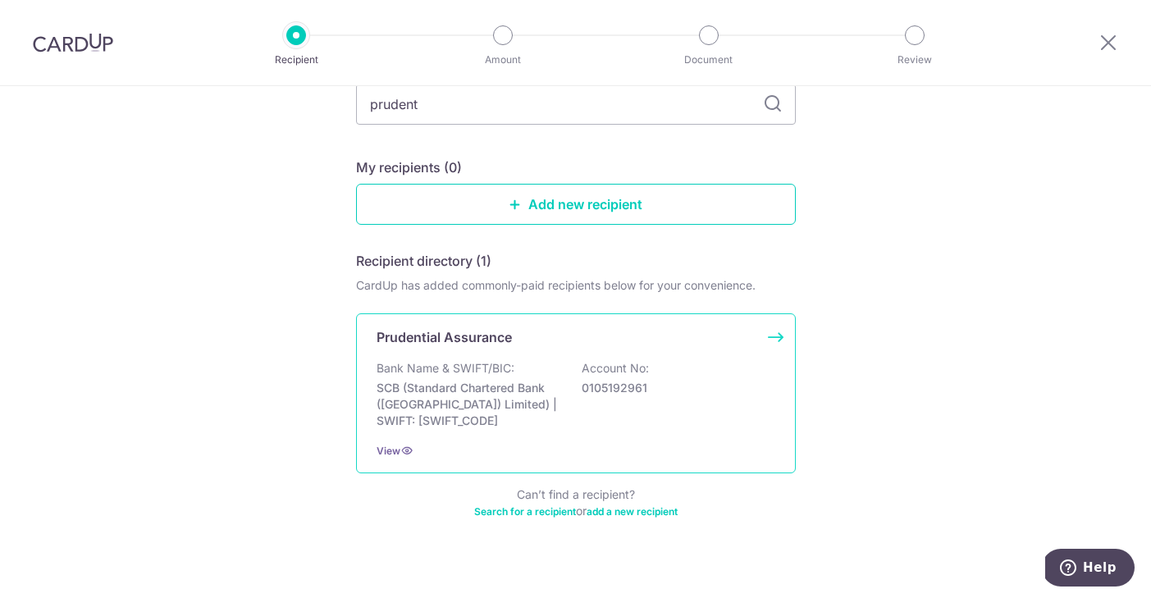
click at [552, 372] on div "Bank Name & SWIFT/BIC: SCB (Standard Chartered Bank (Singapore) Limited) | SWIF…" at bounding box center [575, 394] width 399 height 69
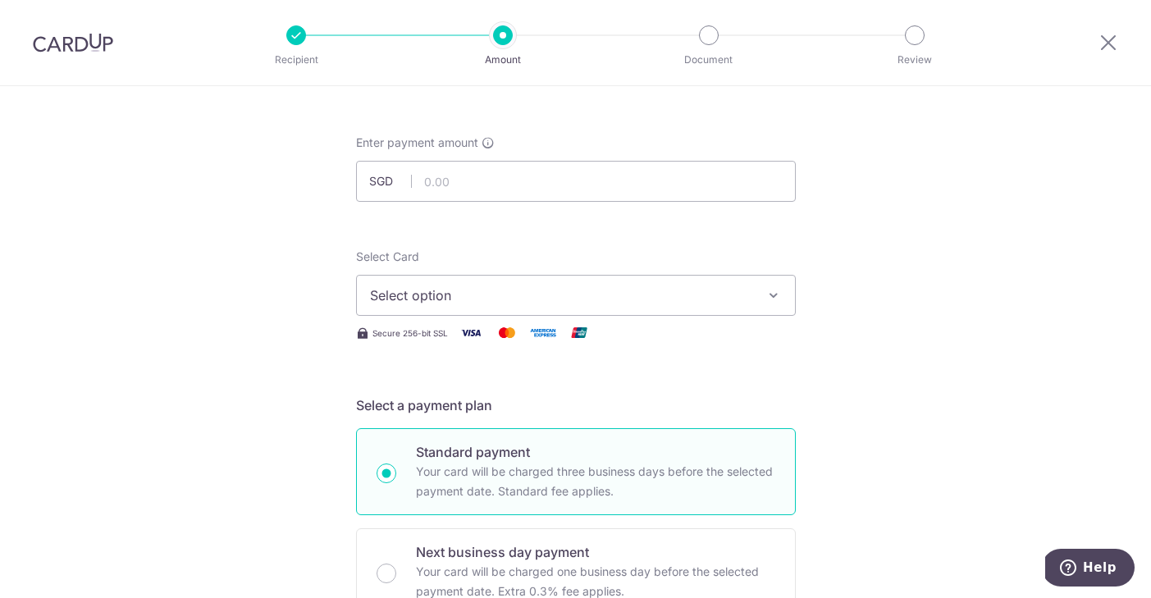
scroll to position [39, 0]
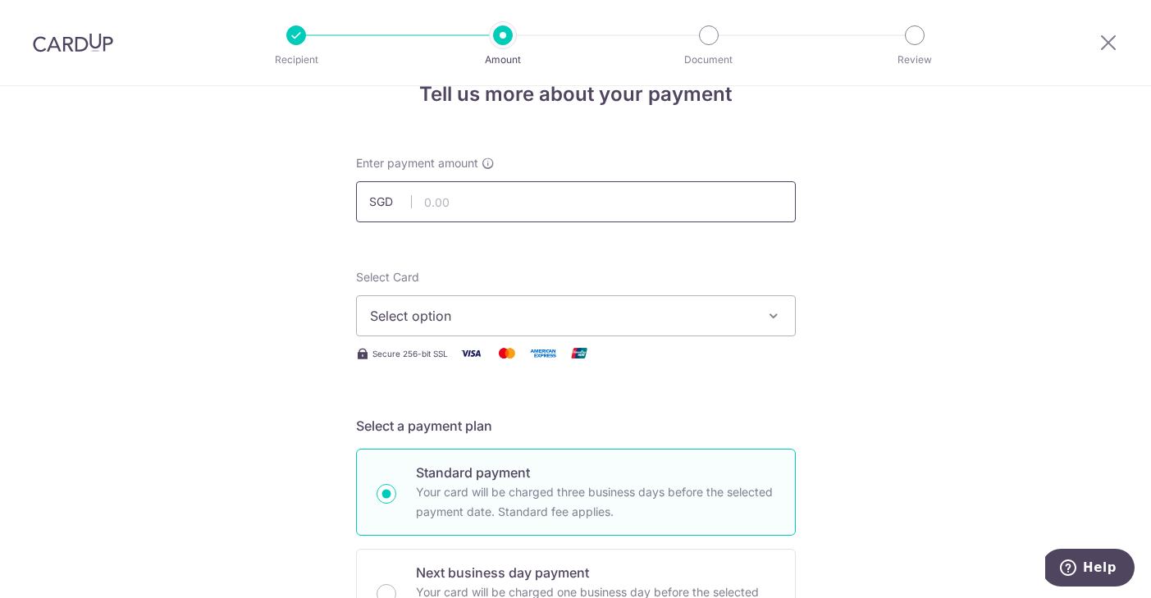
click at [667, 193] on input "text" at bounding box center [576, 201] width 440 height 41
type input "27.46"
click at [659, 315] on span "Select option" at bounding box center [561, 316] width 382 height 20
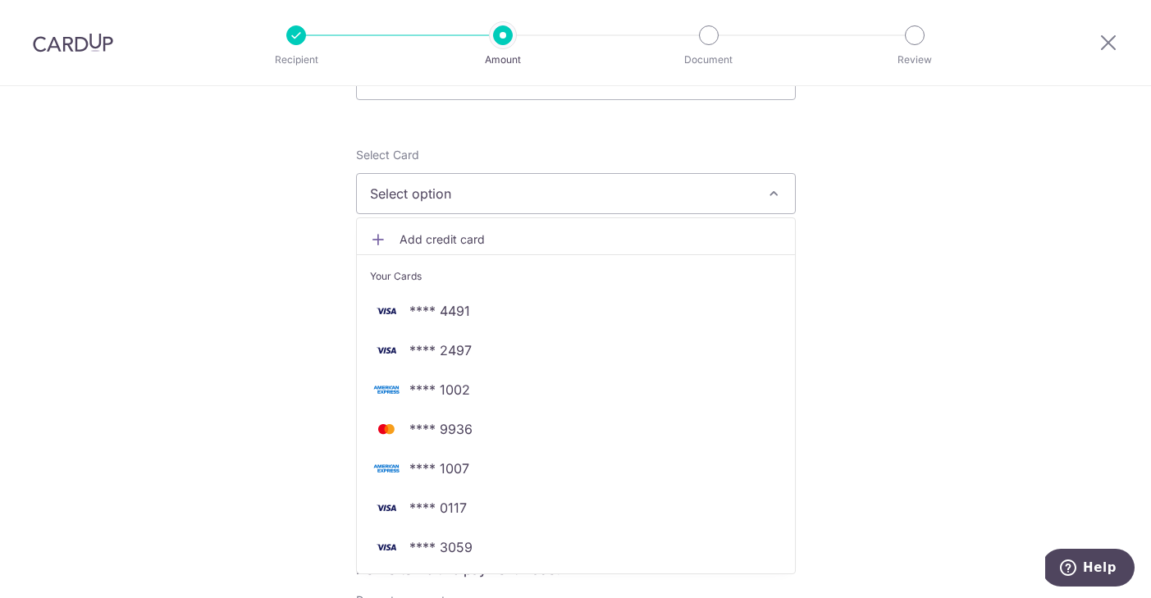
scroll to position [267, 0]
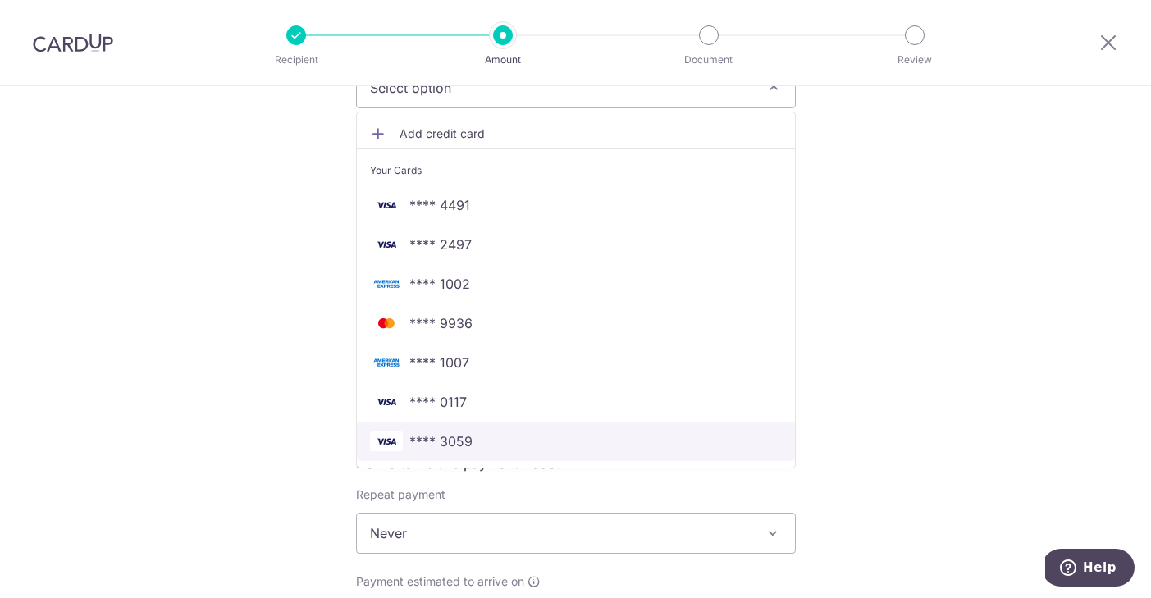
click at [492, 438] on span "**** 3059" at bounding box center [576, 441] width 412 height 20
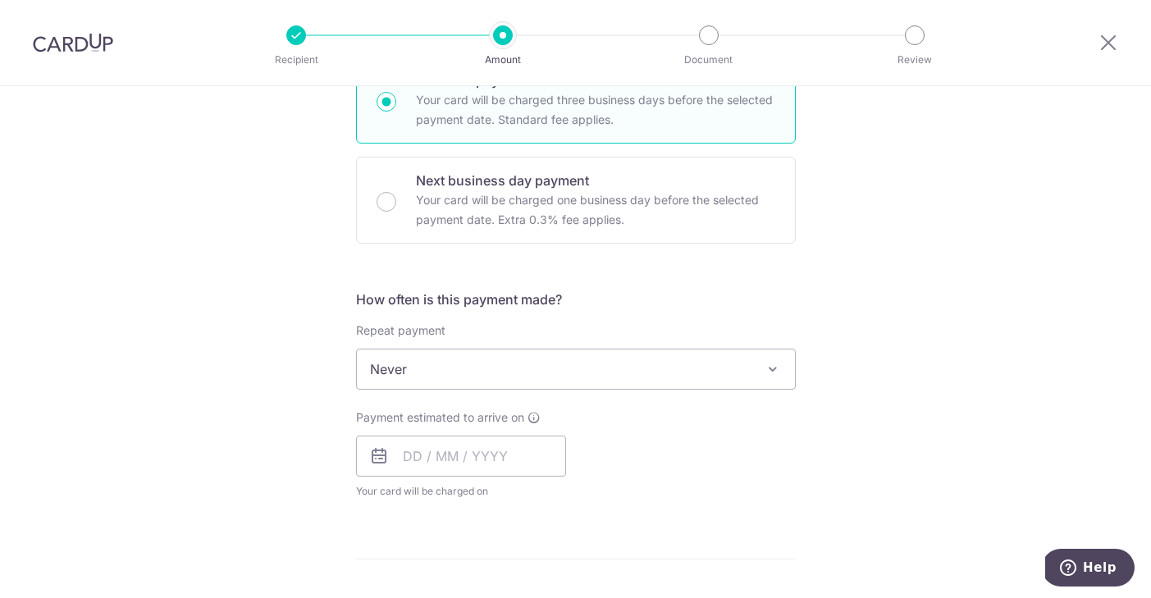
scroll to position [421, 0]
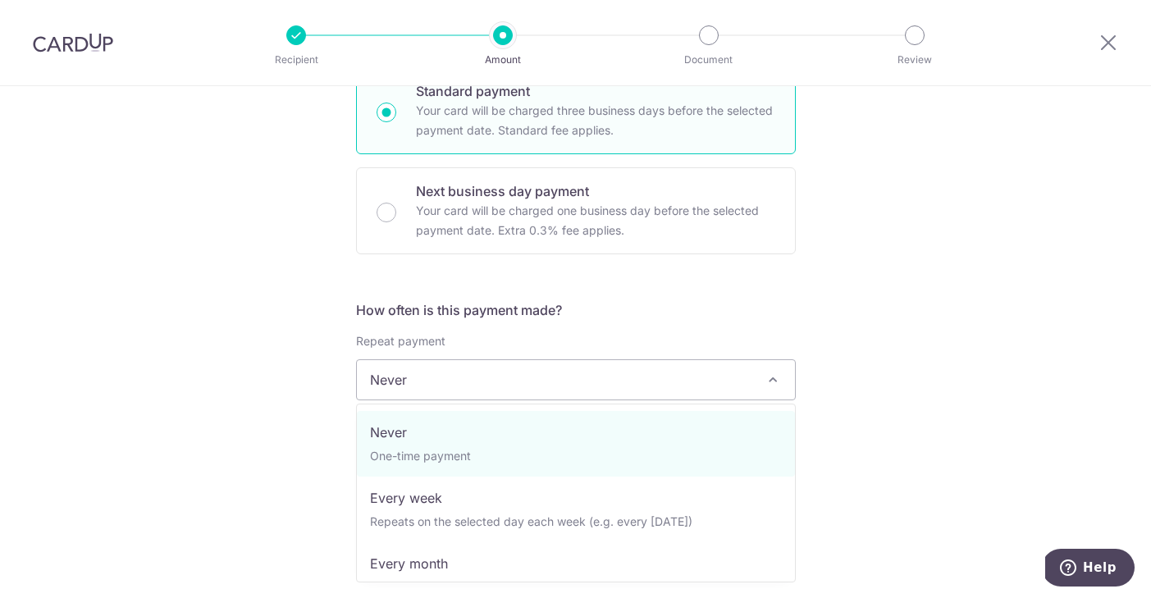
click at [420, 381] on span "Never" at bounding box center [576, 379] width 438 height 39
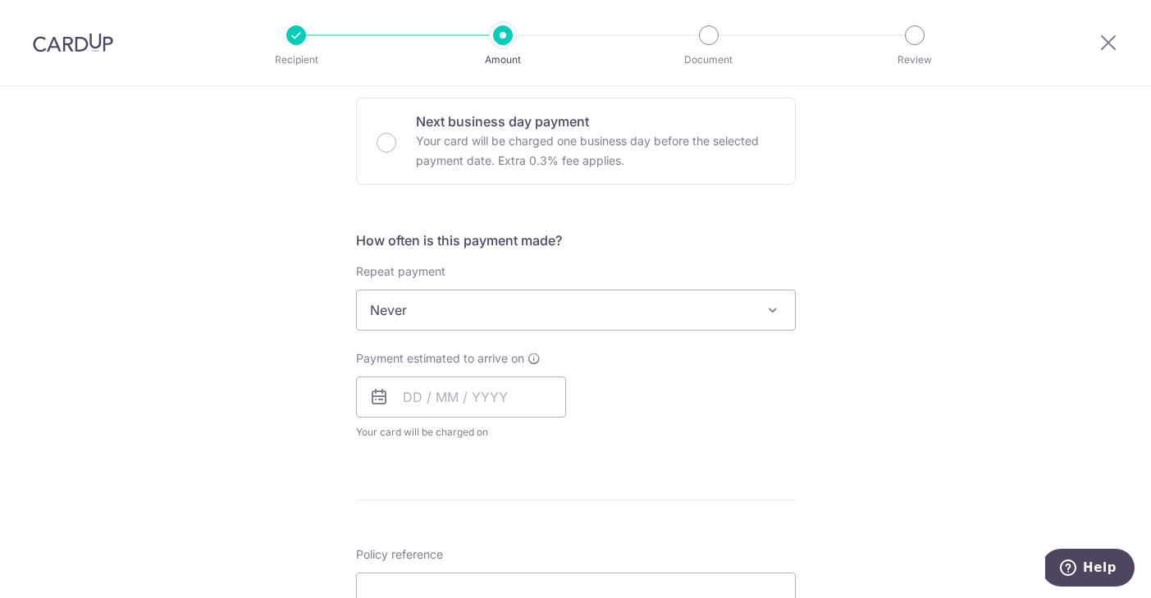
scroll to position [501, 0]
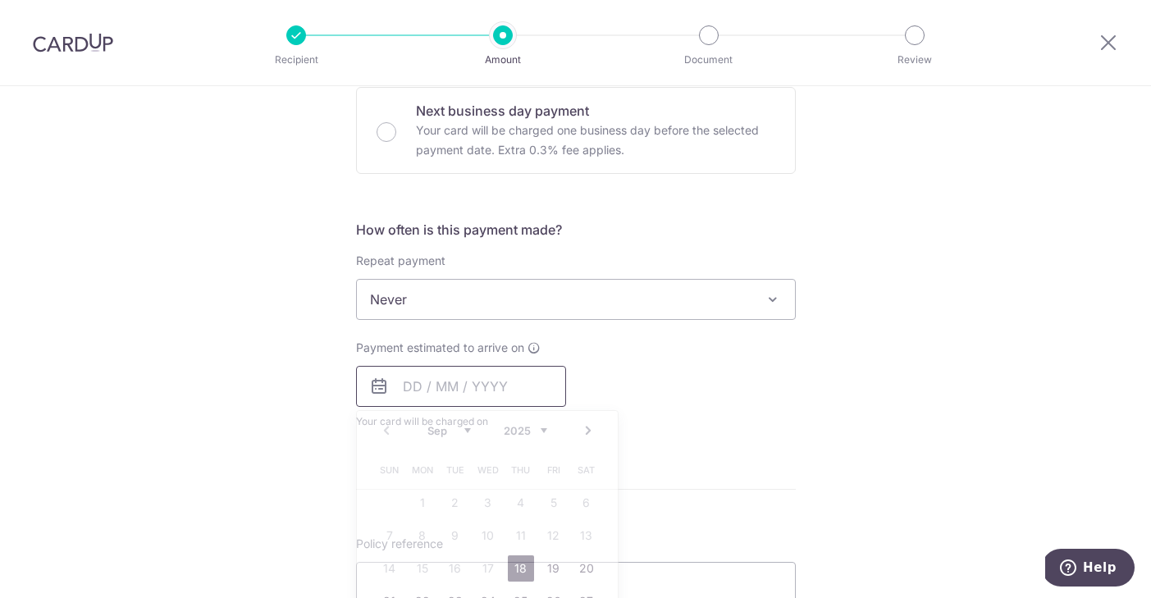
click at [422, 391] on input "text" at bounding box center [461, 386] width 210 height 41
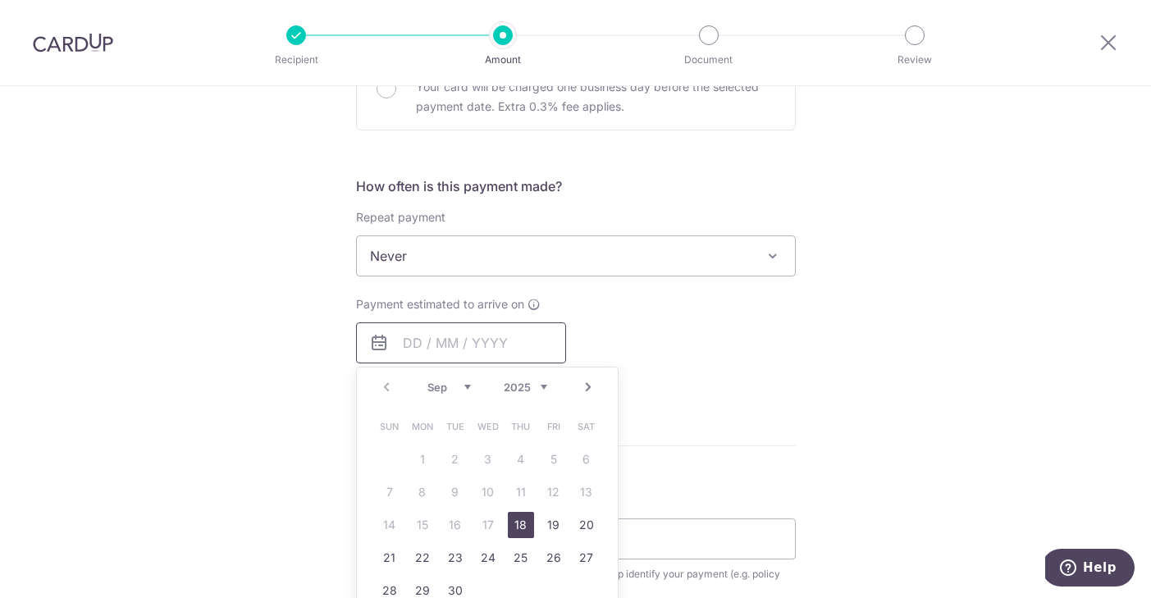
scroll to position [564, 0]
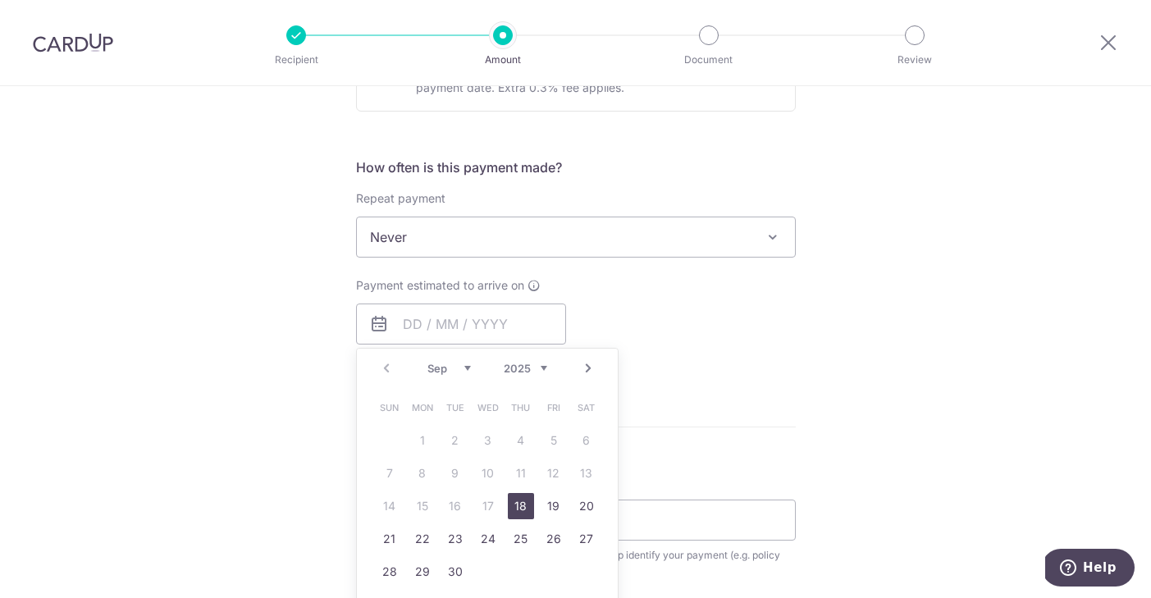
click at [527, 504] on link "18" at bounding box center [521, 506] width 26 height 26
type input "[DATE]"
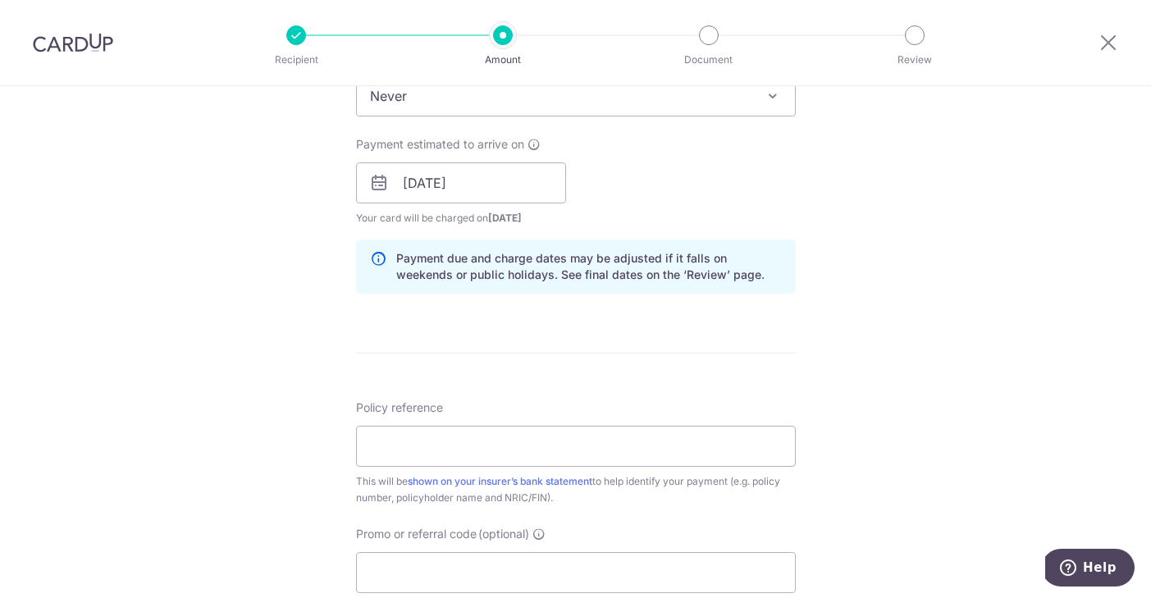
scroll to position [712, 0]
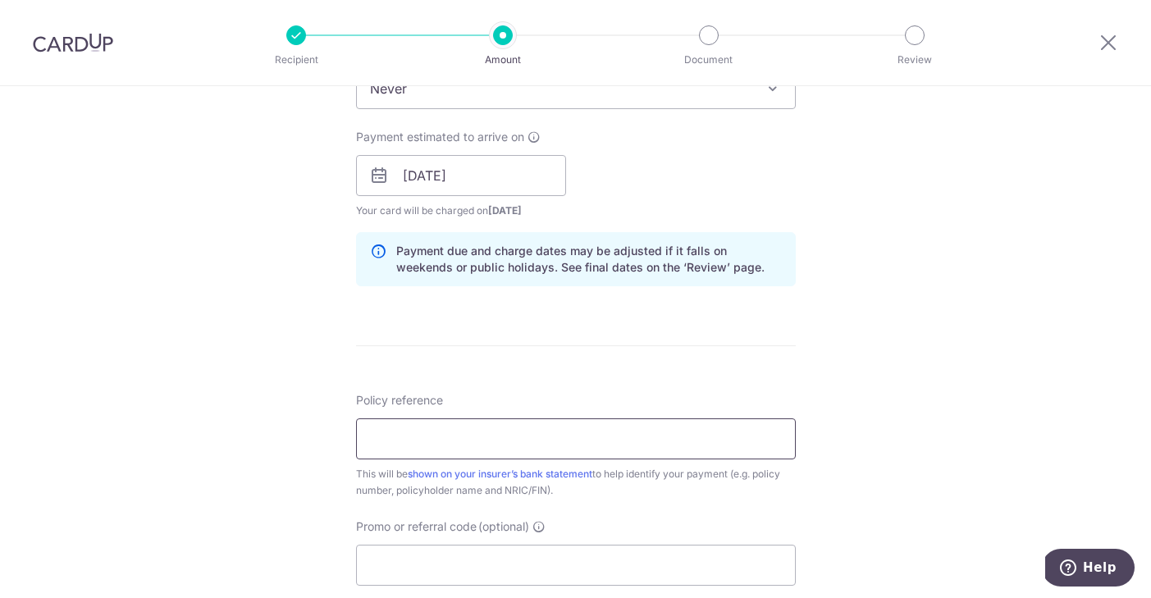
click at [636, 435] on input "Policy reference" at bounding box center [576, 438] width 440 height 41
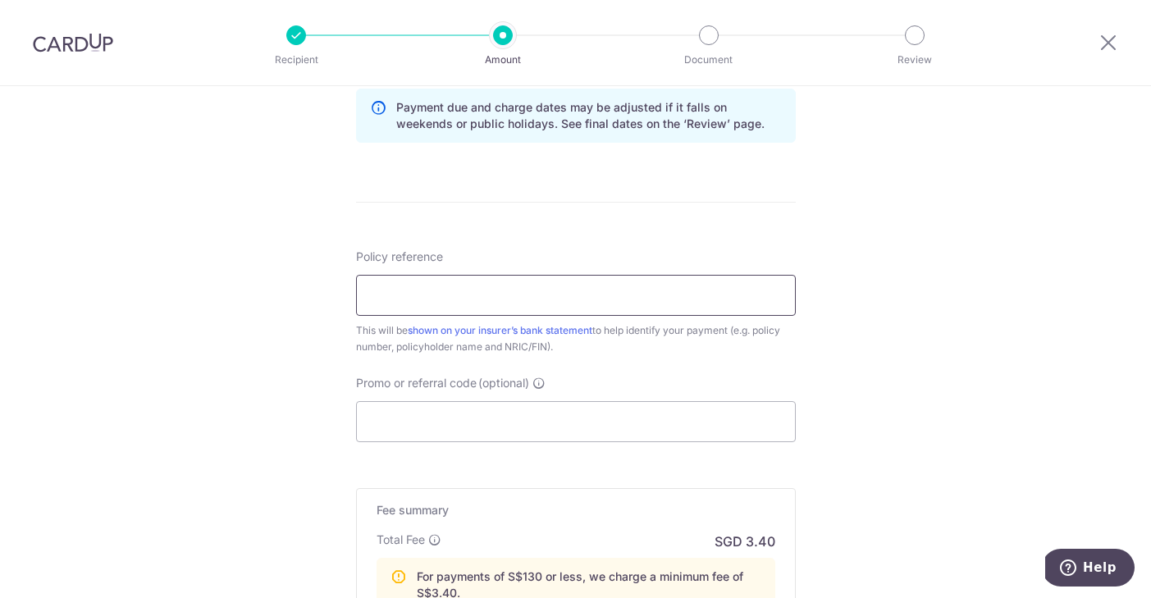
scroll to position [878, 0]
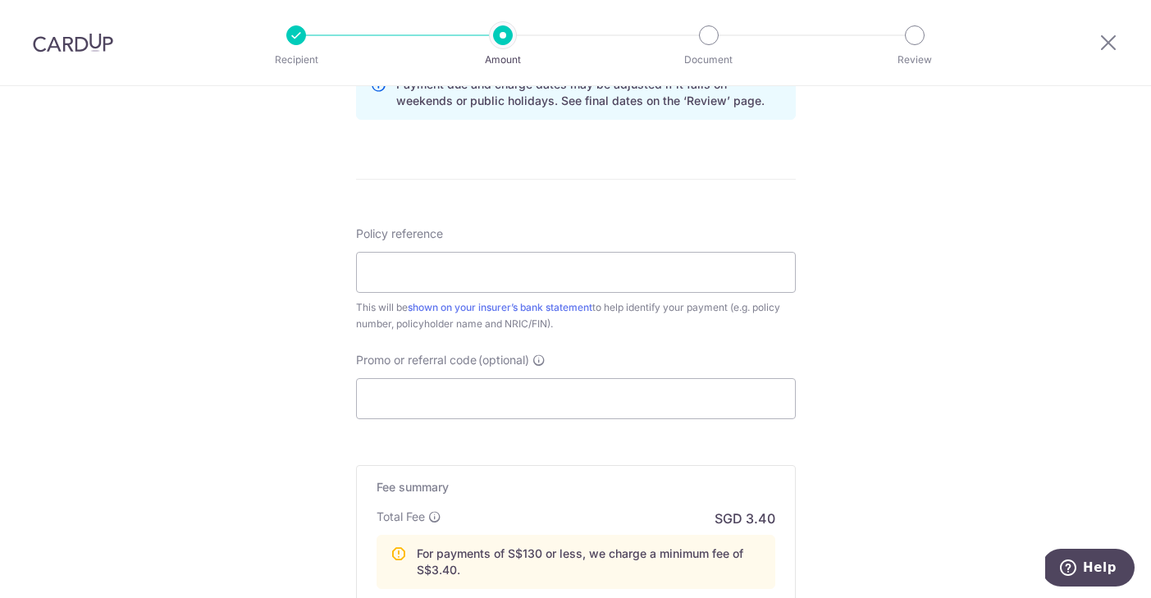
click at [885, 217] on div "Tell us more about your payment Enter payment amount SGD 27.46 27.46 Select Car…" at bounding box center [575, 17] width 1151 height 1618
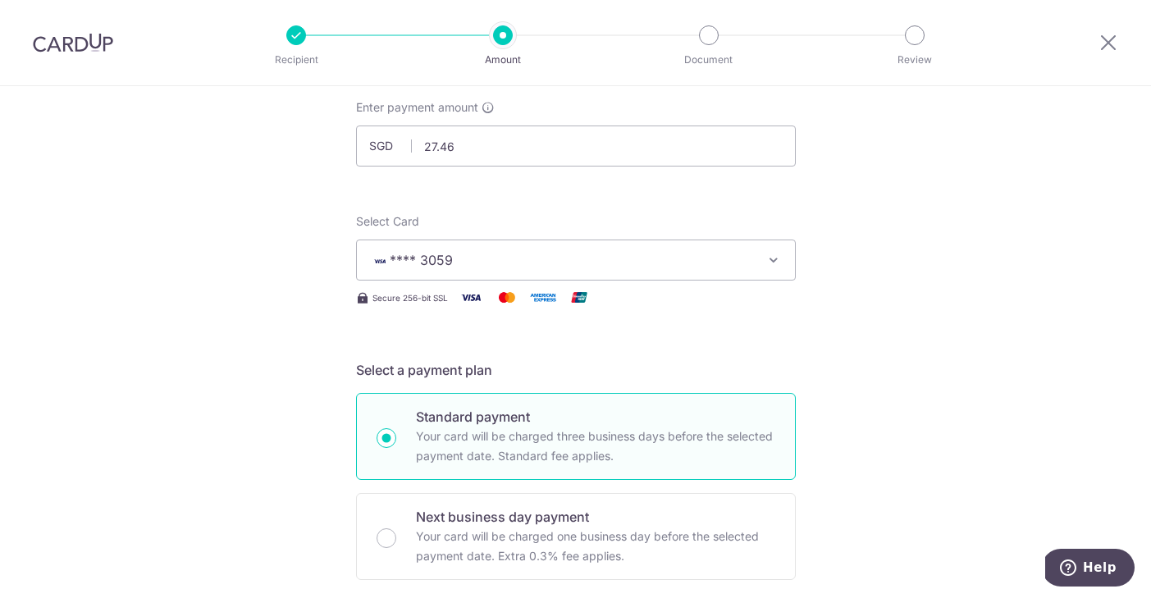
scroll to position [0, 0]
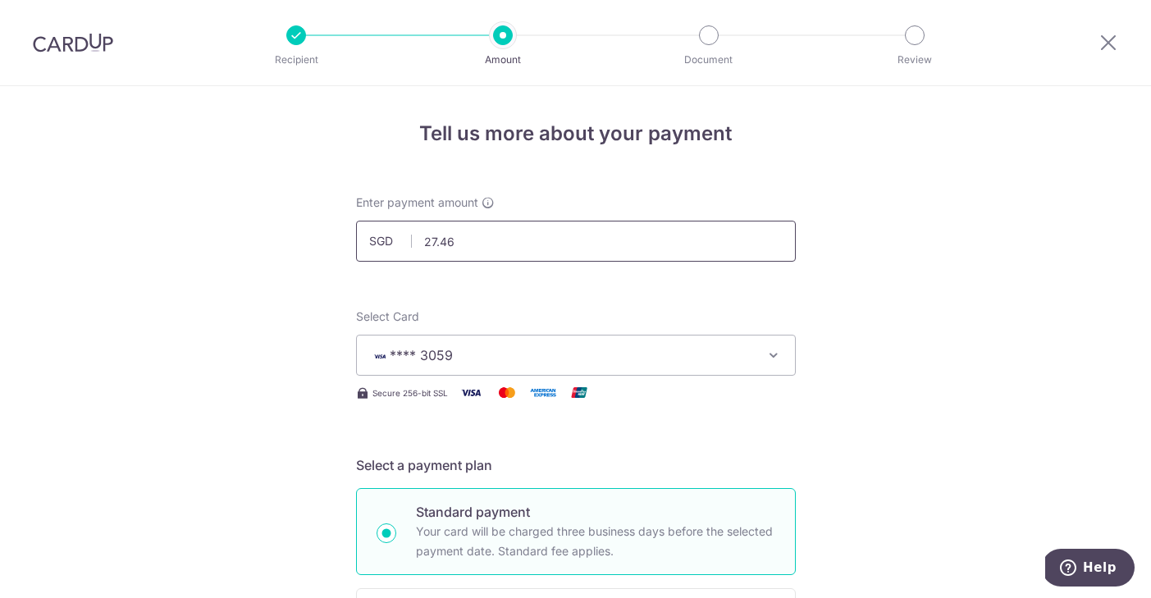
click at [495, 240] on input "27.46" at bounding box center [576, 241] width 440 height 41
type input "2"
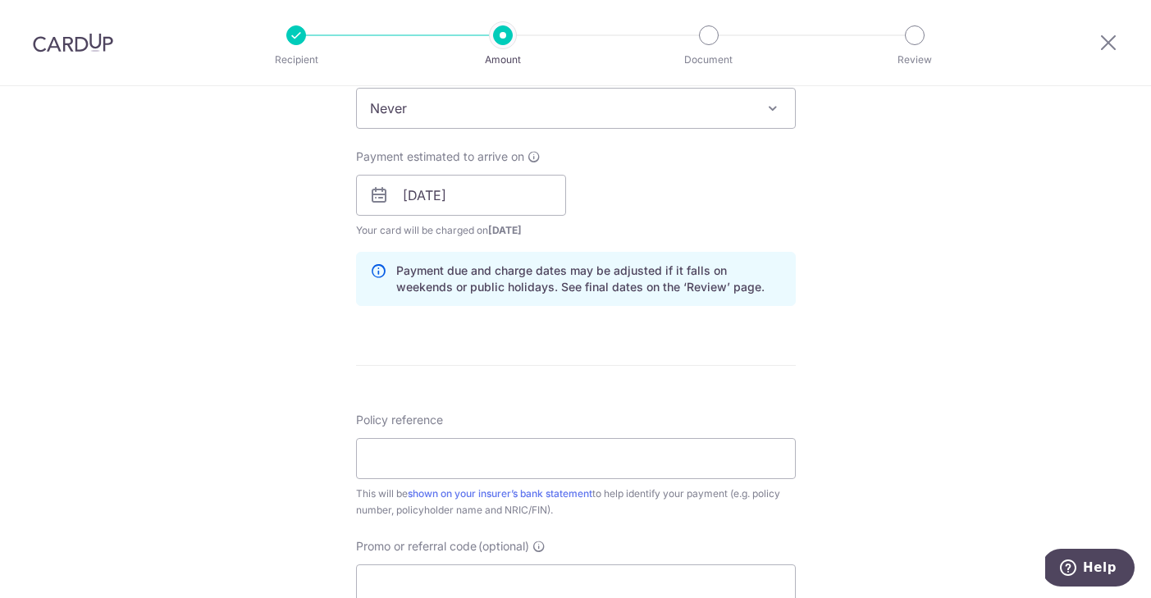
scroll to position [1107, 0]
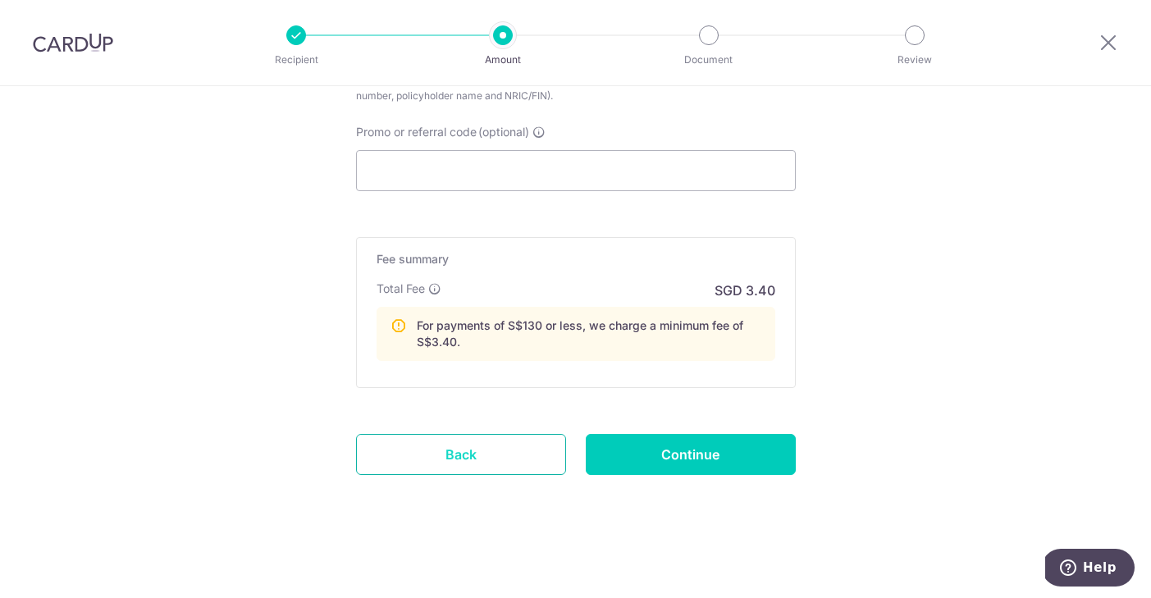
click at [486, 456] on link "Back" at bounding box center [461, 454] width 210 height 41
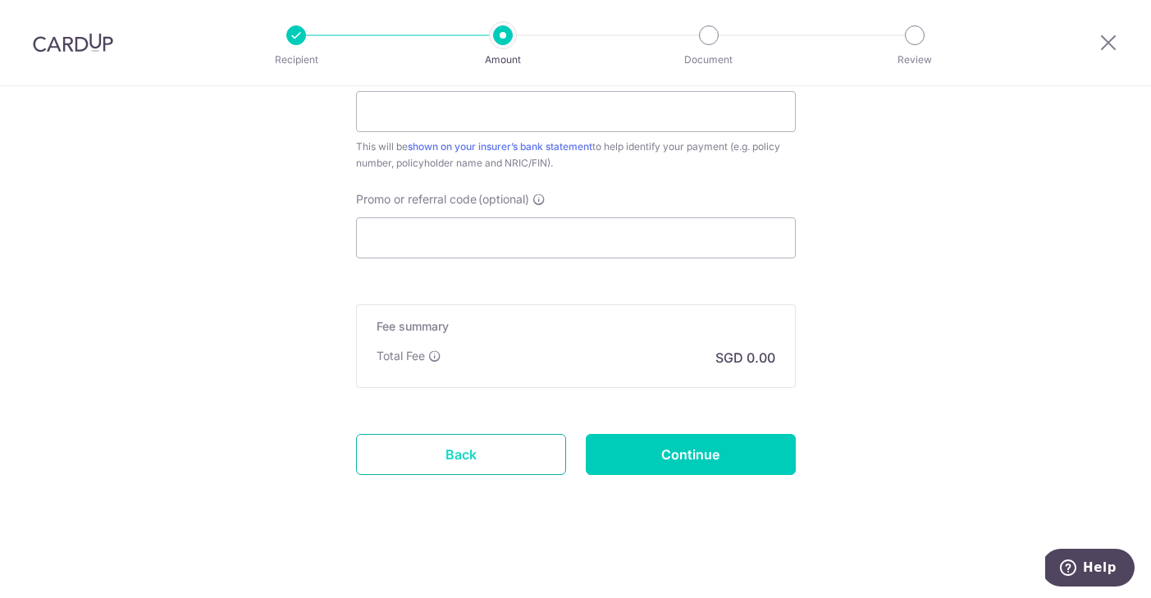
scroll to position [1039, 0]
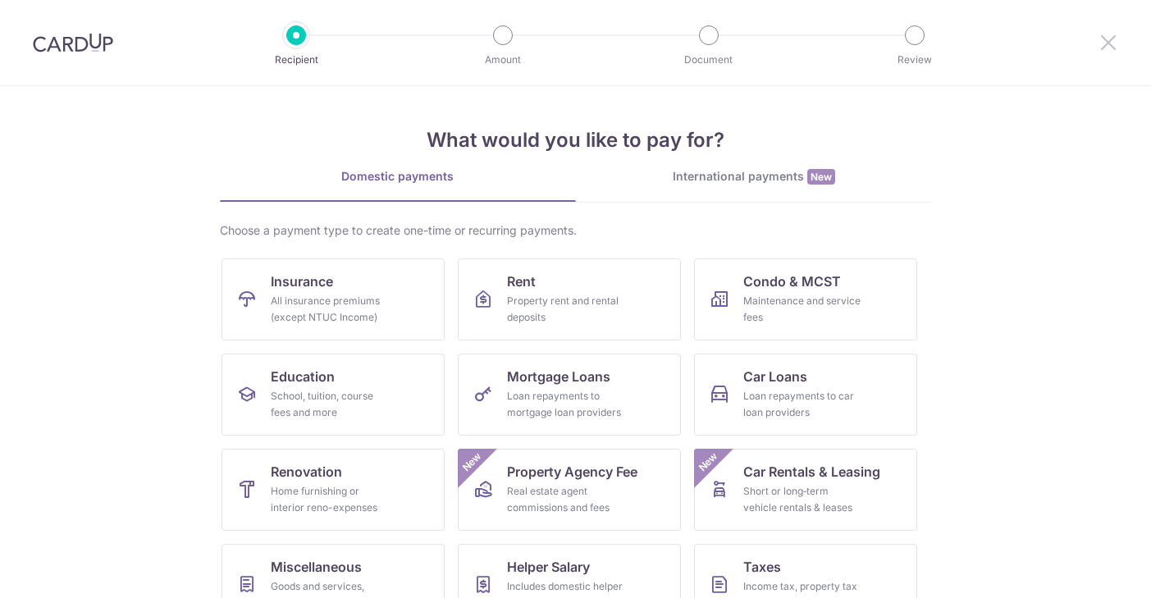
click at [1101, 45] on icon at bounding box center [1108, 42] width 20 height 21
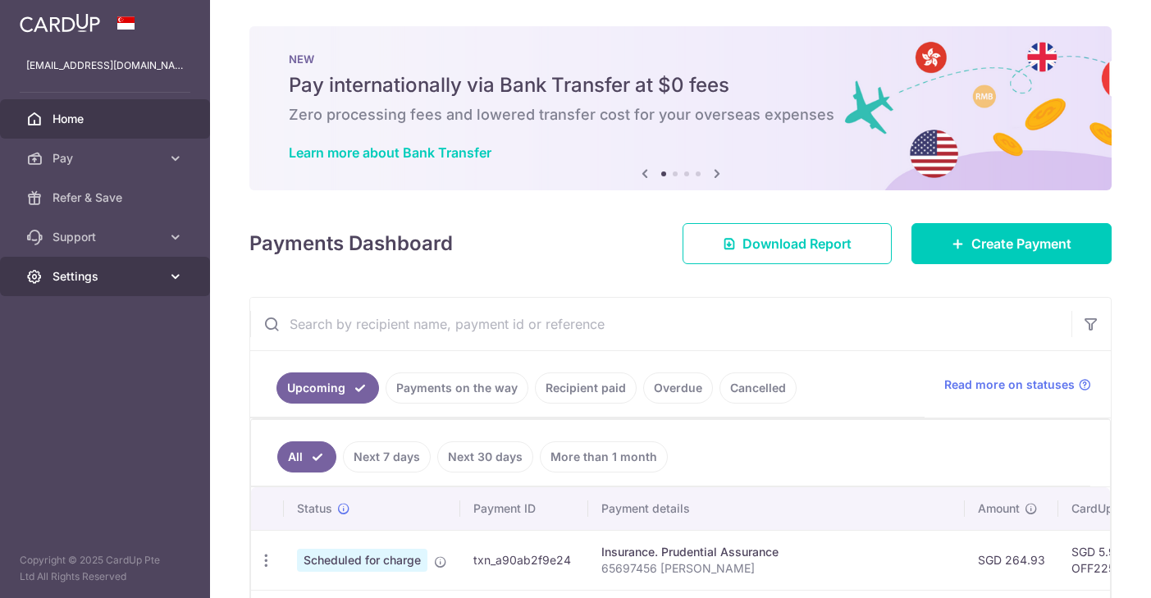
click at [180, 277] on icon at bounding box center [175, 276] width 16 height 16
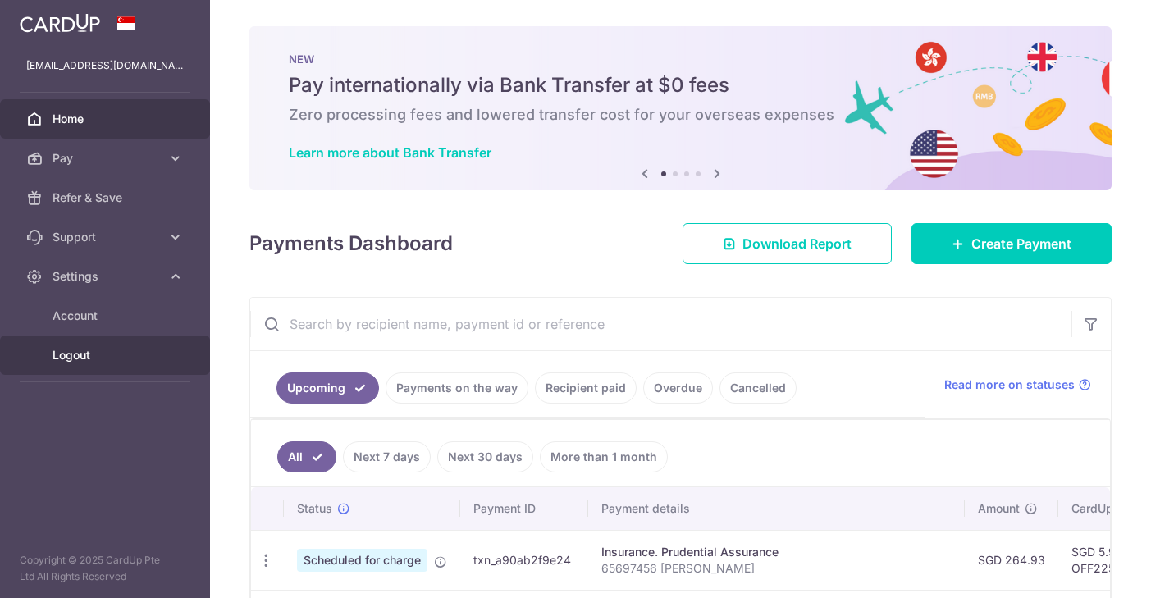
click at [85, 358] on span "Logout" at bounding box center [106, 355] width 108 height 16
